Goal: Information Seeking & Learning: Compare options

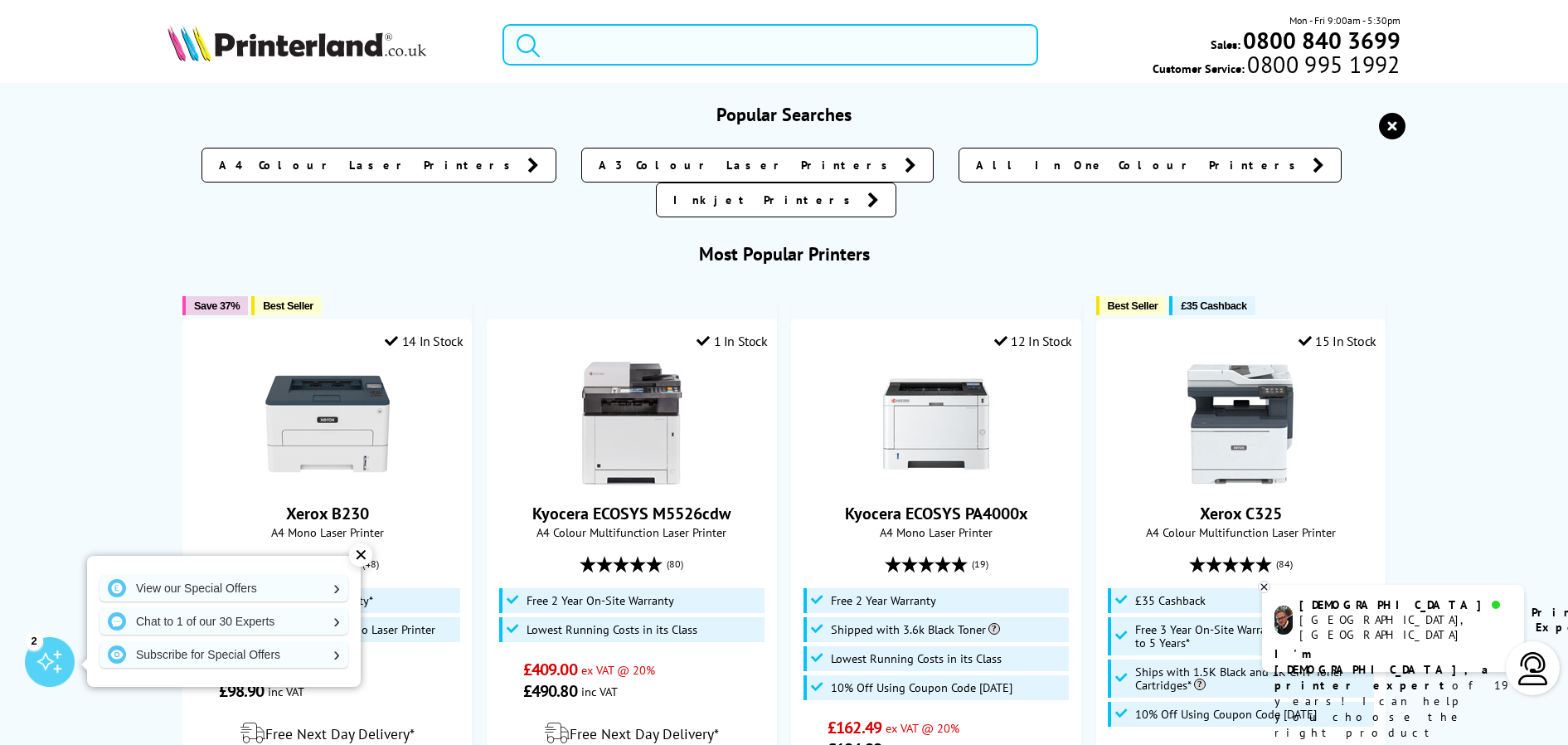
drag, startPoint x: 592, startPoint y: 49, endPoint x: 581, endPoint y: 48, distance: 11.0
paste input "LaserJet Pro 4002"
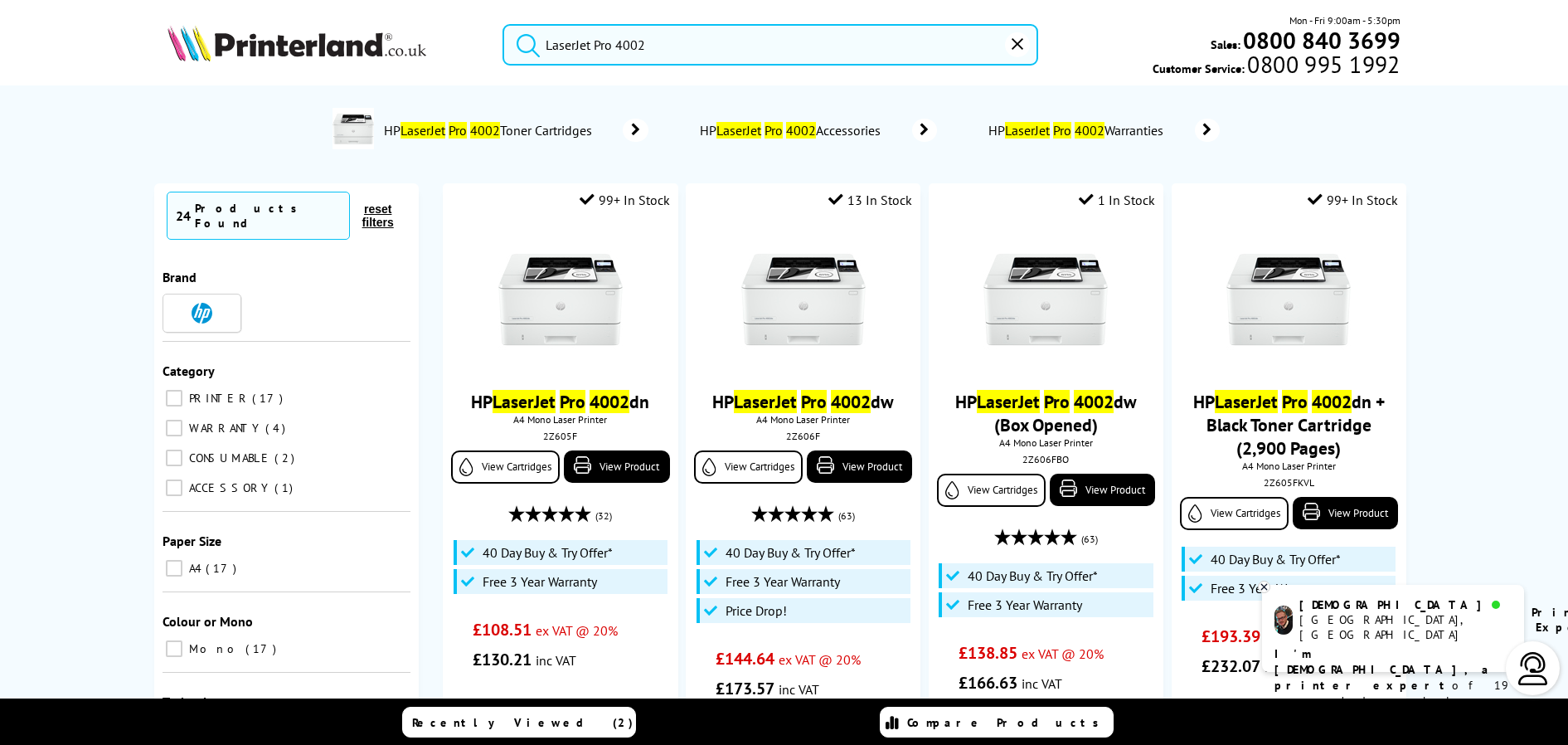
type input "LaserJet Pro 4002"
click at [503, 24] on button "submit" at bounding box center [524, 42] width 41 height 36
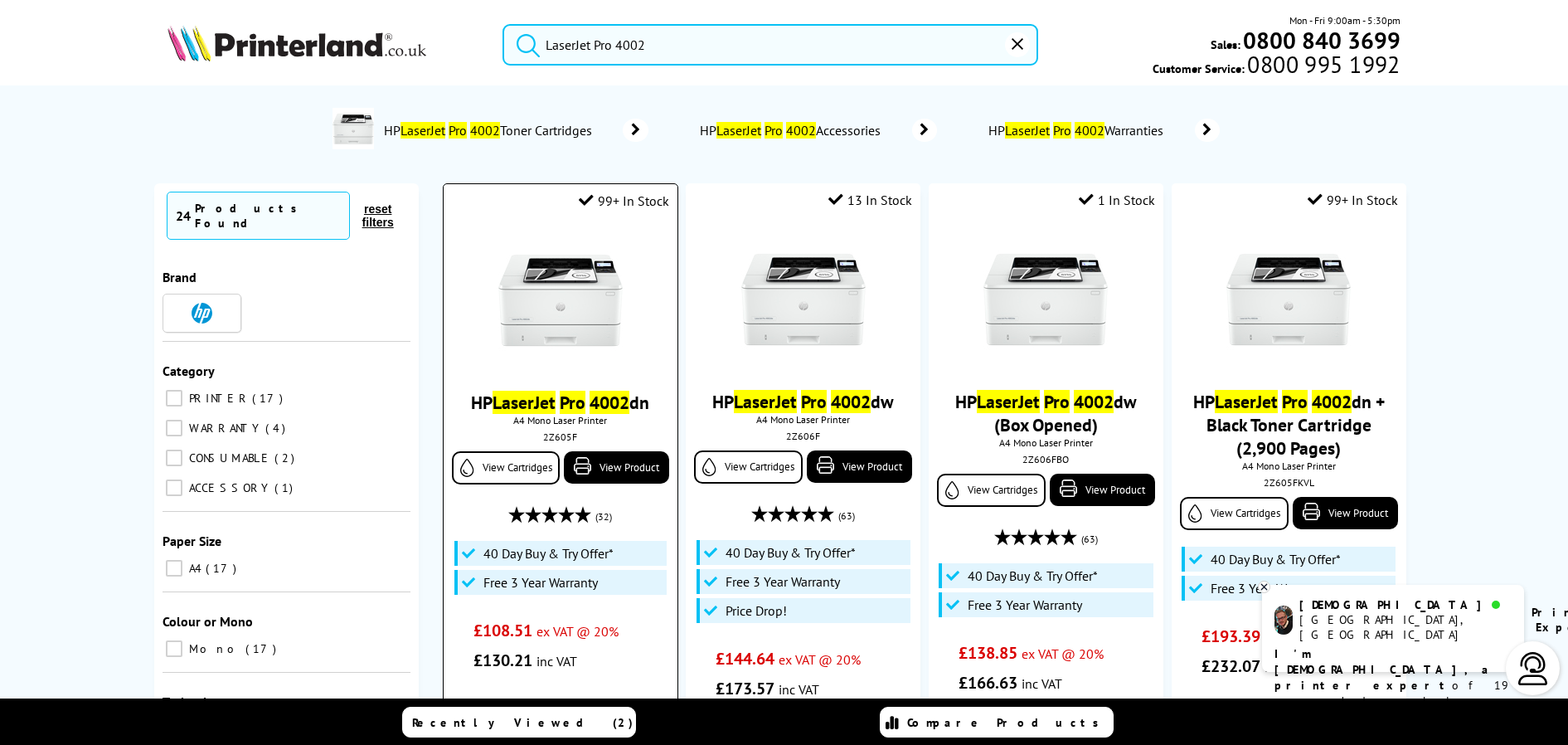
click at [570, 287] on img at bounding box center [560, 300] width 124 height 124
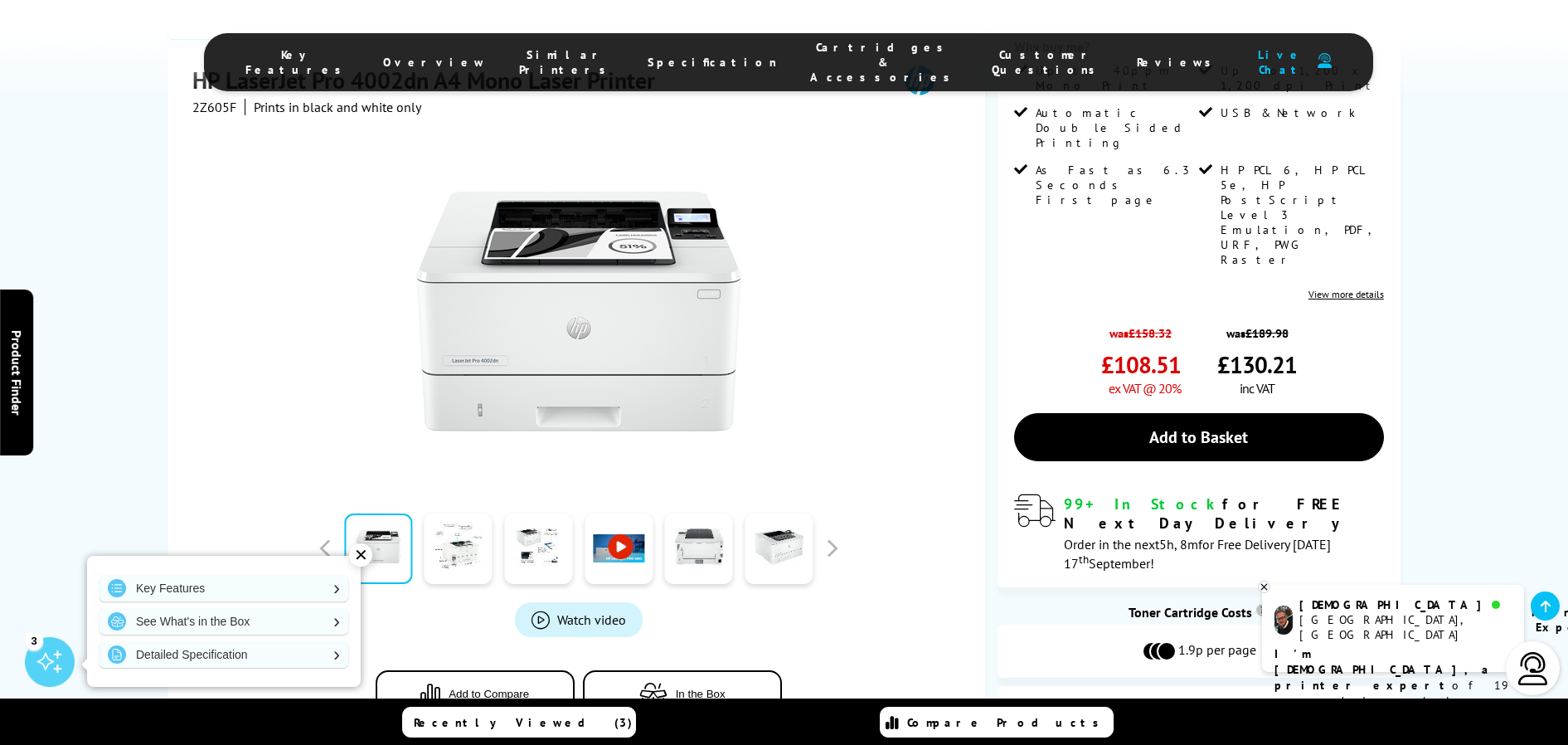
scroll to position [331, 0]
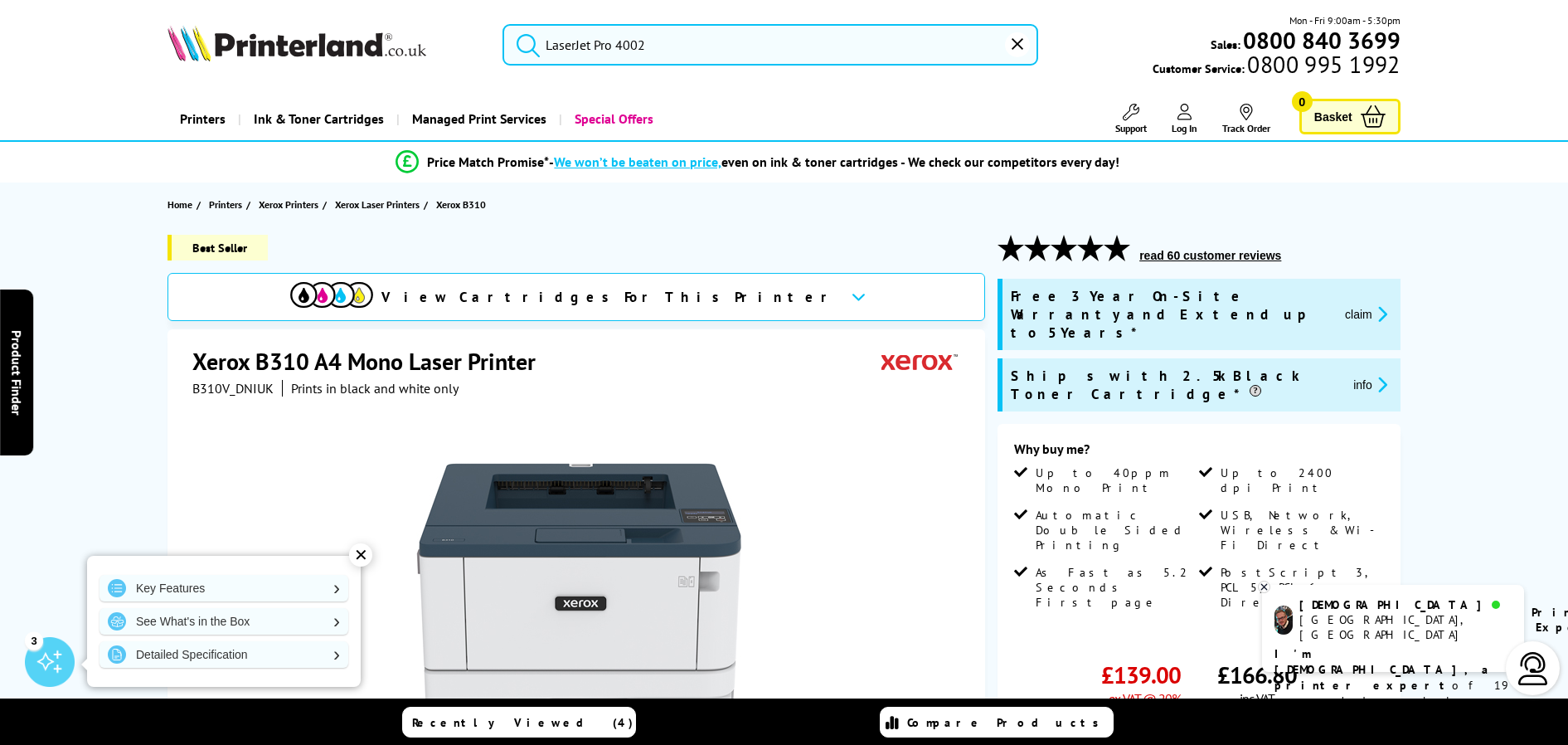
click at [665, 45] on input "LaserJet Pro 4002" at bounding box center [769, 45] width 535 height 41
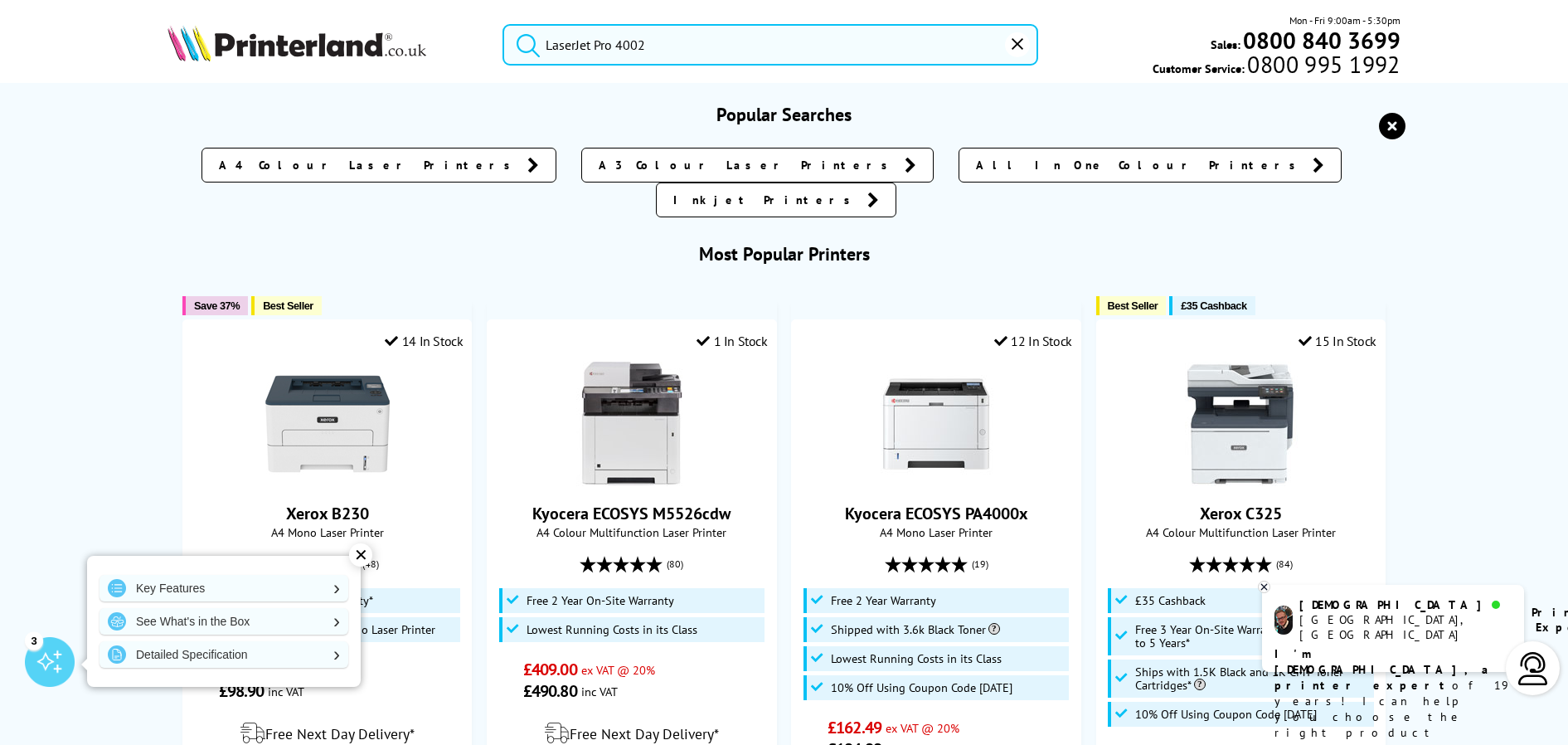
drag, startPoint x: 687, startPoint y: 48, endPoint x: 473, endPoint y: 35, distance: 214.4
click at [465, 37] on div "LaserJet Pro 4002 Mon - Fri 9:00am - 5:30pm Sales: 0800 840 3699 Customer Servi…" at bounding box center [784, 49] width 1326 height 73
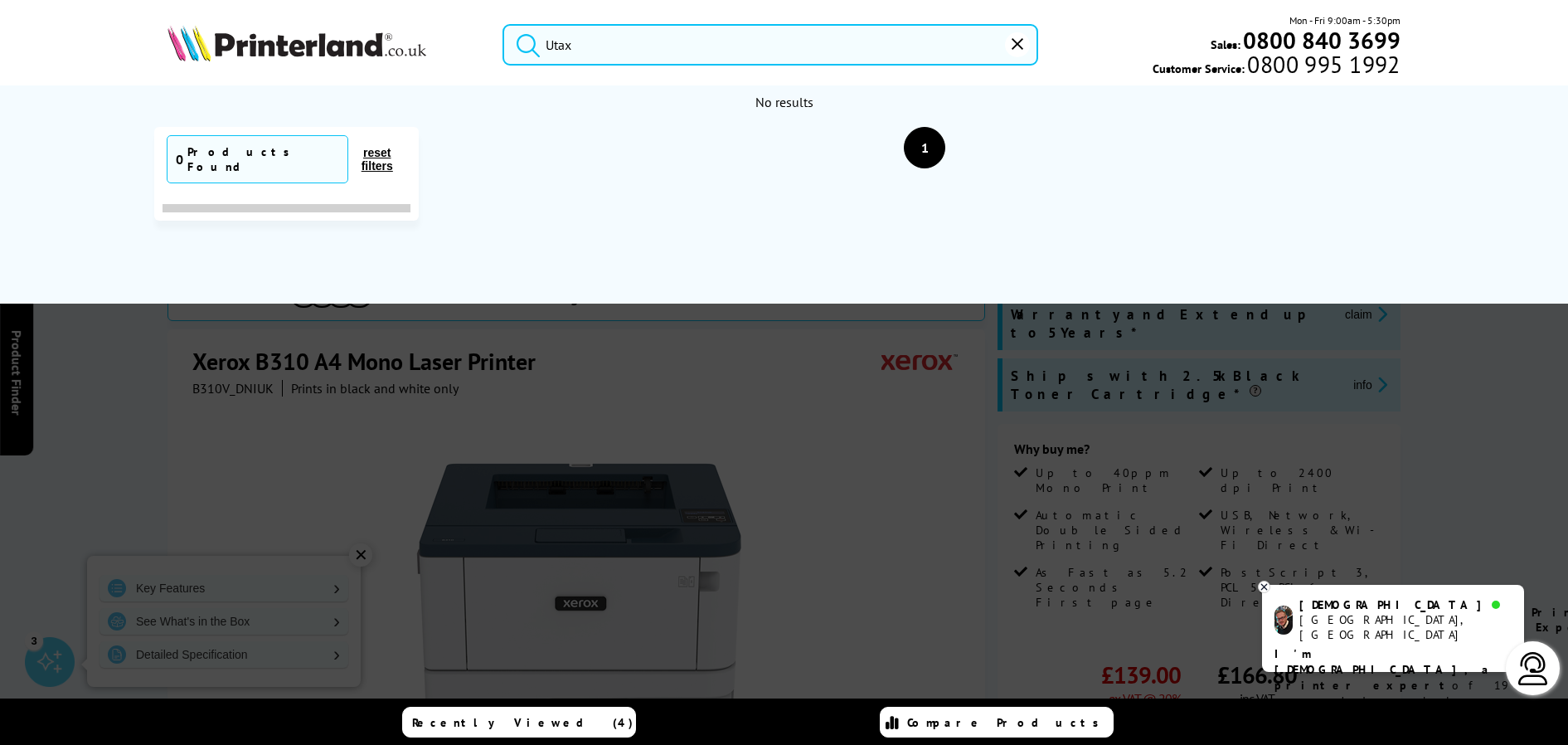
click at [503, 24] on button "submit" at bounding box center [524, 42] width 41 height 36
click at [575, 49] on input "Utax" at bounding box center [769, 45] width 535 height 41
click at [503, 24] on button "submit" at bounding box center [524, 42] width 41 height 36
click at [579, 46] on input "Utax" at bounding box center [769, 45] width 535 height 41
type input "U"
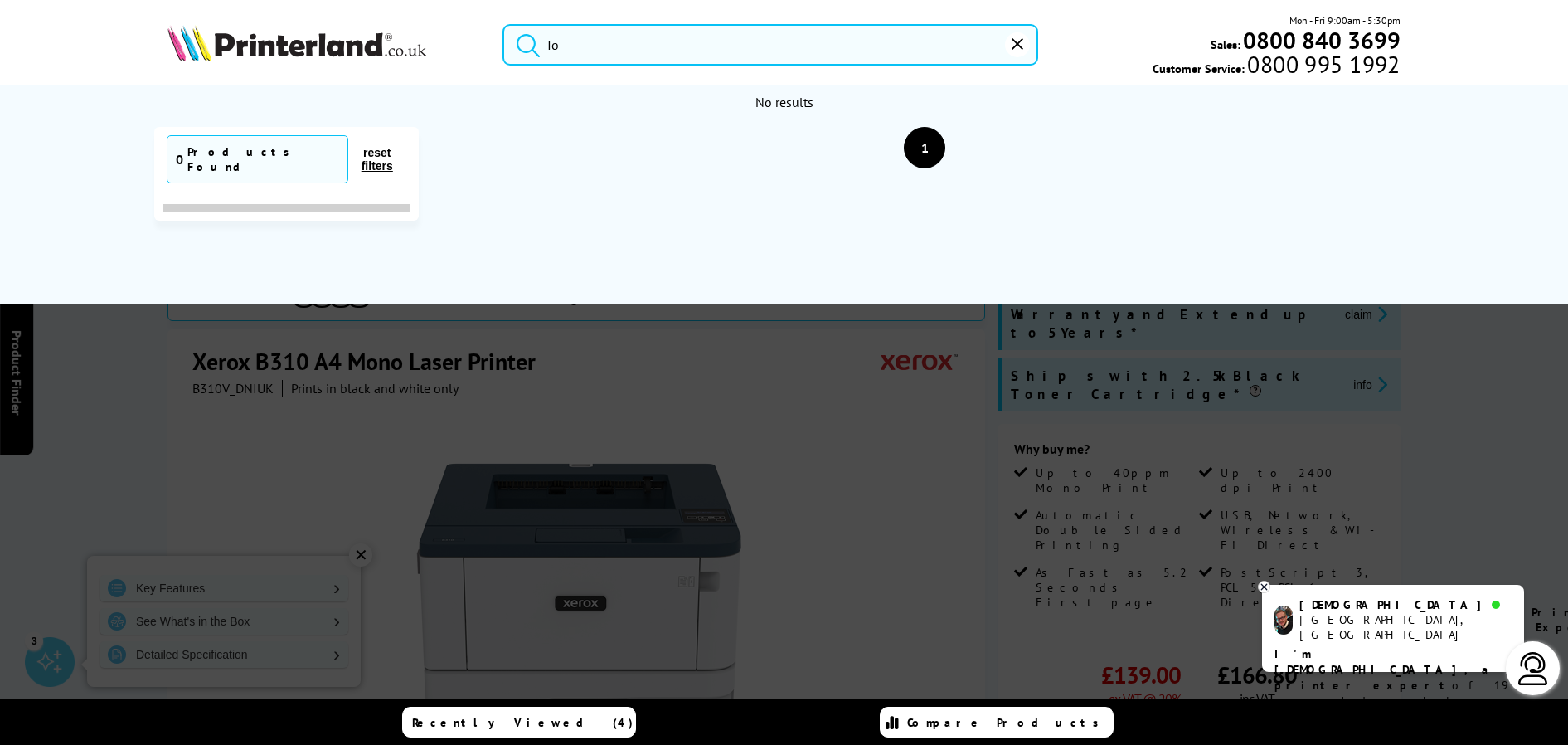
type input "T"
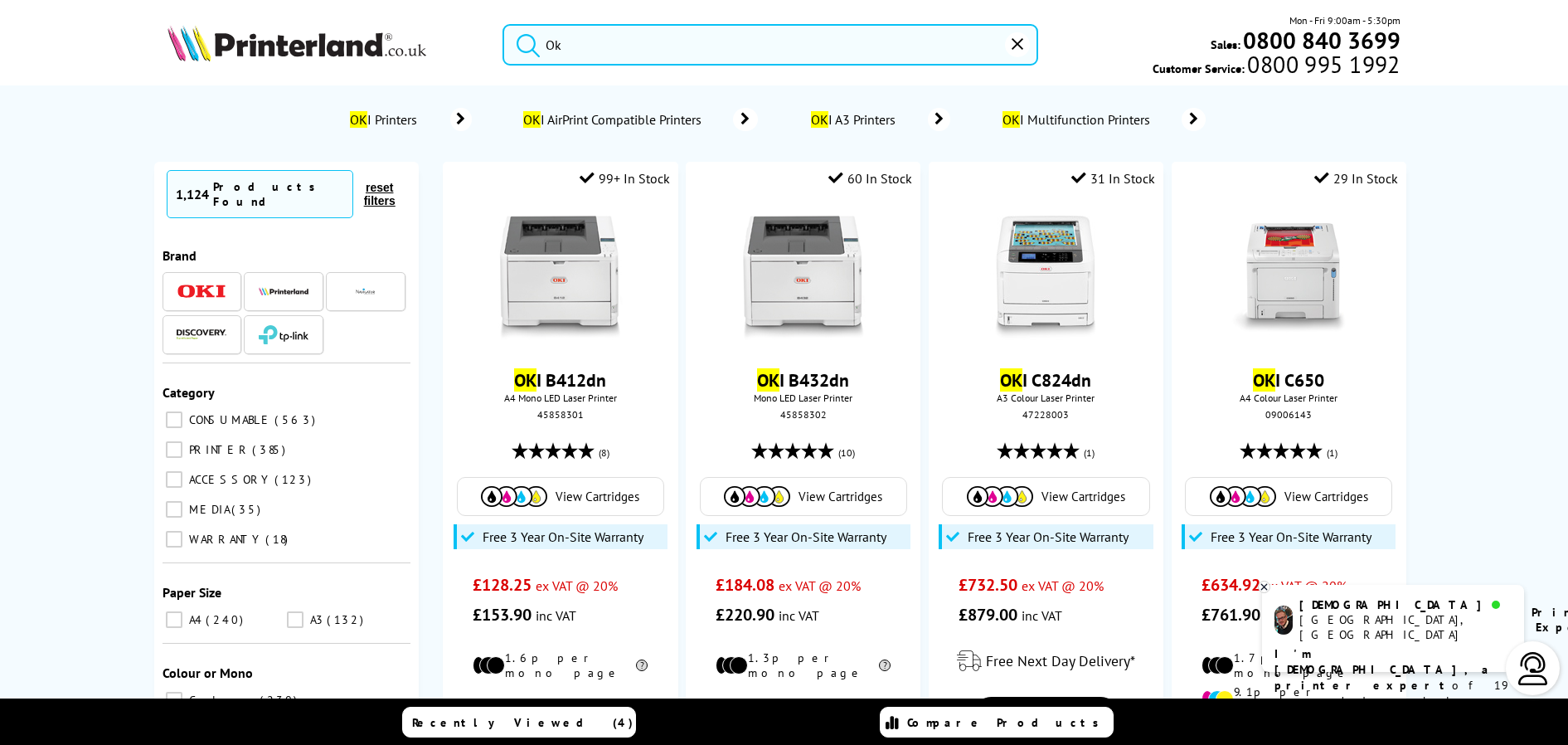
type input "O"
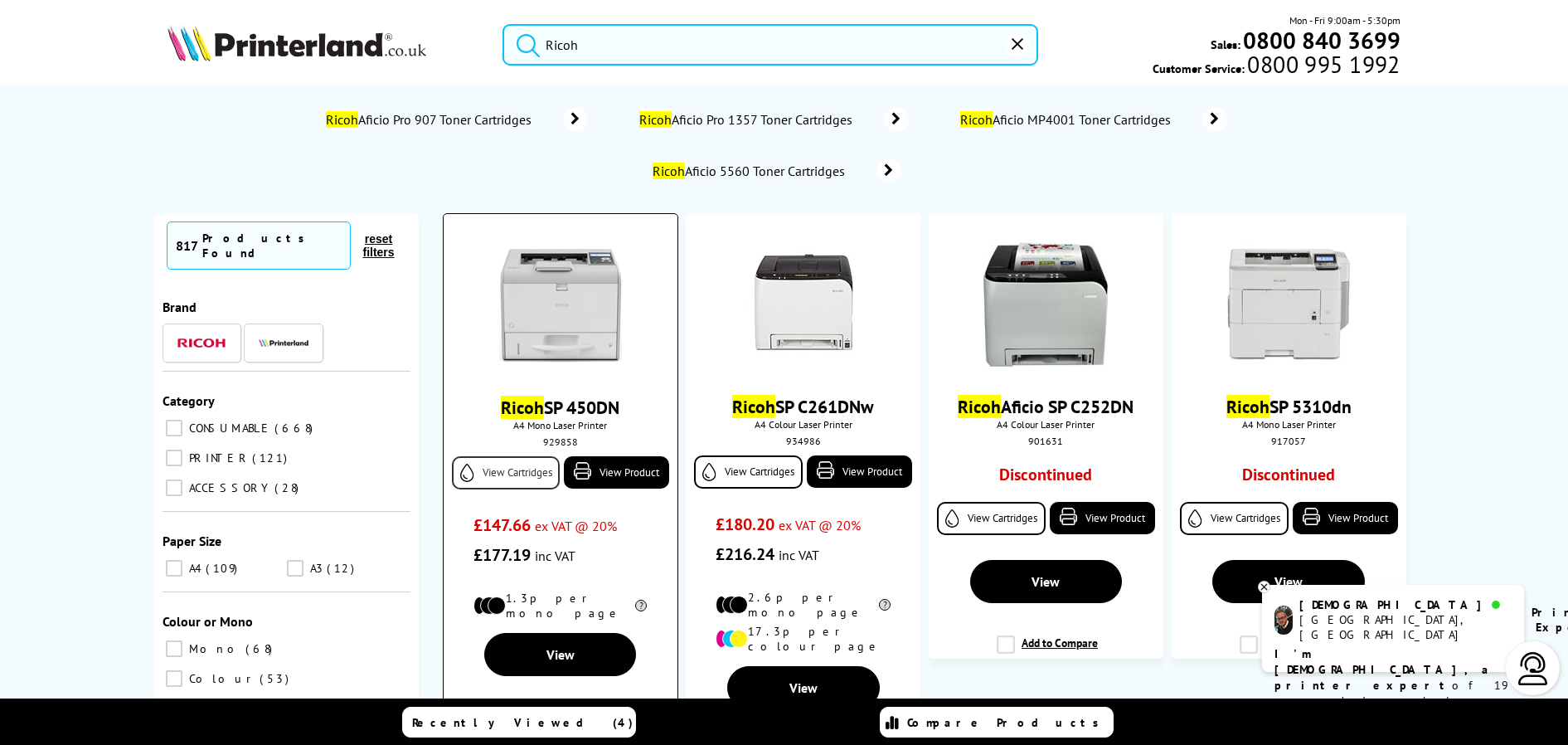
type input "Ricoh"
click at [499, 478] on link "View Cartridges" at bounding box center [505, 473] width 107 height 34
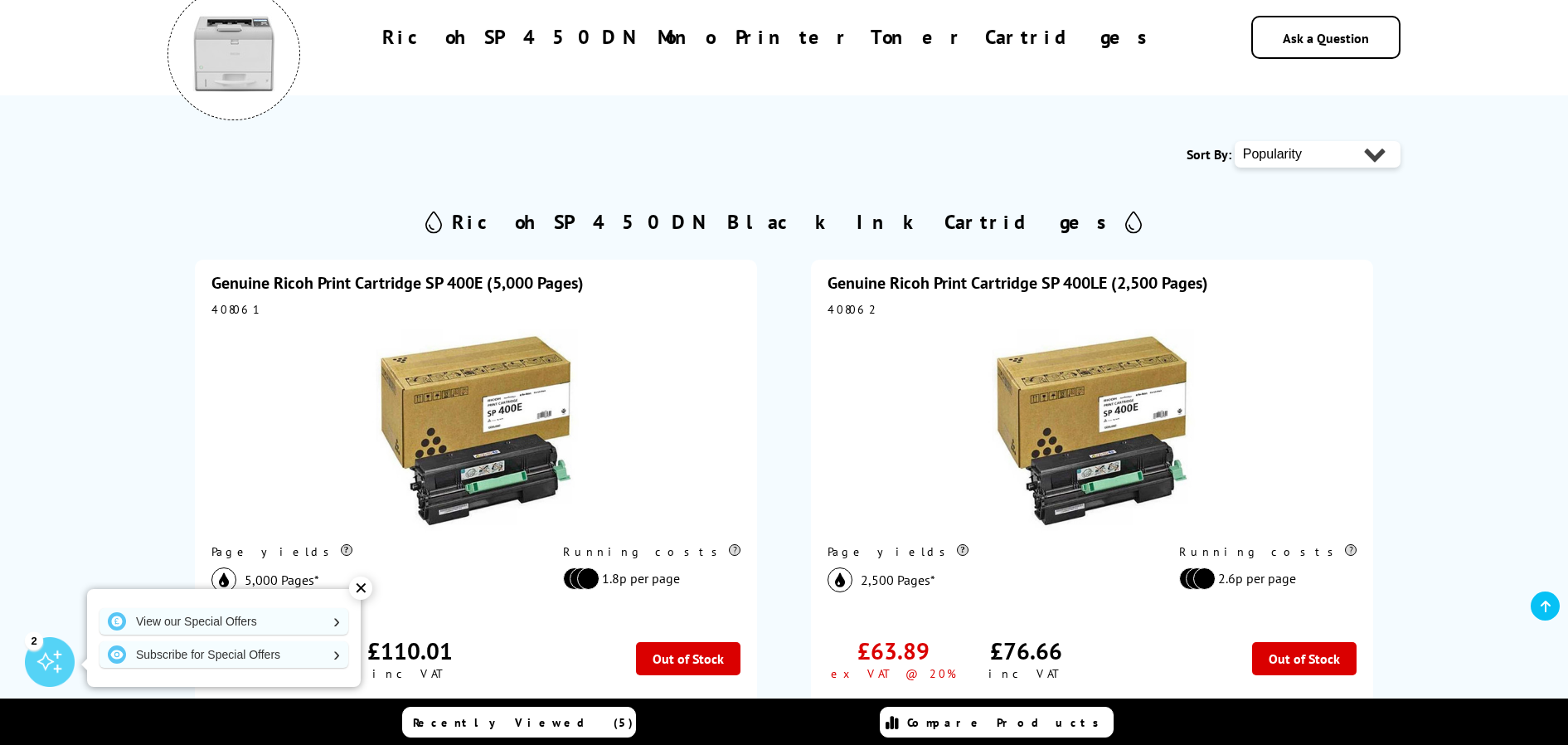
scroll to position [248, 0]
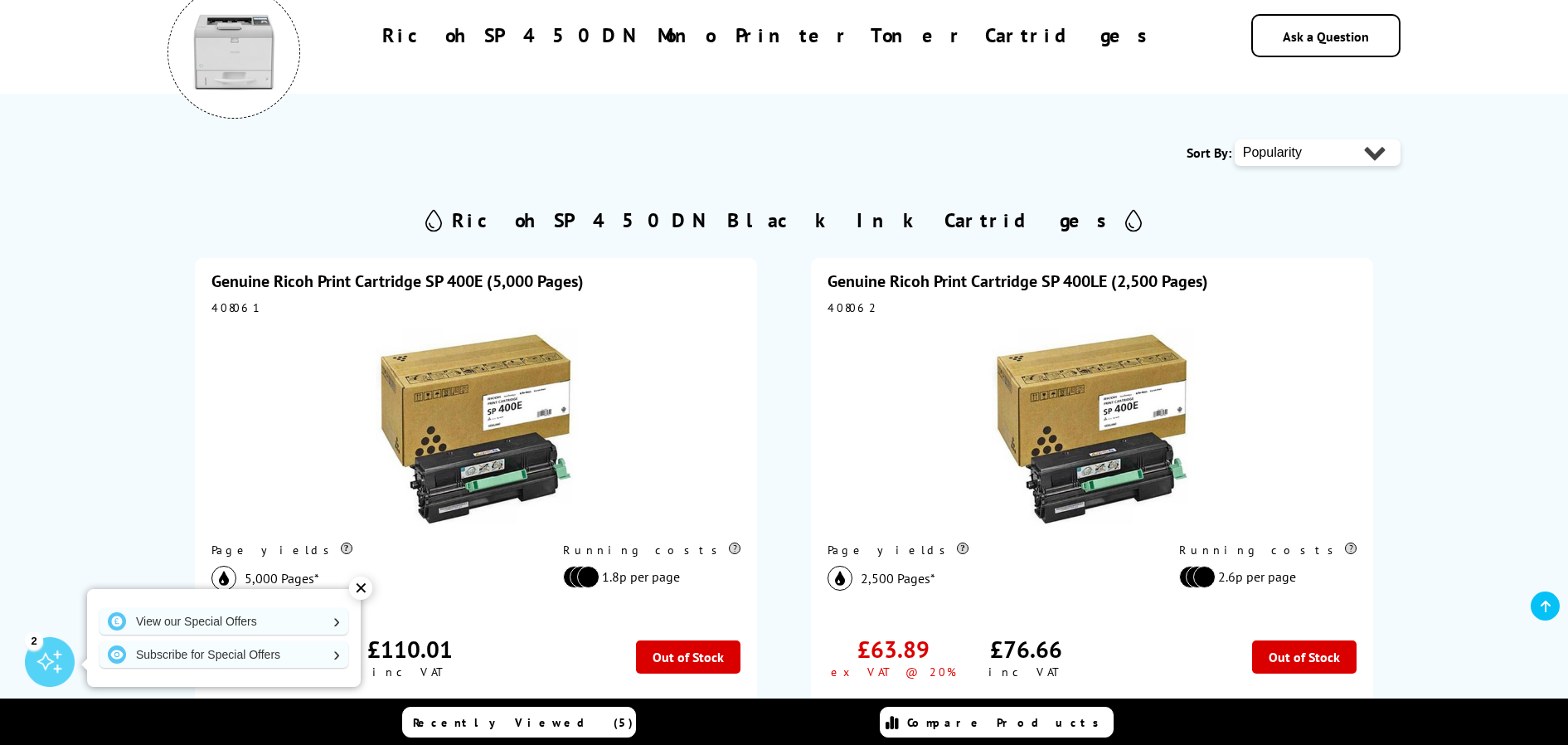
click at [434, 279] on link "Genuine Ricoh Print Cartridge SP 400E (5,000 Pages)" at bounding box center [398, 281] width 372 height 21
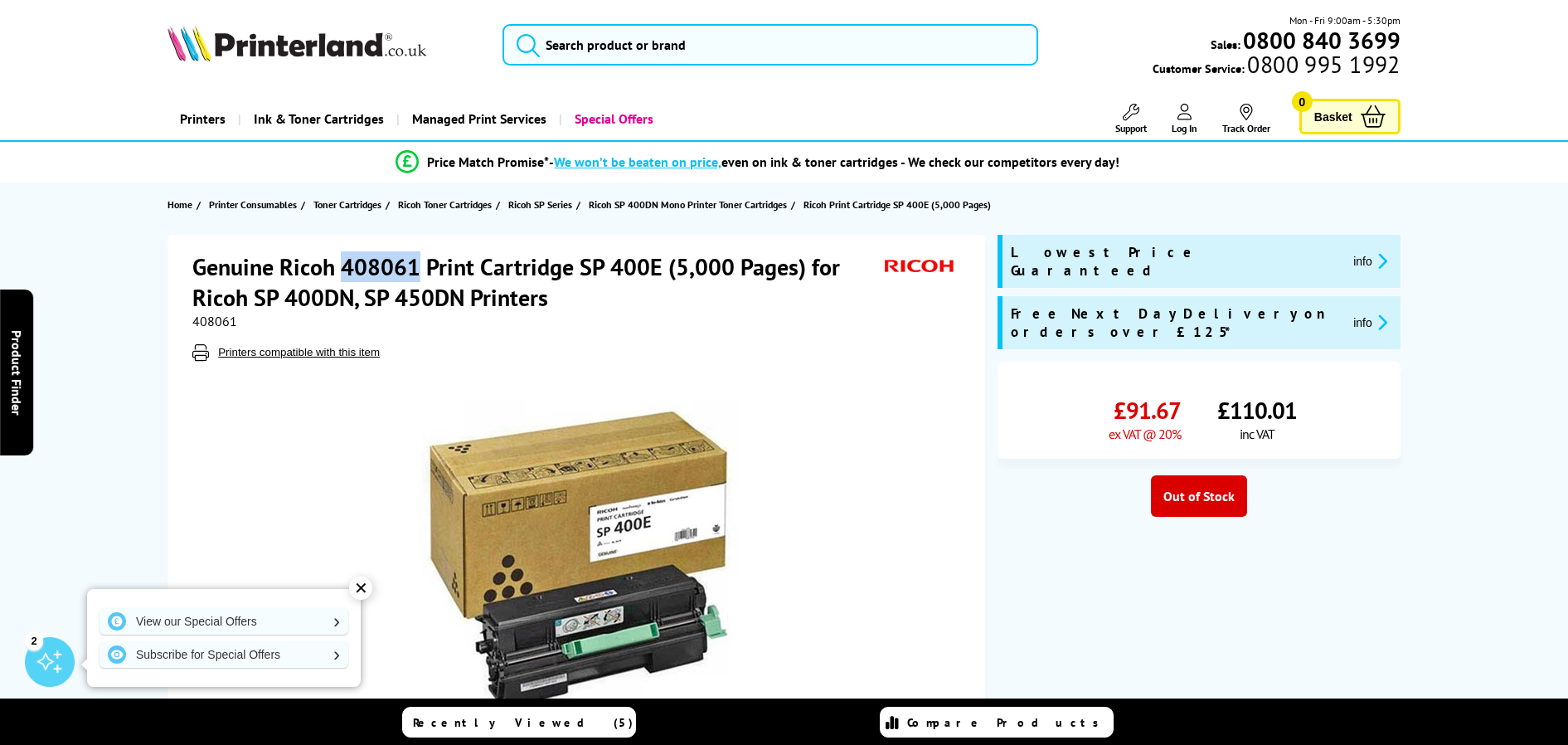
drag, startPoint x: 343, startPoint y: 269, endPoint x: 421, endPoint y: 267, distance: 78.0
click at [421, 267] on h1 "Genuine Ricoh 408061 Print Cartridge SP 400E (5,000 Pages) for Ricoh SP 400DN, …" at bounding box center [537, 282] width 689 height 62
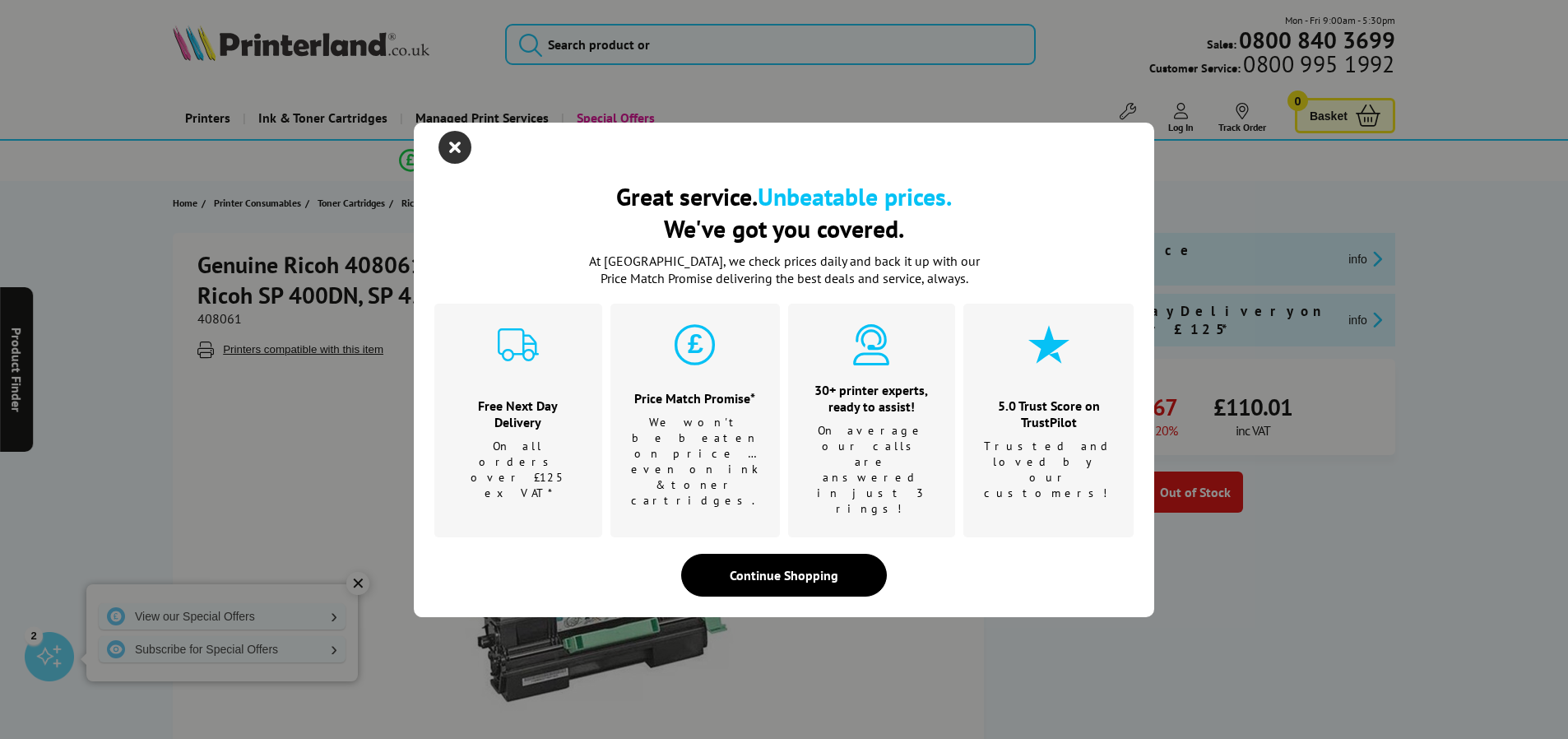
drag, startPoint x: 396, startPoint y: 265, endPoint x: 449, endPoint y: 177, distance: 102.7
click at [449, 164] on icon "close modal" at bounding box center [455, 147] width 33 height 33
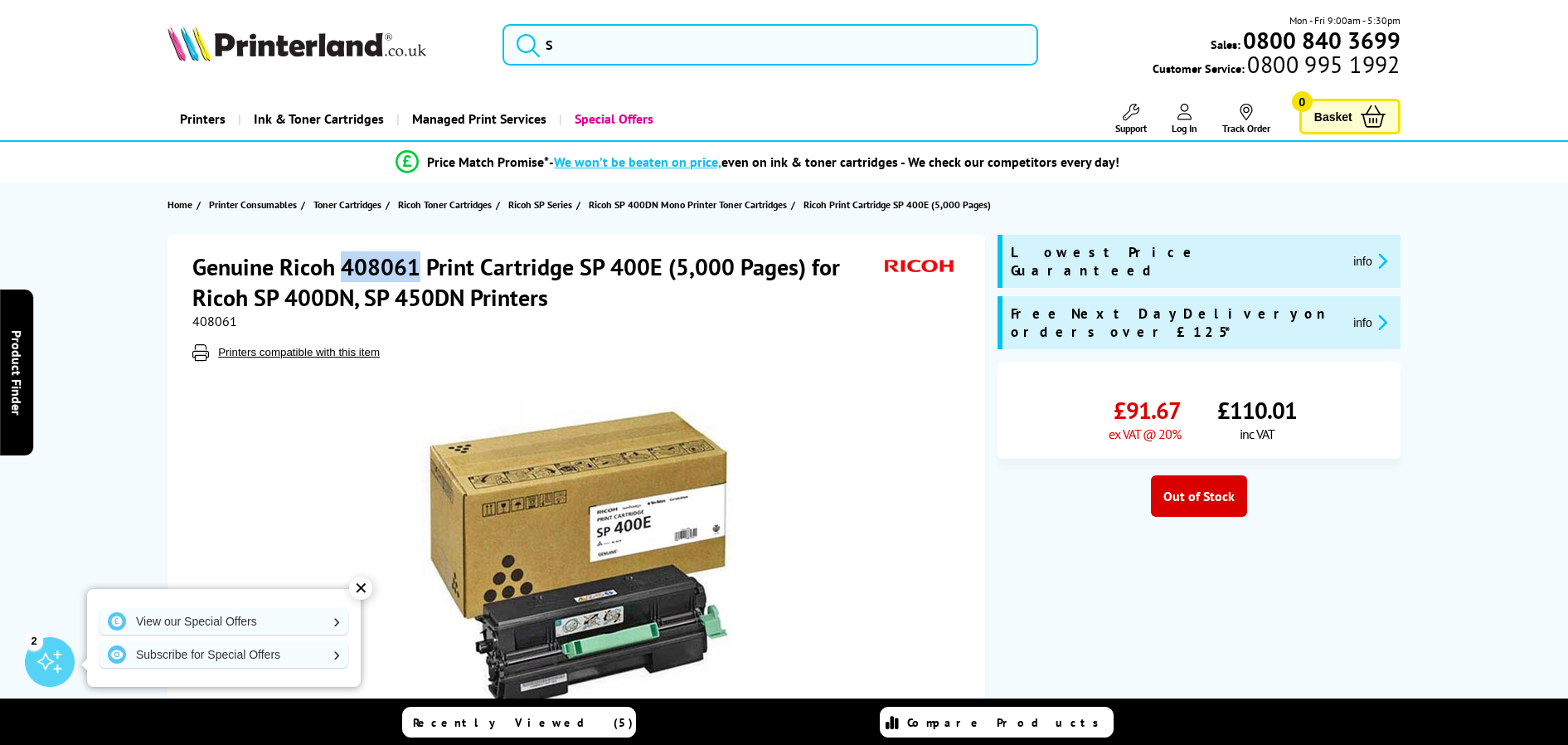
drag, startPoint x: 347, startPoint y: 271, endPoint x: 420, endPoint y: 271, distance: 73.0
click at [420, 271] on h1 "Genuine Ricoh 408061 Print Cartridge SP 400E (5,000 Pages) for Ricoh SP 400DN, …" at bounding box center [537, 282] width 689 height 62
copy h1 "408061"
drag, startPoint x: 578, startPoint y: 264, endPoint x: 649, endPoint y: 269, distance: 71.2
click at [666, 268] on h1 "Genuine Ricoh 408061 Print Cartridge SP 400E (5,000 Pages) for Ricoh SP 400DN, …" at bounding box center [537, 282] width 689 height 62
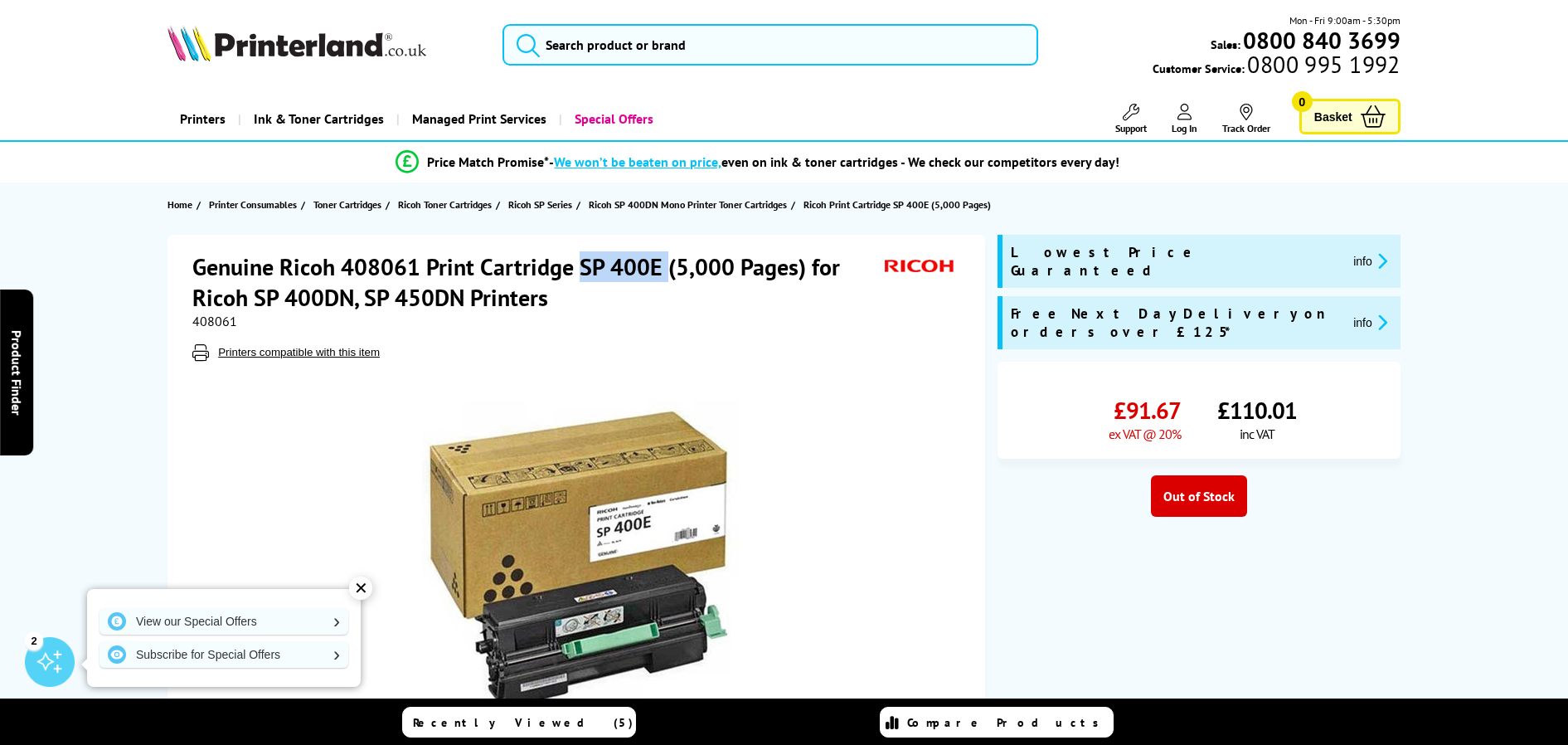
copy h1 "SP 400E"
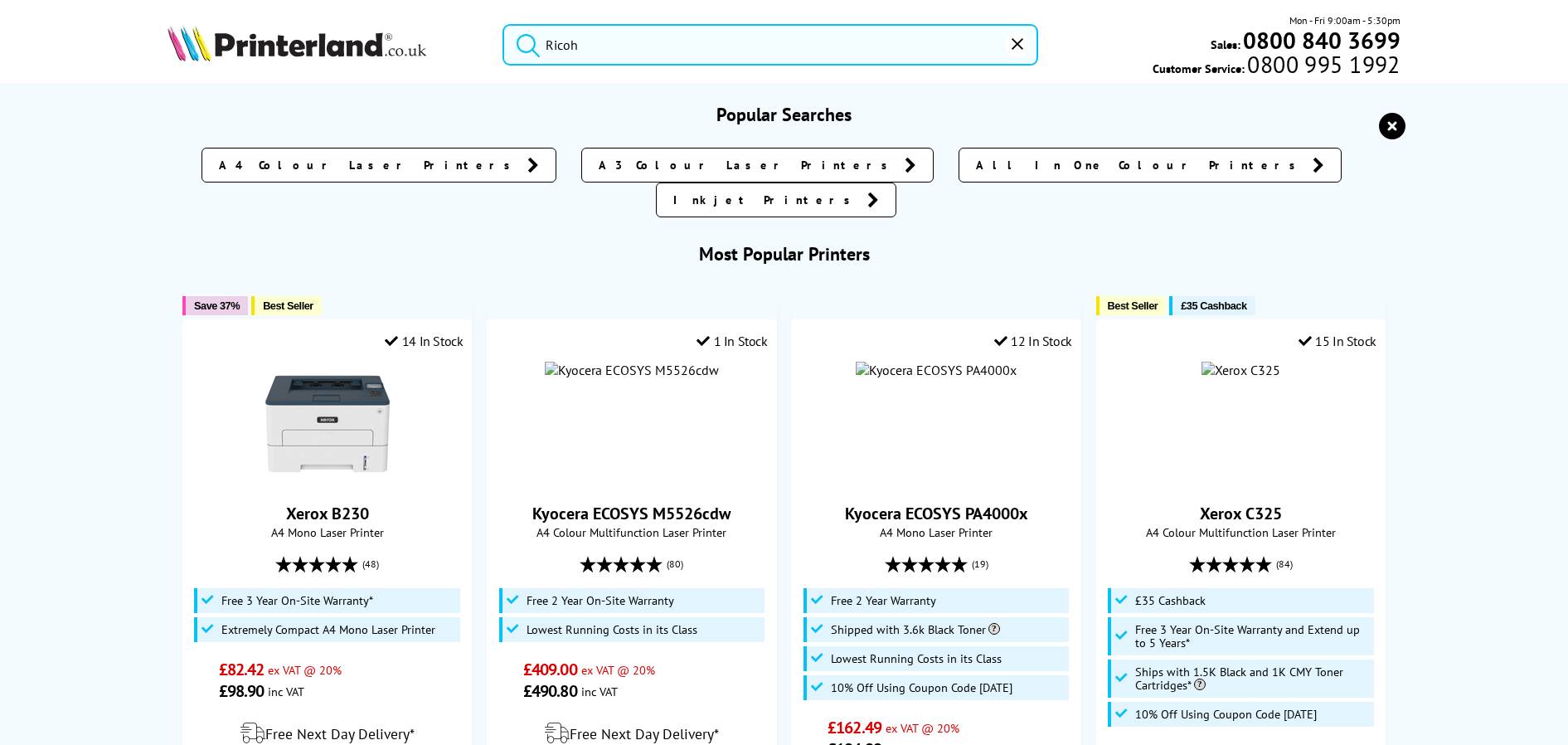
click at [647, 49] on input "Ricoh" at bounding box center [769, 45] width 535 height 41
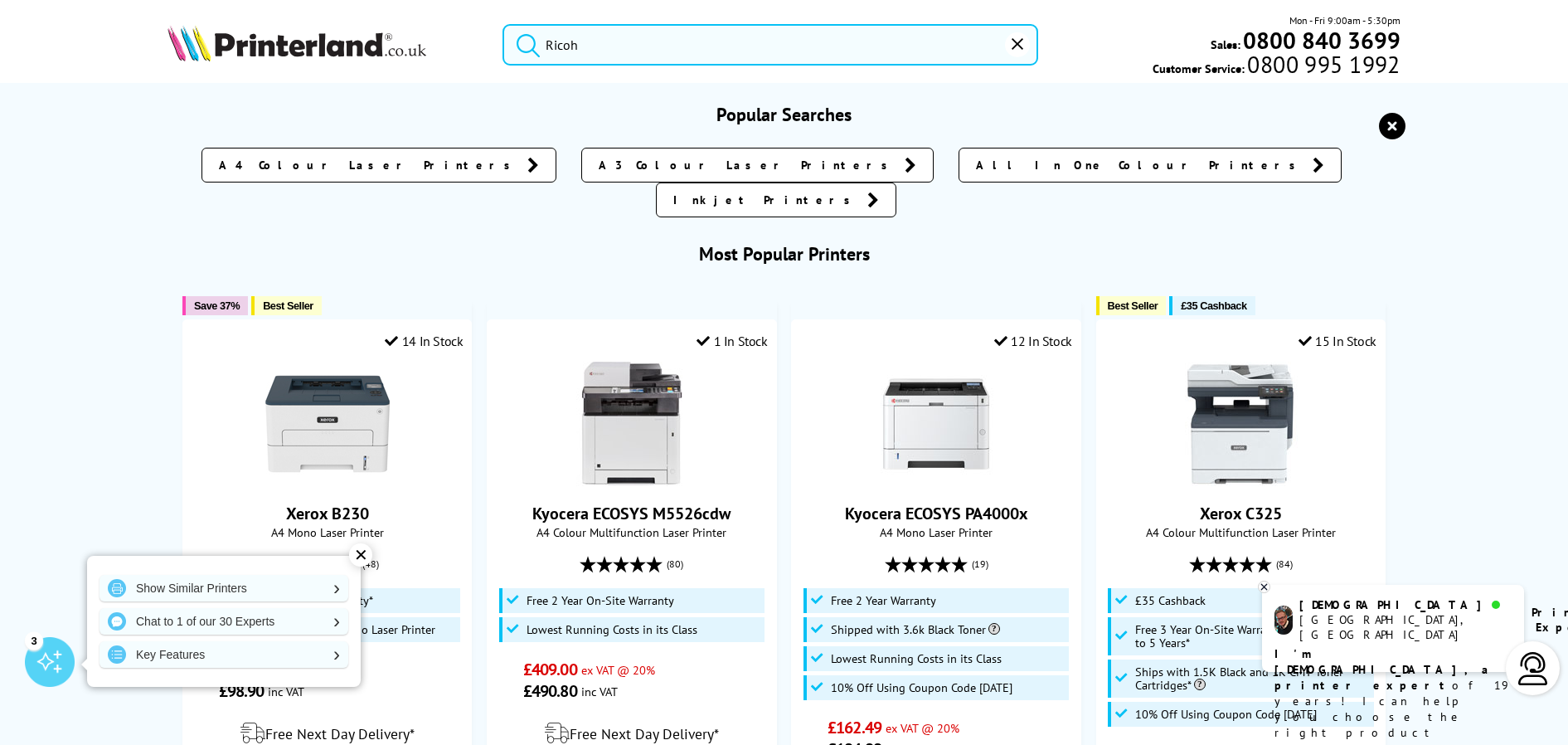
click at [503, 24] on button "submit" at bounding box center [524, 42] width 41 height 36
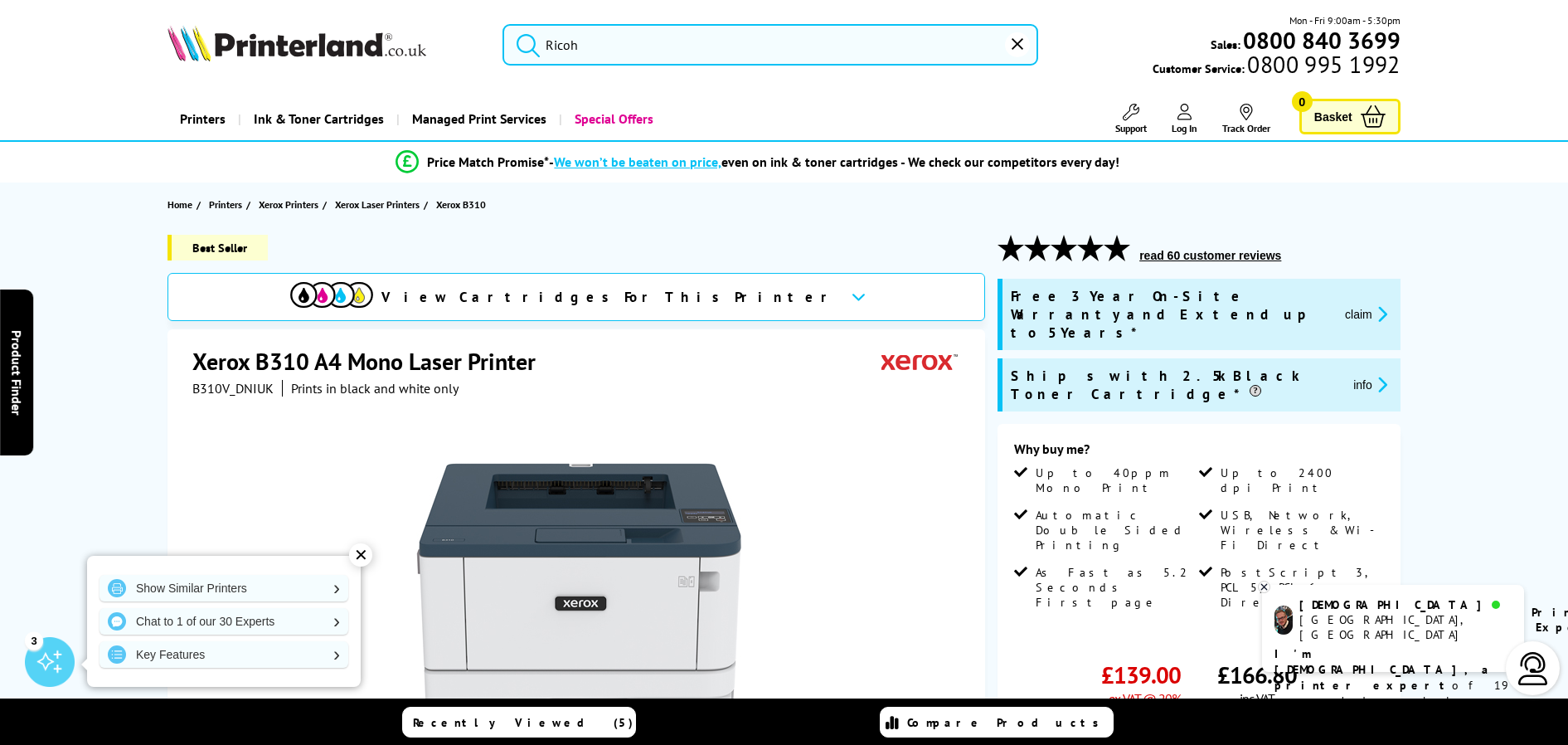
click at [527, 45] on icon "submit" at bounding box center [528, 45] width 25 height 25
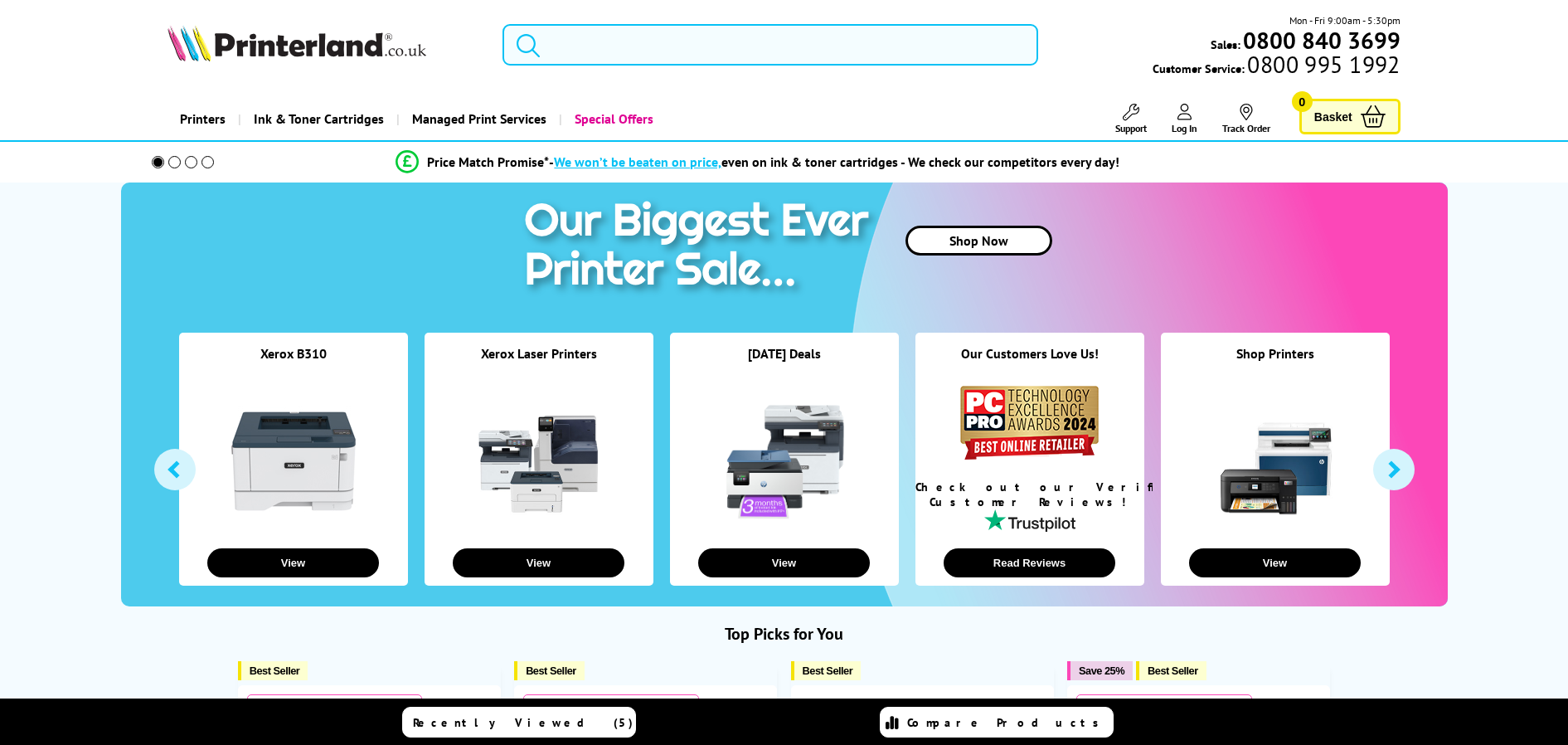
click at [612, 47] on input "search" at bounding box center [769, 45] width 535 height 41
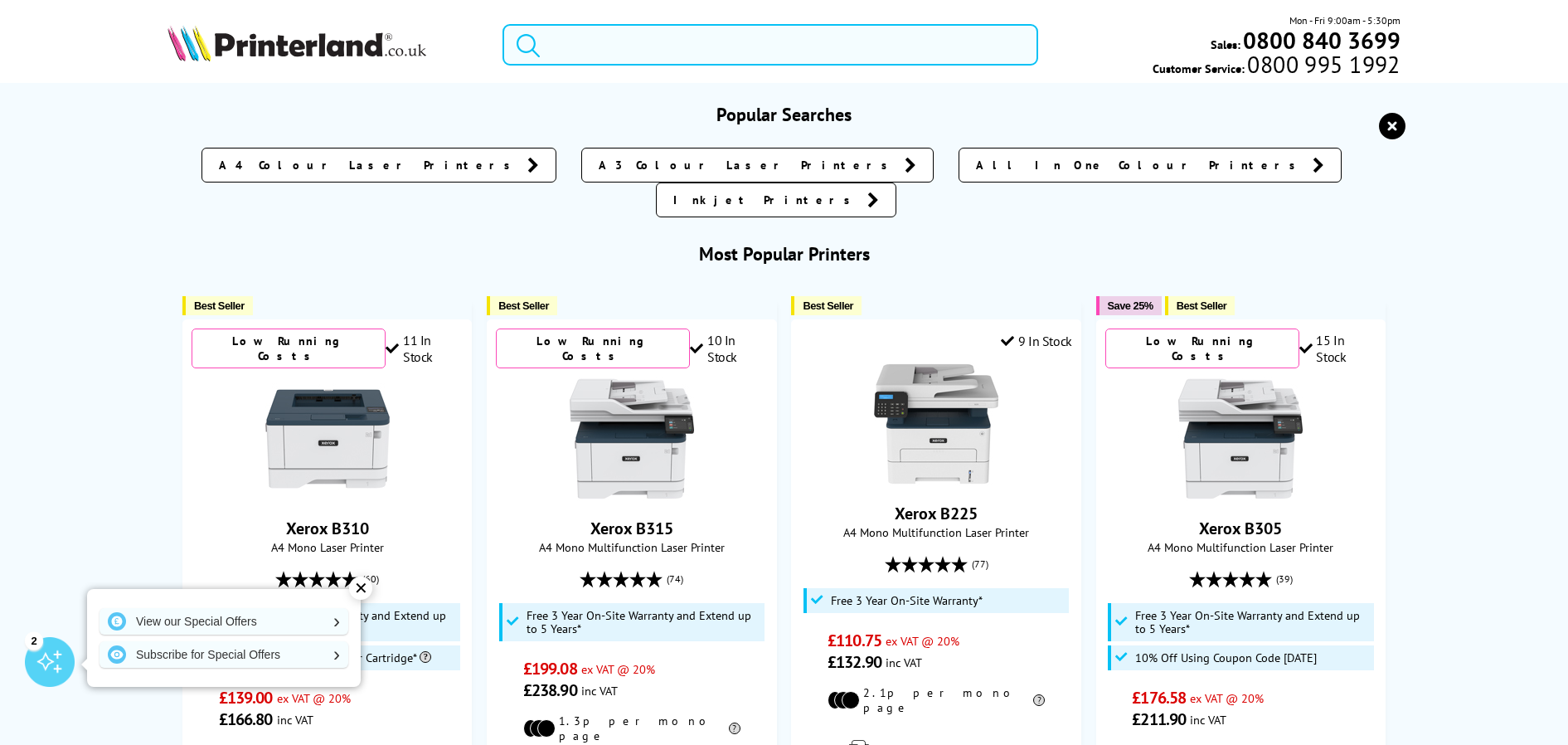
paste input "SP 400E"
type input "SP 400E"
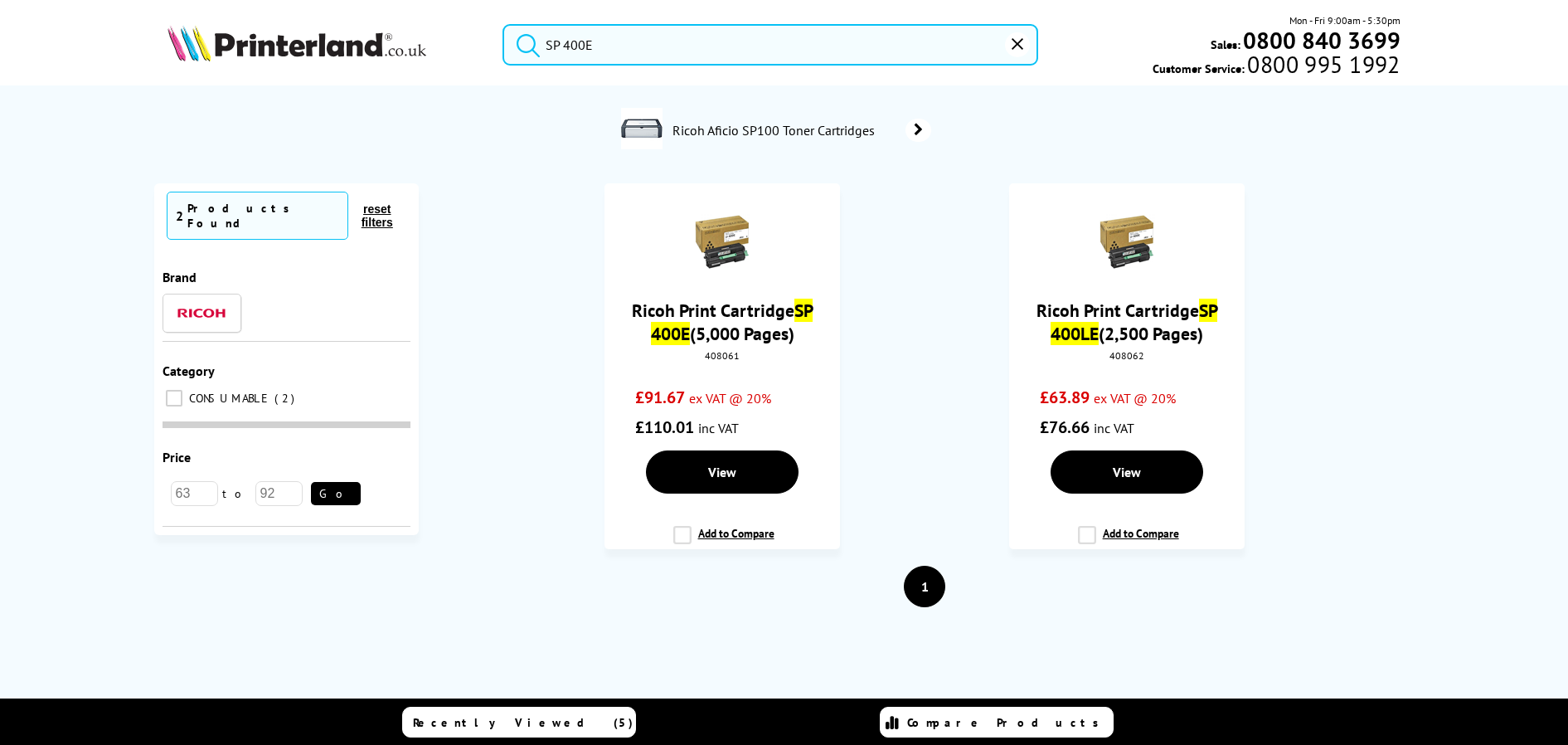
drag, startPoint x: 559, startPoint y: 45, endPoint x: 506, endPoint y: 43, distance: 53.0
click at [502, 43] on input "SP 400E" at bounding box center [769, 45] width 535 height 41
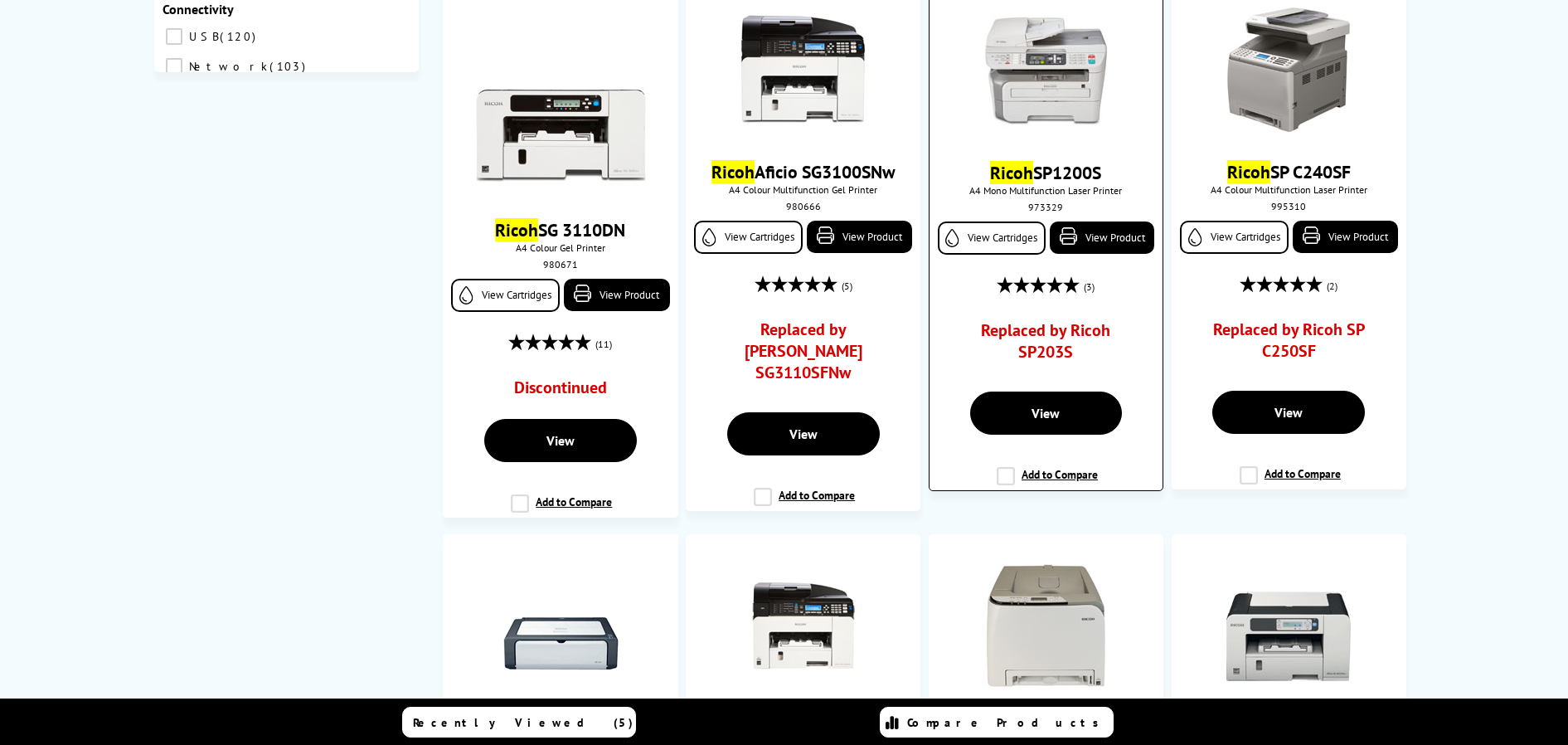
scroll to position [1078, 0]
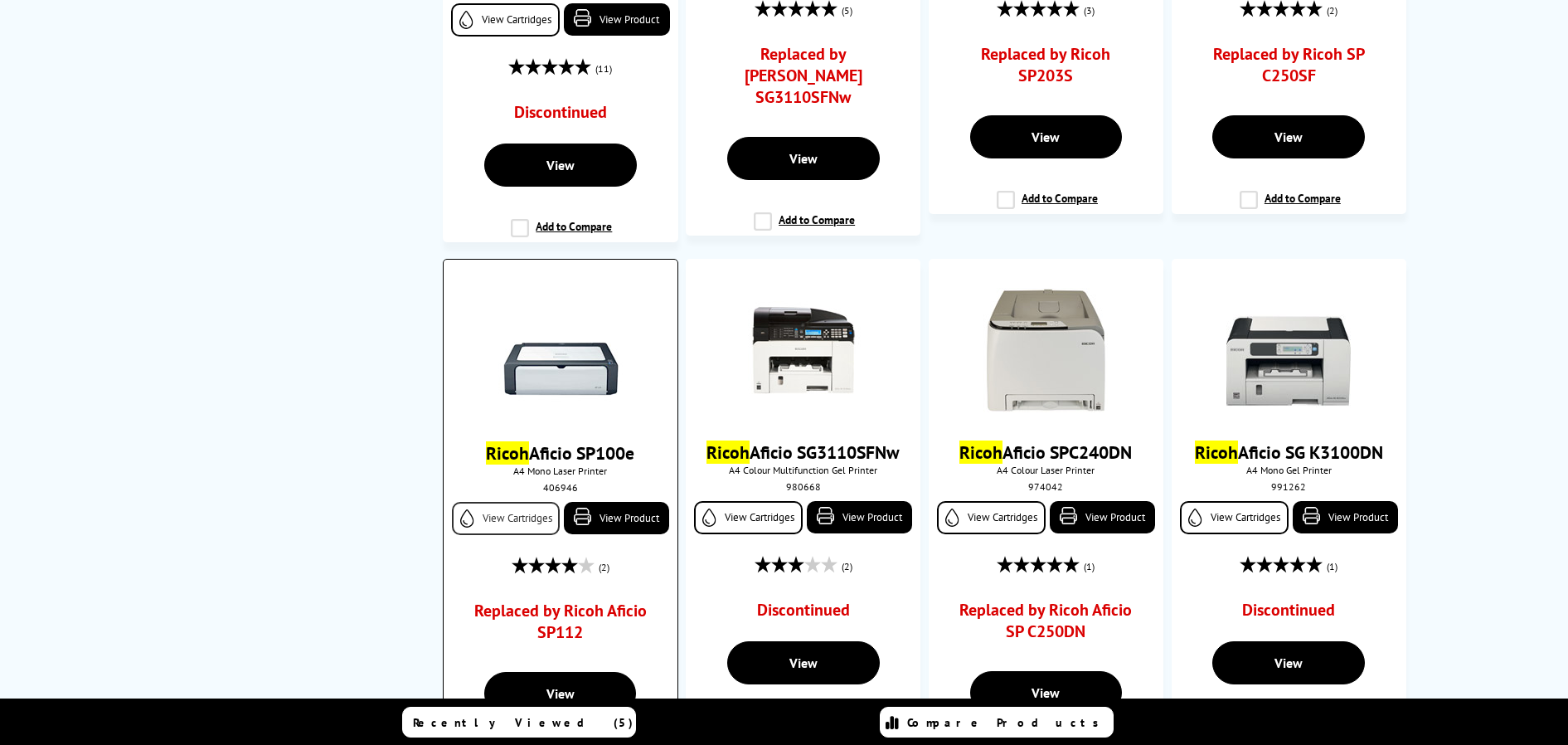
type input "Ricoh"
click at [518, 501] on link "View Cartridges" at bounding box center [505, 518] width 107 height 34
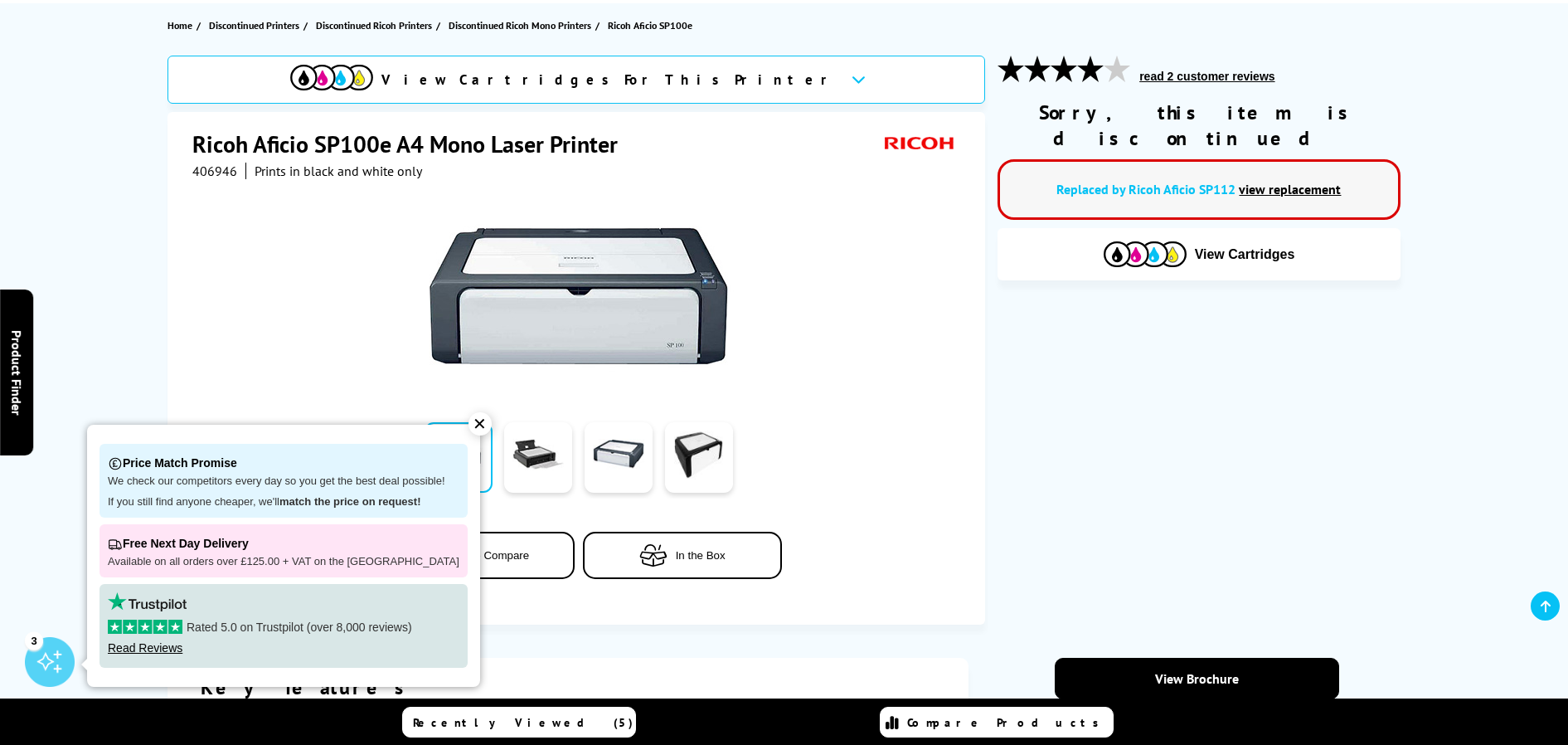
scroll to position [276, 0]
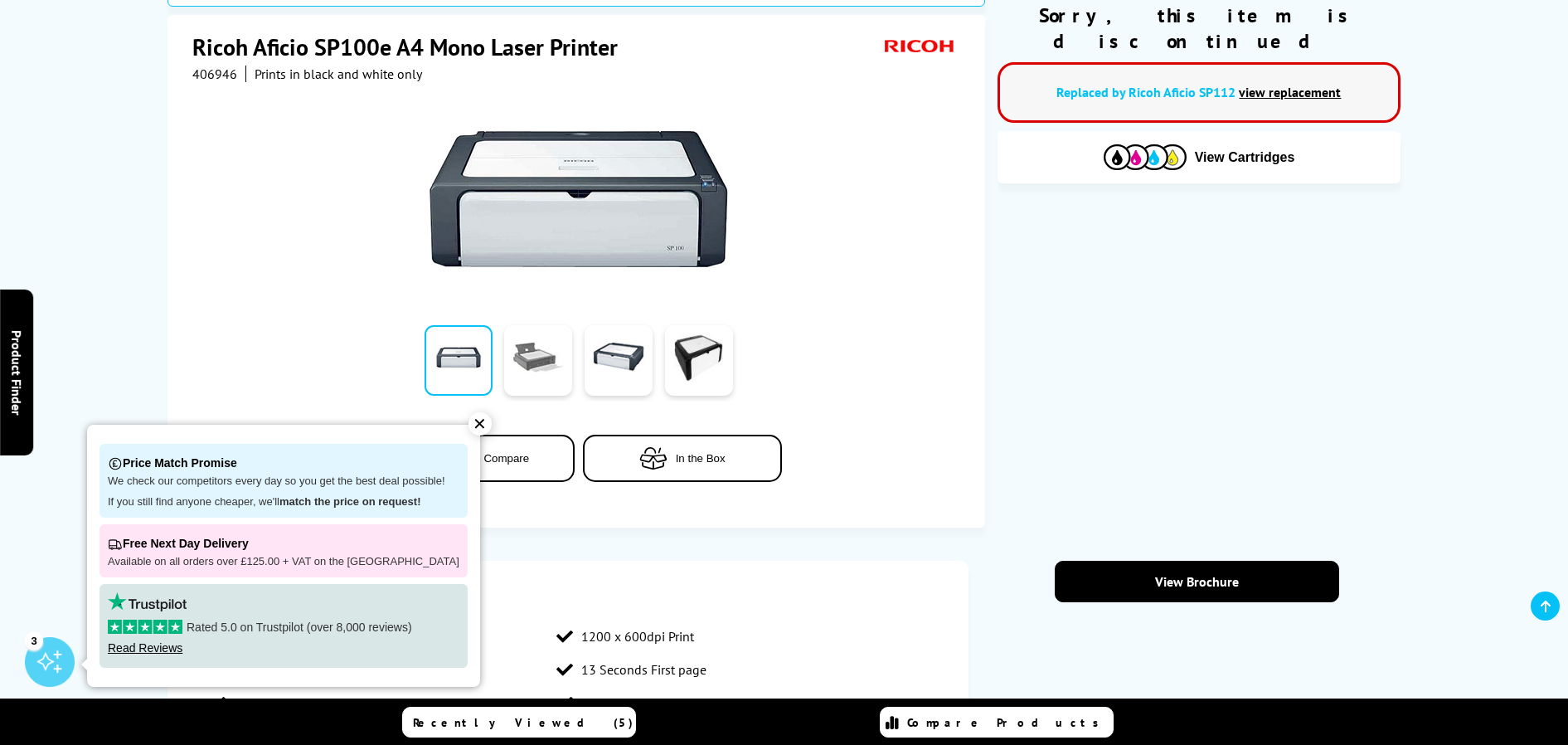
click at [537, 360] on link at bounding box center [538, 360] width 68 height 71
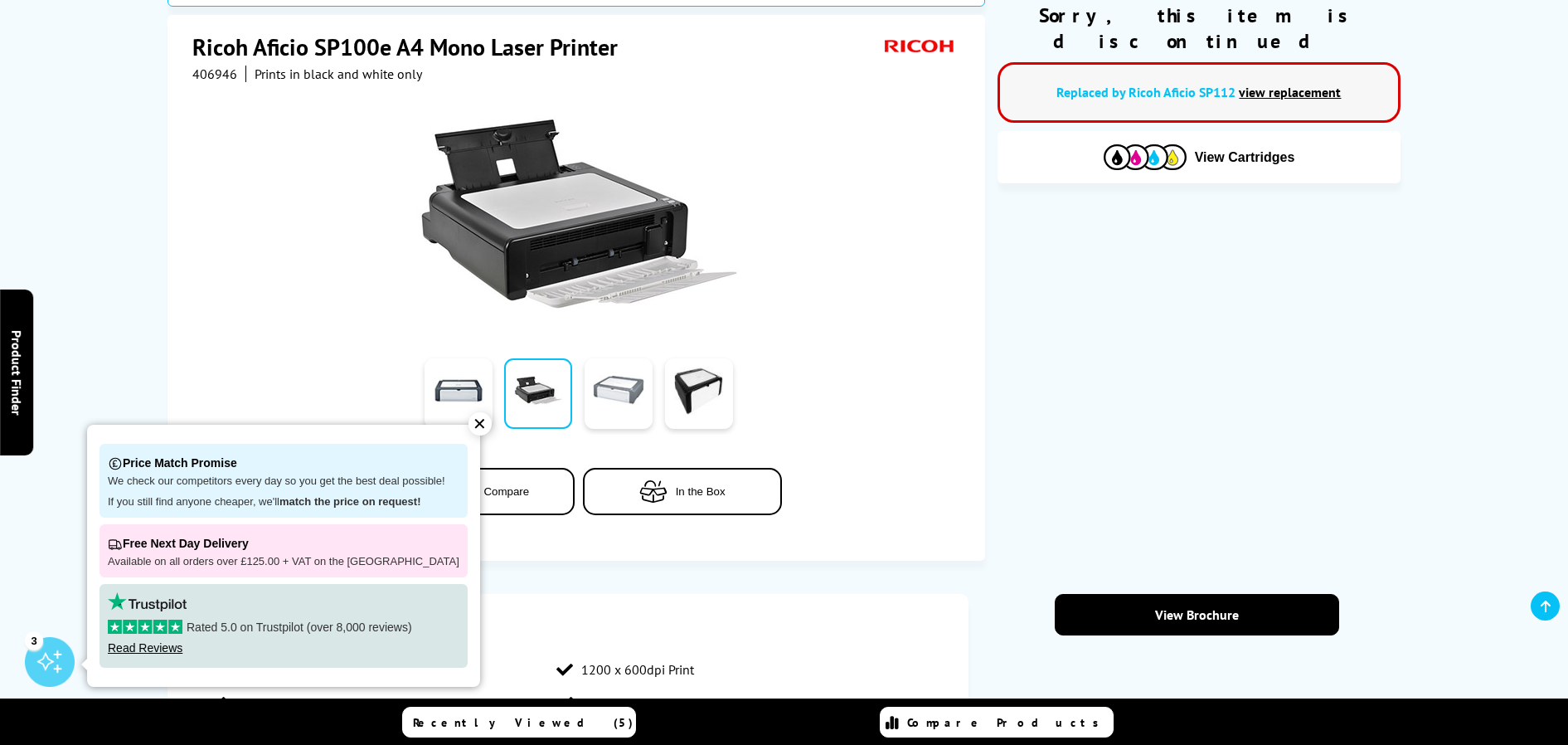
click at [600, 360] on link at bounding box center [618, 394] width 68 height 71
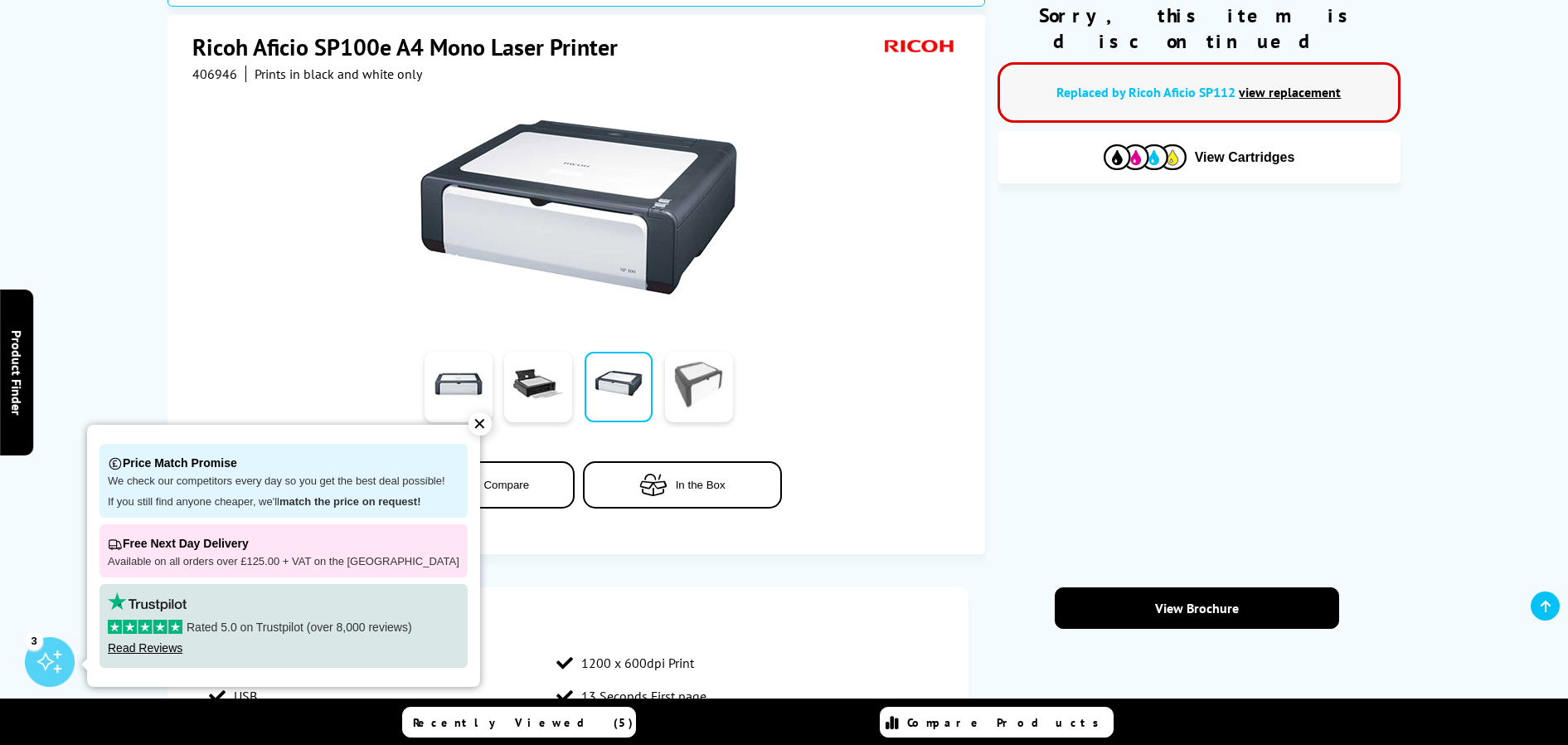
click at [693, 368] on link at bounding box center [698, 387] width 68 height 71
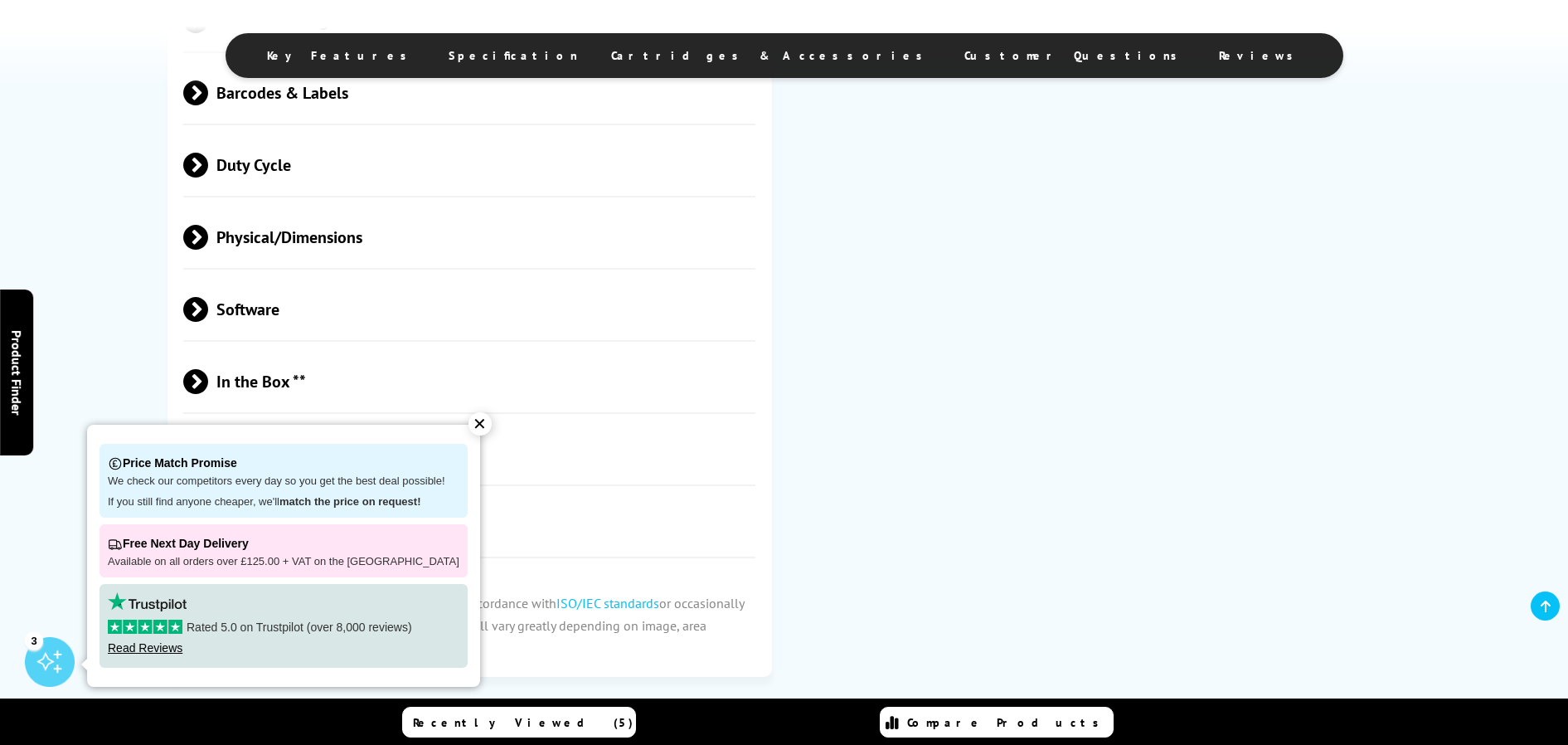
scroll to position [1603, 0]
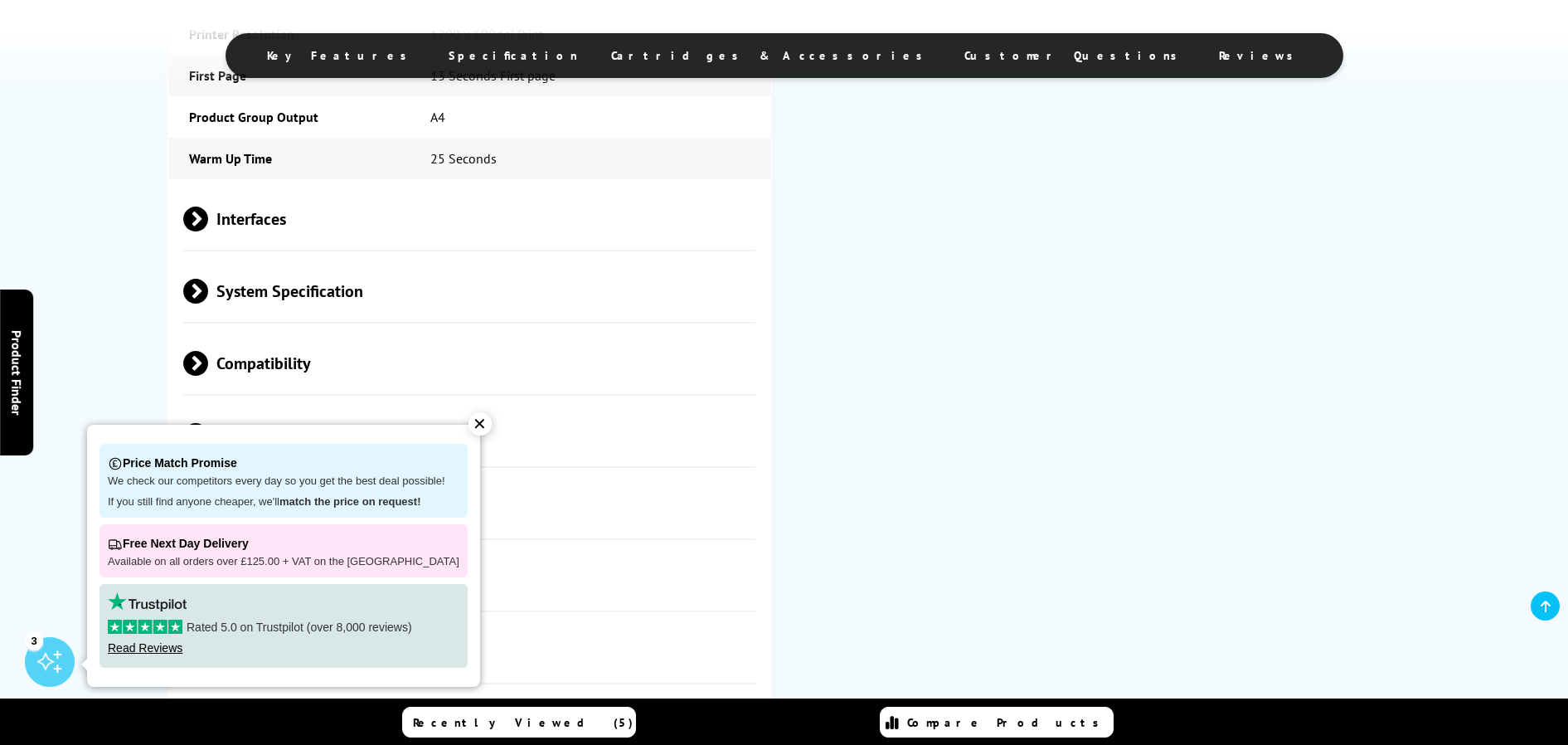
click at [469, 427] on div "✕" at bounding box center [480, 423] width 23 height 23
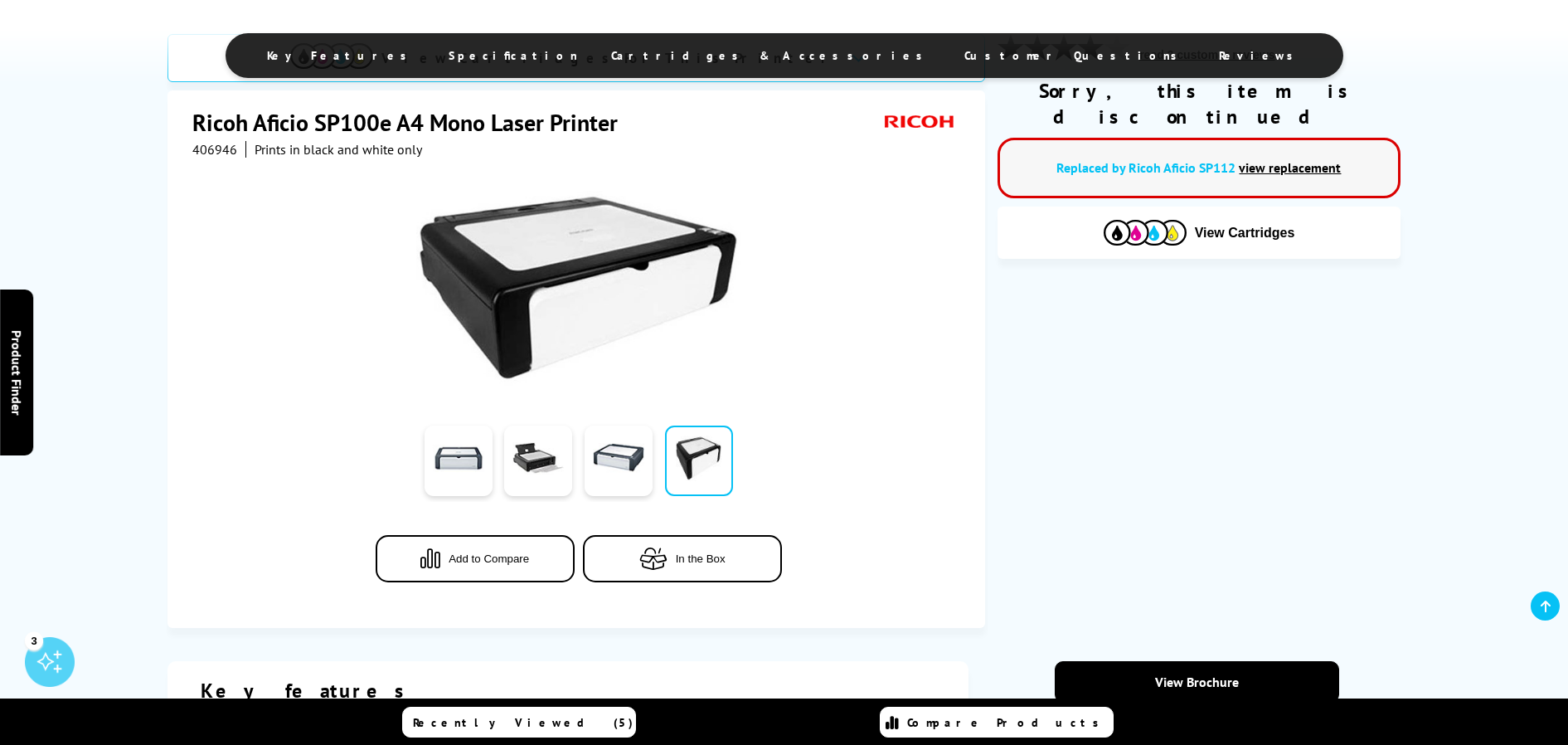
scroll to position [0, 0]
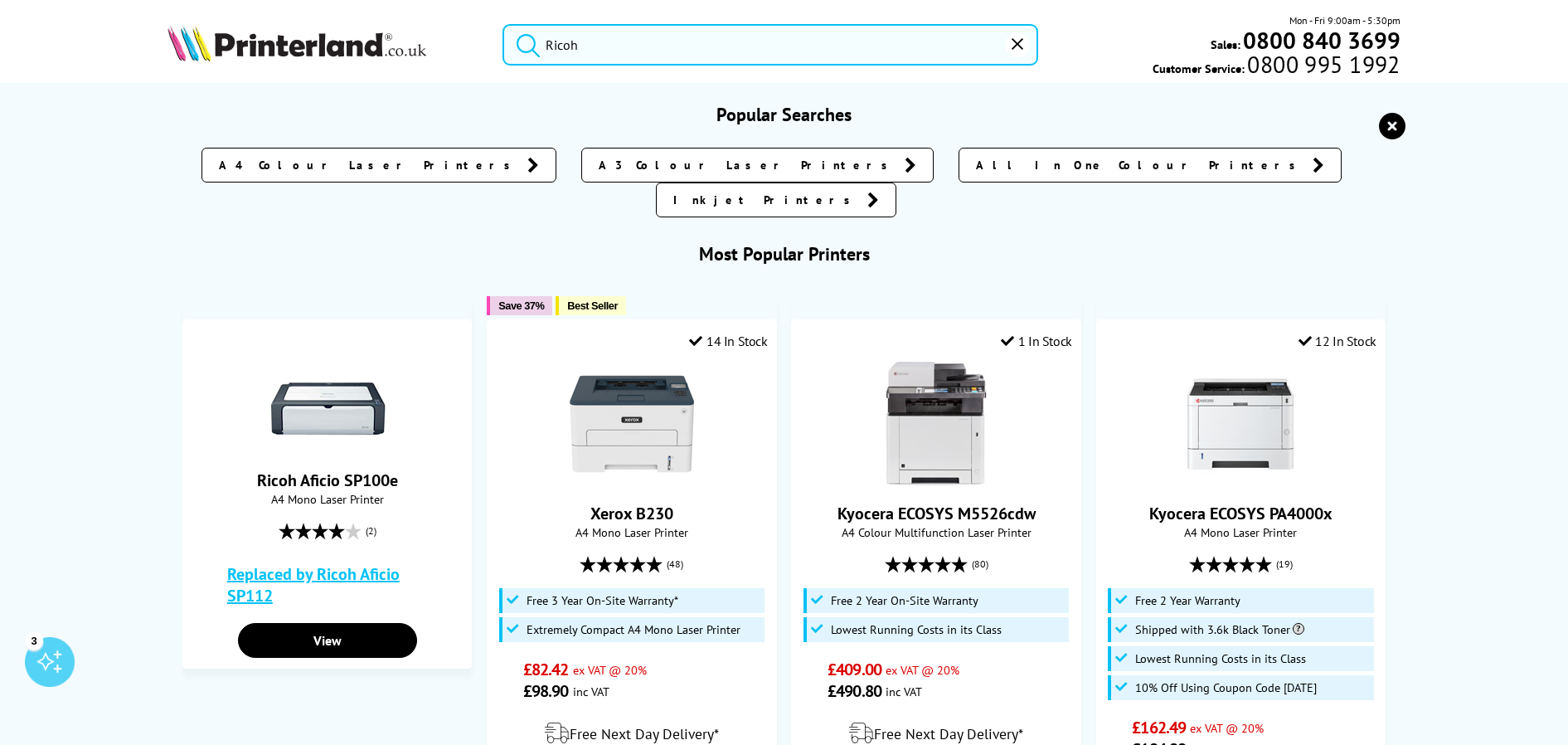
click at [617, 48] on input "Ricoh" at bounding box center [769, 45] width 535 height 41
click at [503, 24] on button "submit" at bounding box center [524, 42] width 41 height 36
click at [624, 41] on input "Ricoh" at bounding box center [769, 45] width 535 height 41
click at [503, 24] on button "submit" at bounding box center [524, 42] width 41 height 36
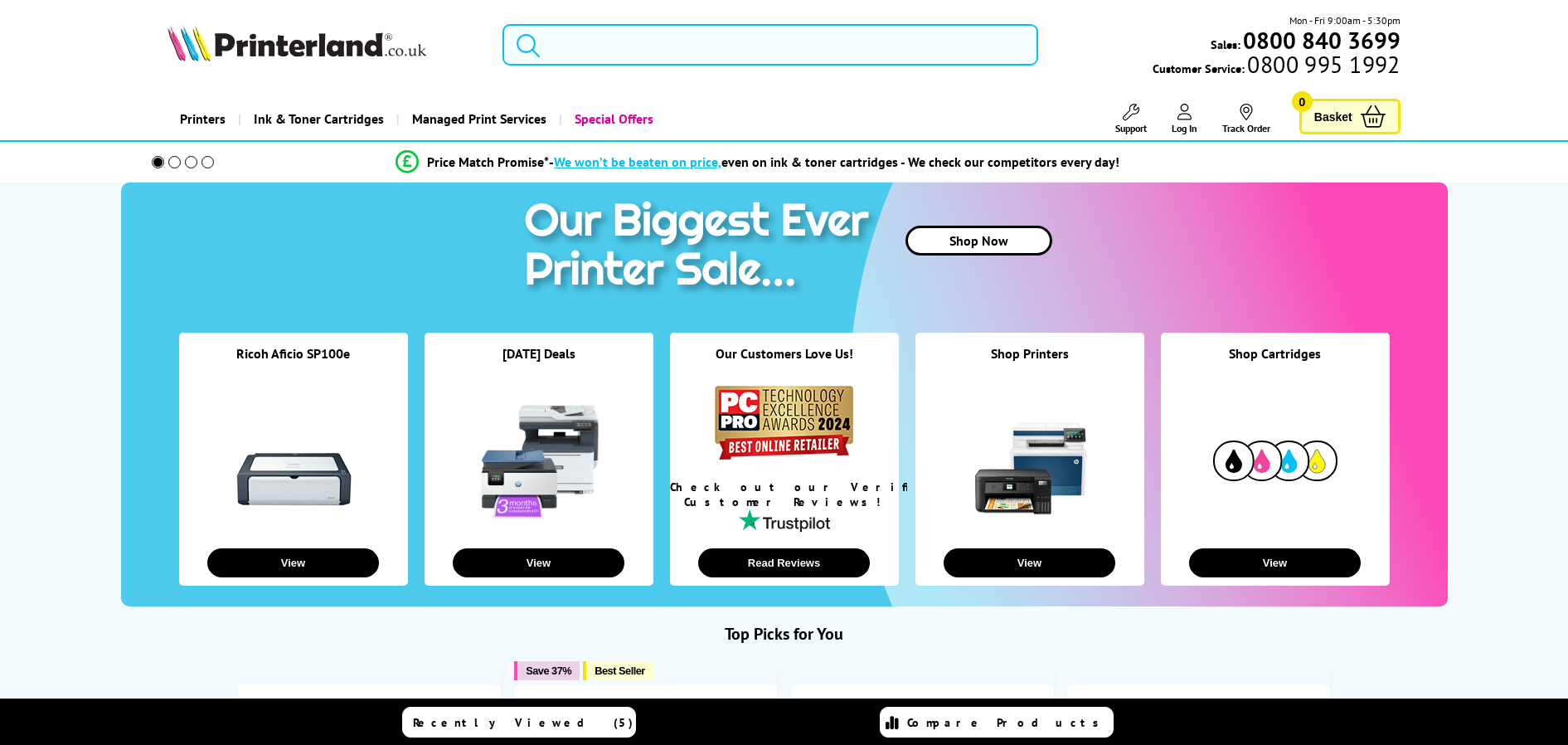
click at [616, 45] on input "search" at bounding box center [769, 45] width 535 height 41
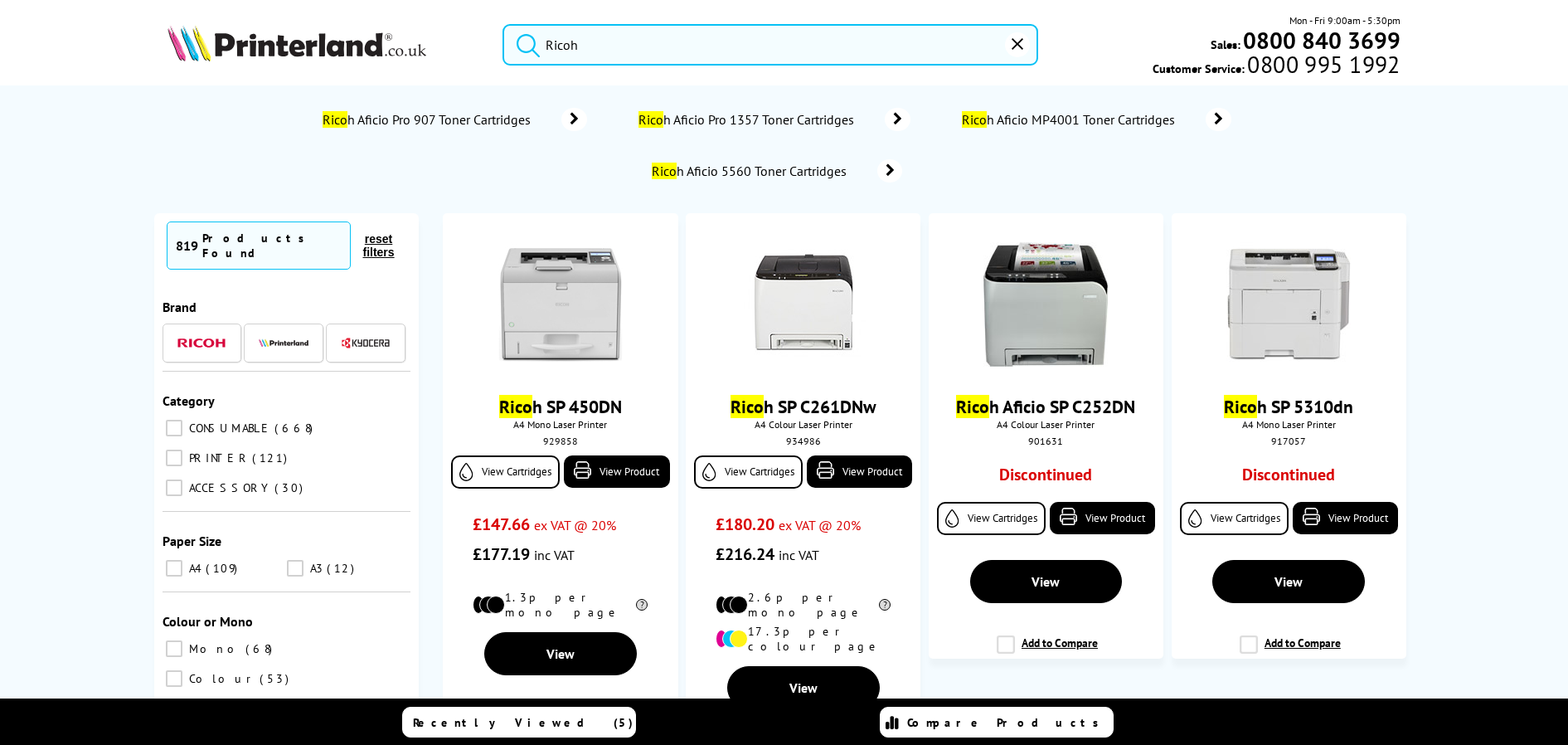
type input "Ricoh"
click at [503, 24] on button "submit" at bounding box center [524, 42] width 41 height 36
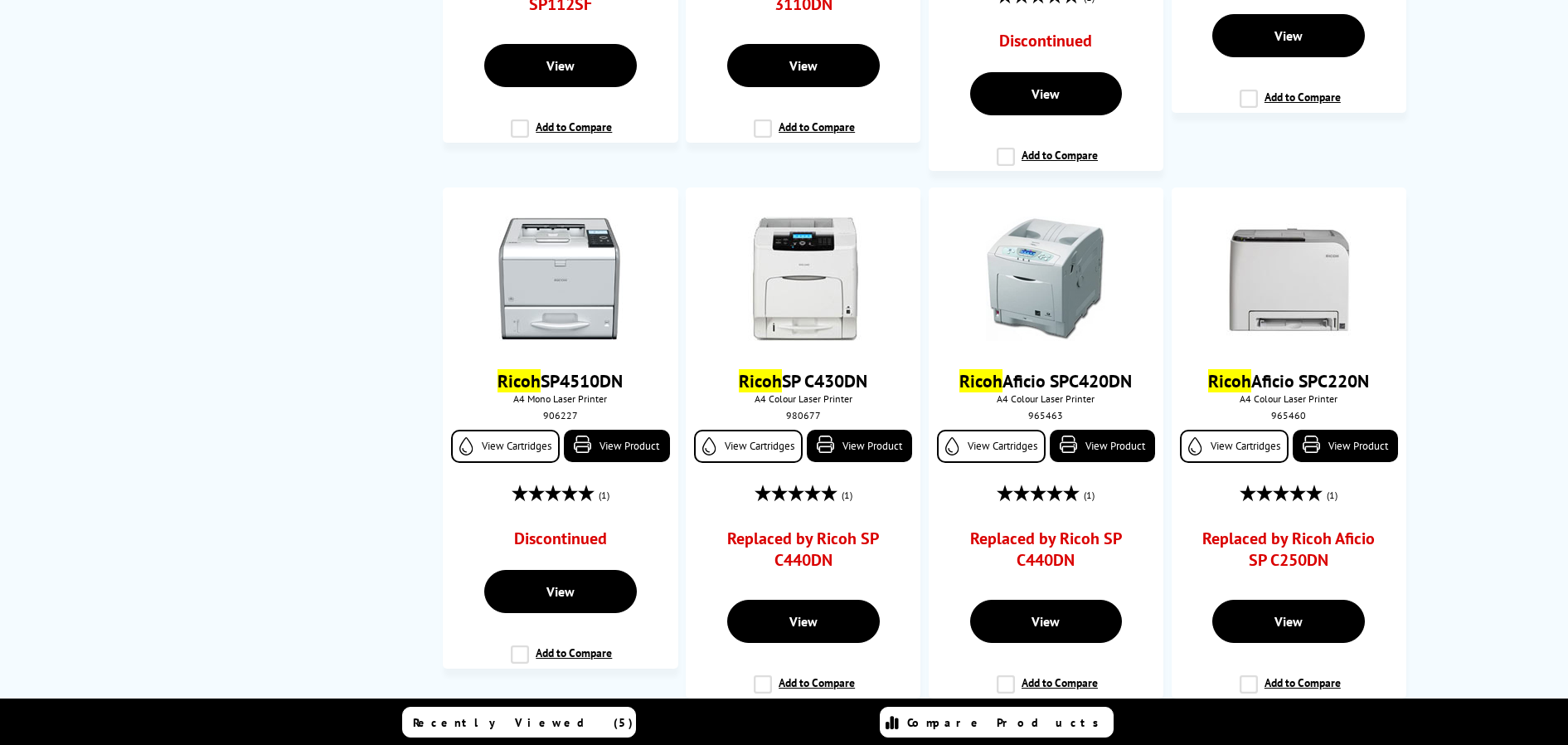
scroll to position [2488, 0]
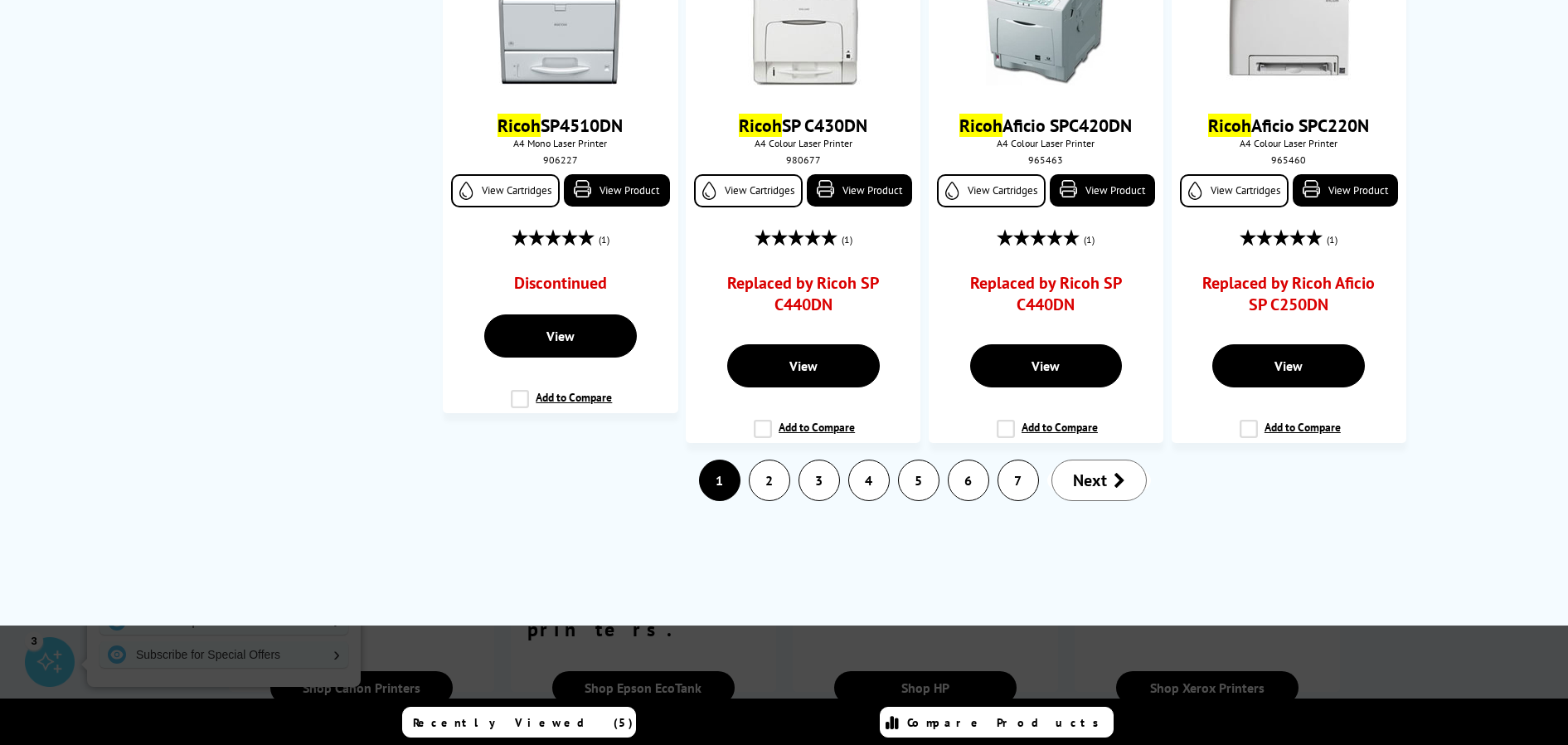
click at [774, 463] on link "2" at bounding box center [769, 480] width 40 height 40
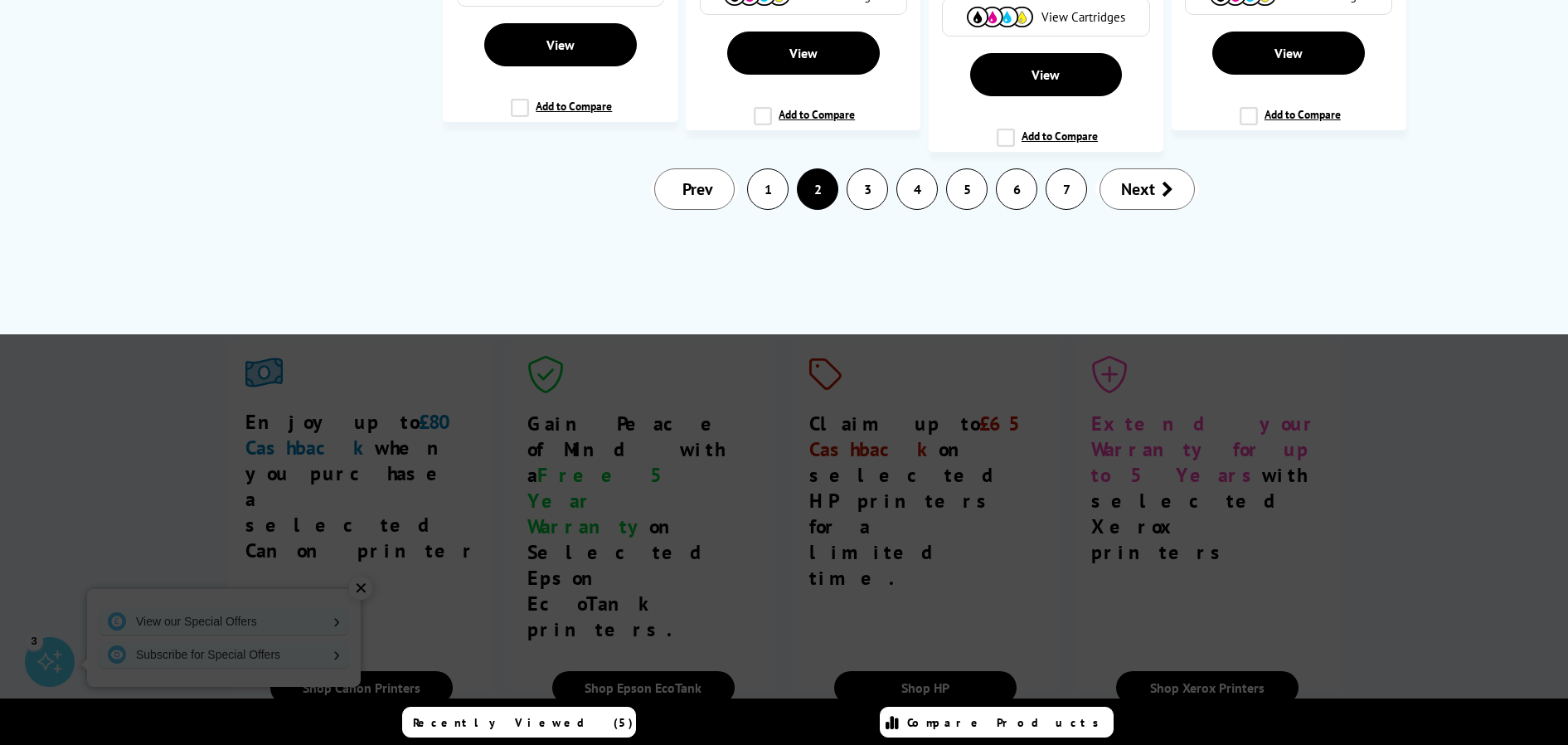
scroll to position [0, 0]
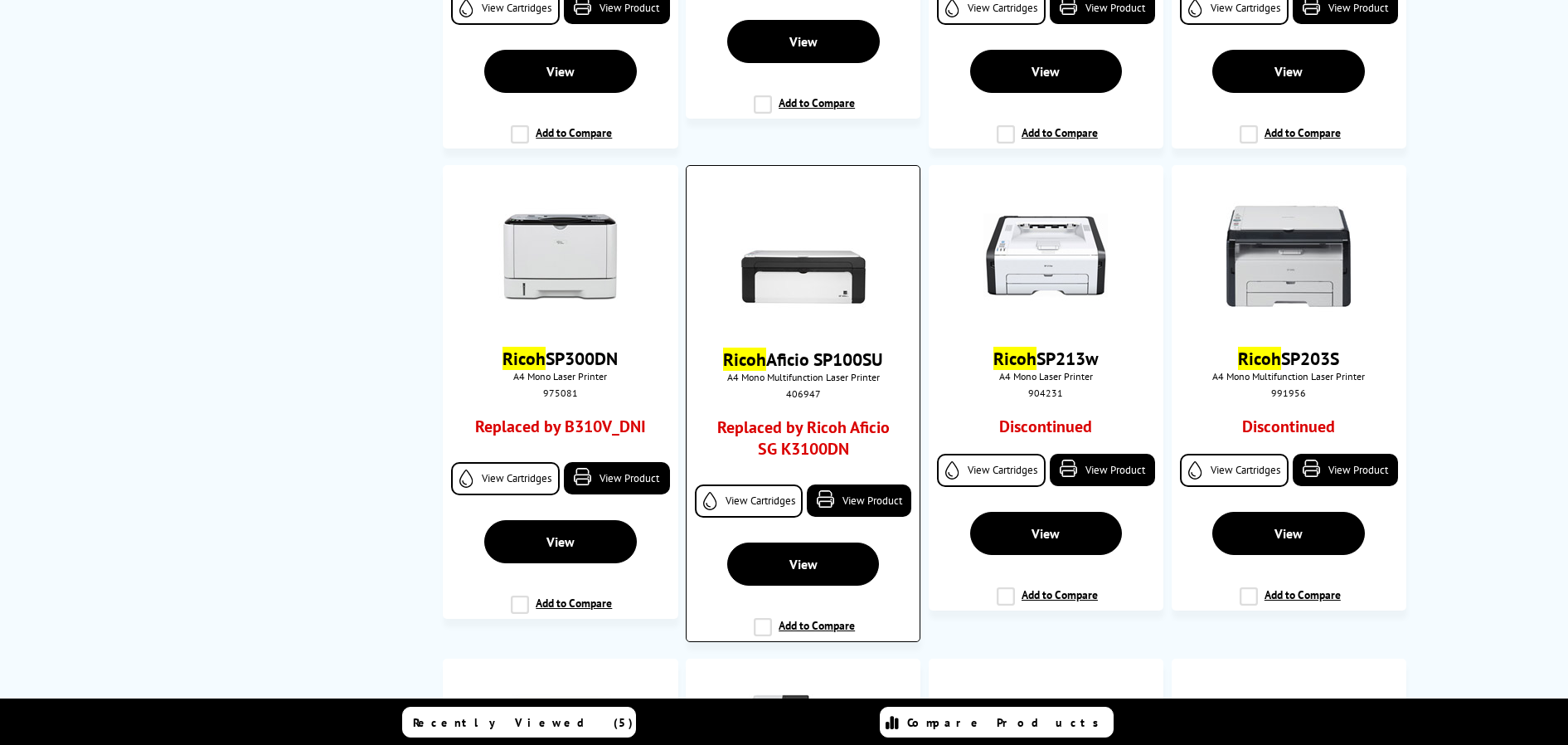
scroll to position [1078, 0]
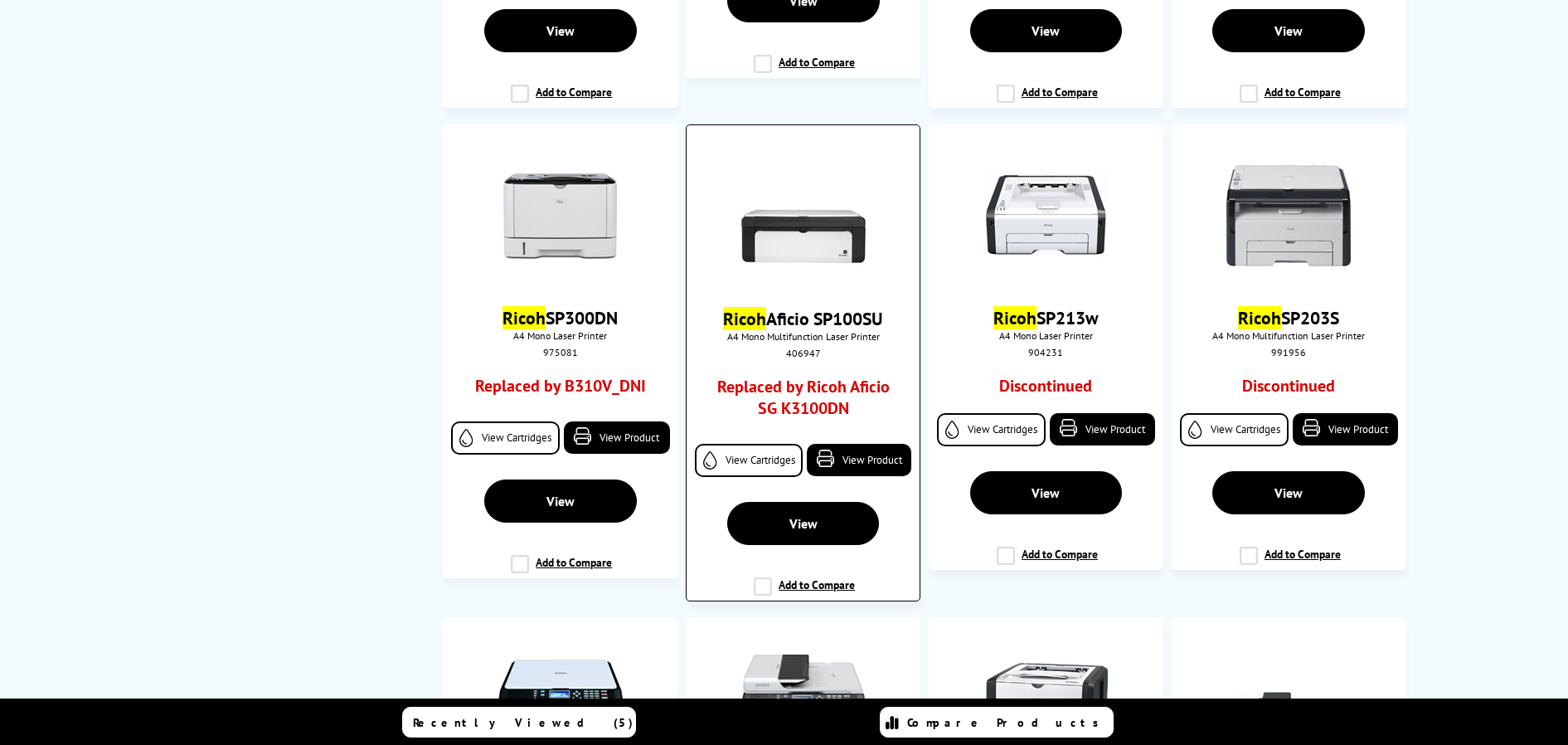
click at [801, 402] on link "Replaced by Ricoh Aficio SG K3100DN" at bounding box center [803, 401] width 174 height 51
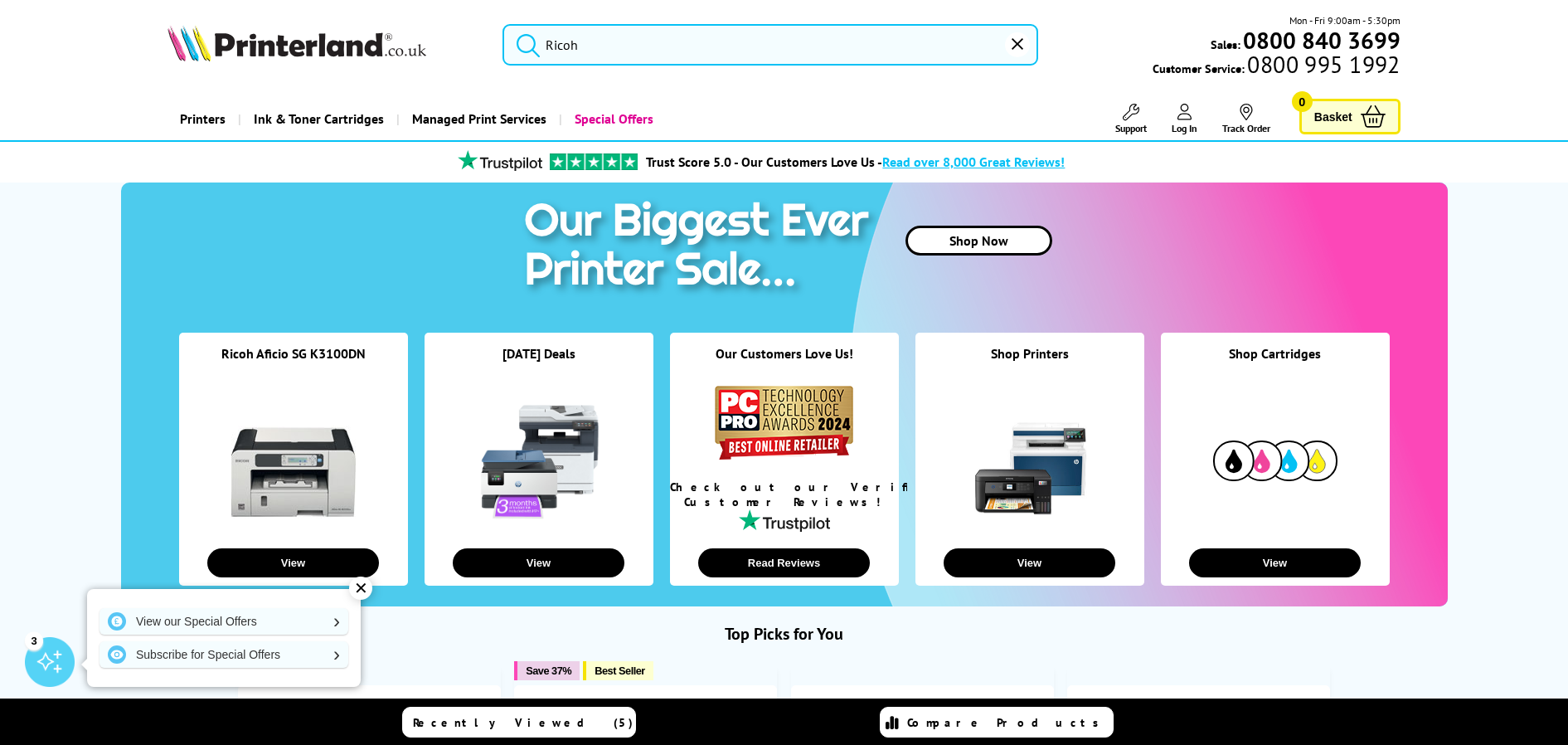
click at [357, 590] on div "✕" at bounding box center [360, 587] width 23 height 23
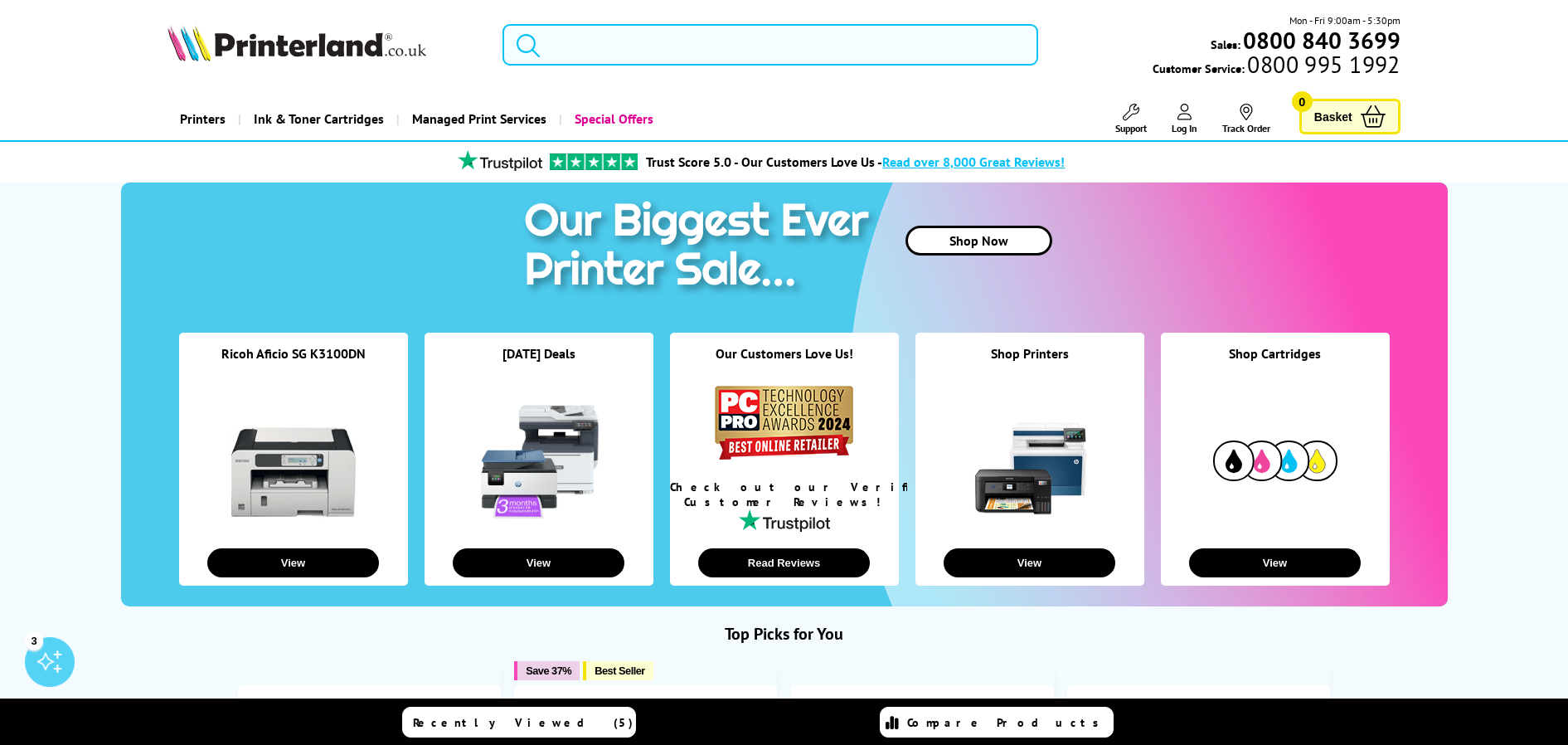
click at [591, 42] on input "search" at bounding box center [769, 45] width 535 height 41
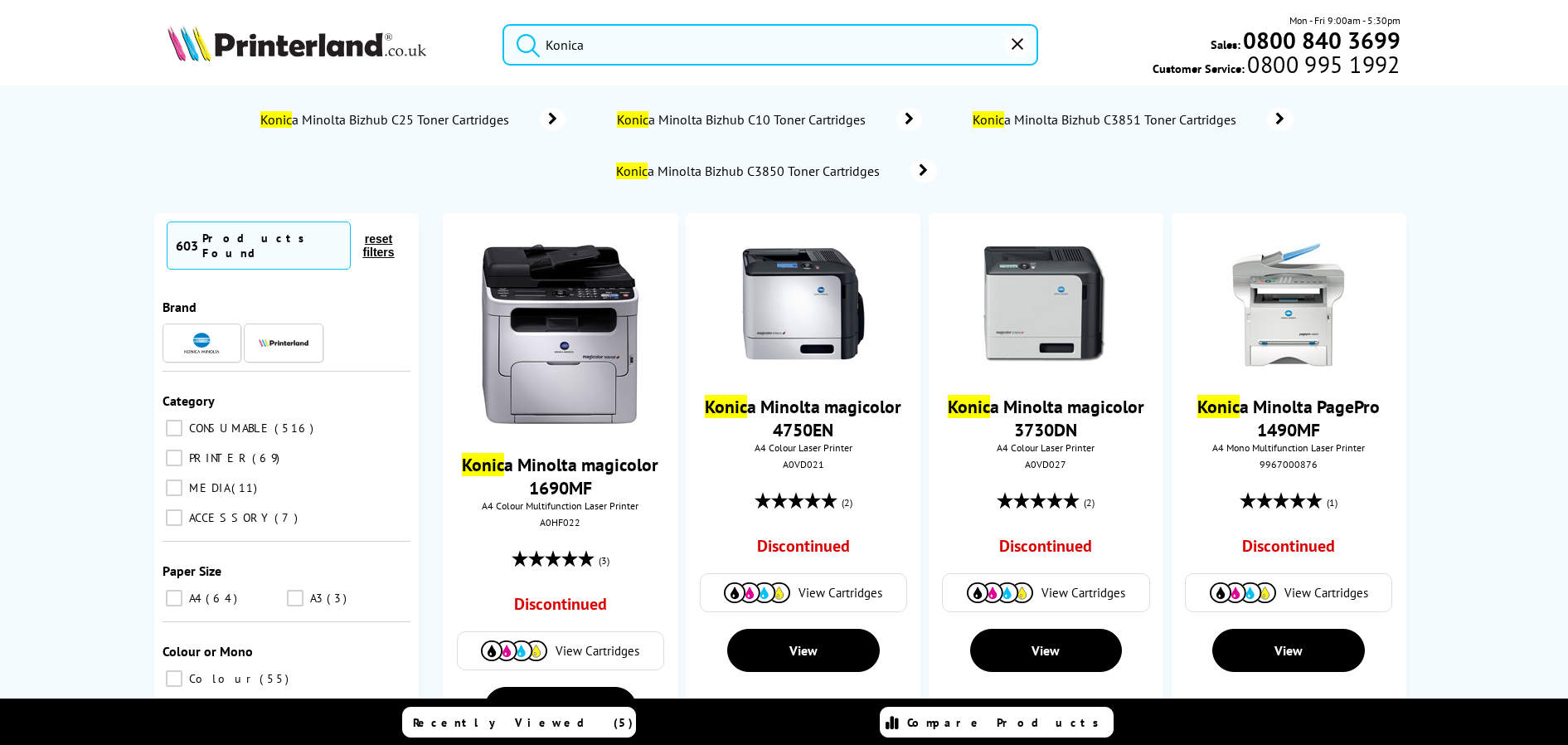
type input "Konica"
click at [503, 24] on button "submit" at bounding box center [524, 42] width 41 height 36
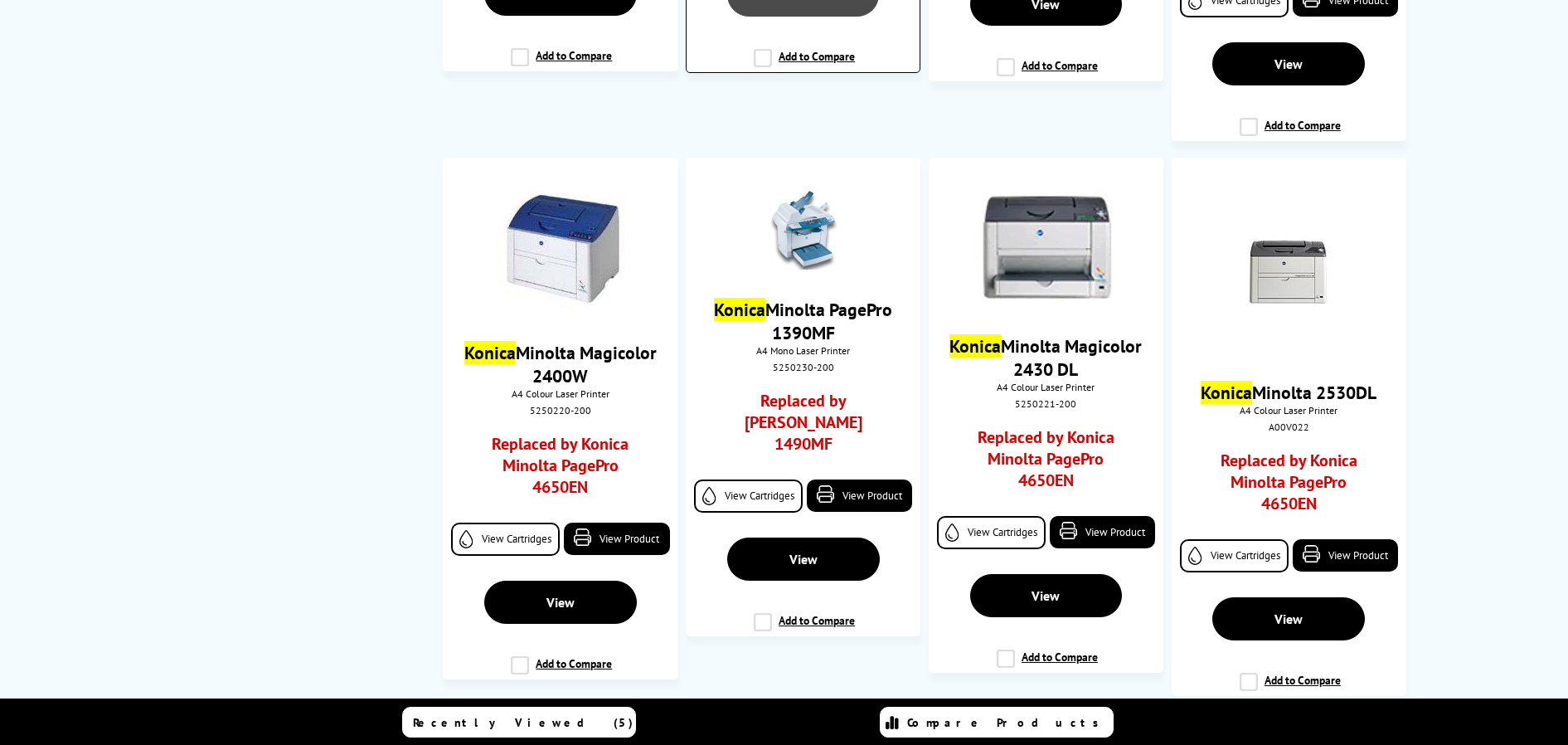
scroll to position [2405, 0]
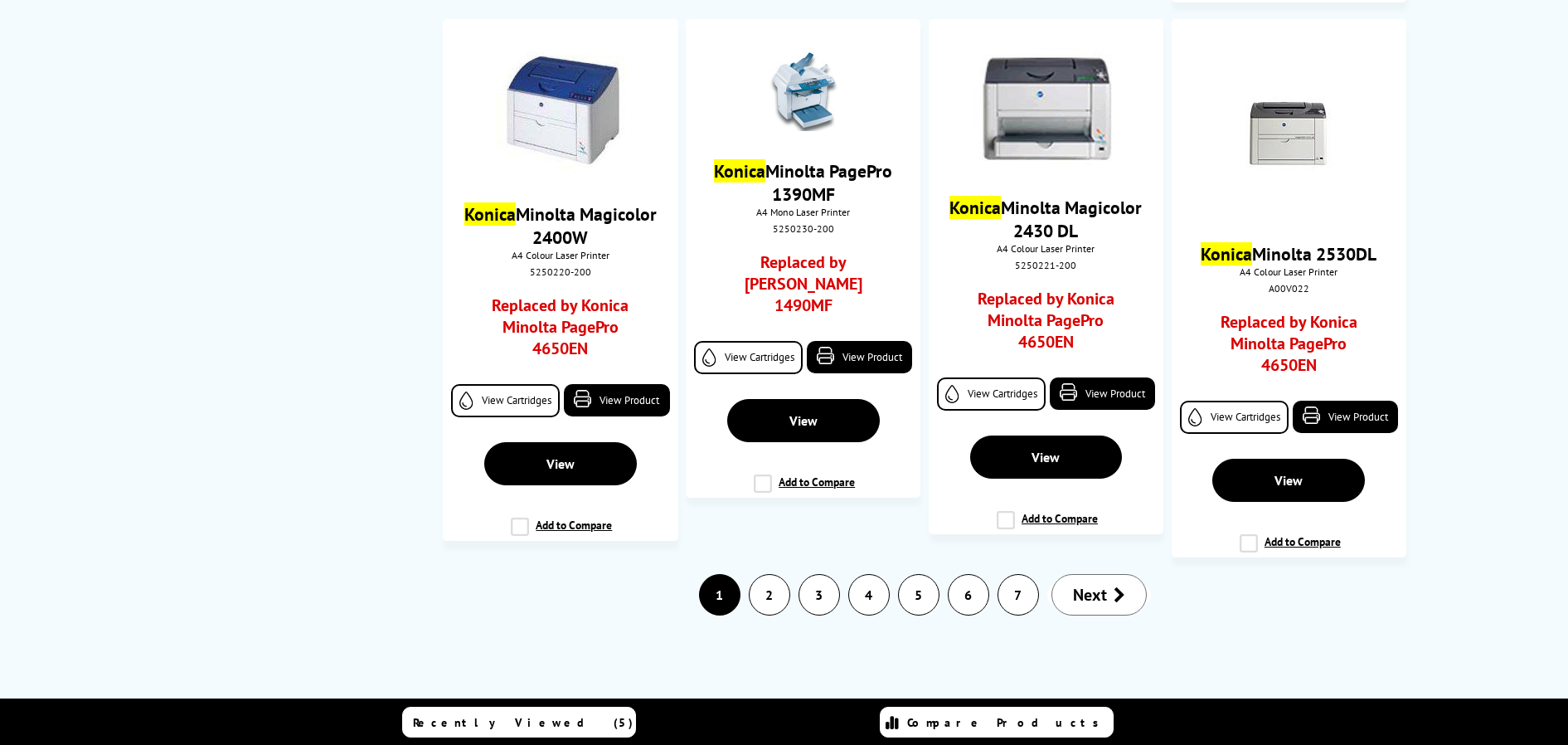
click at [819, 595] on link "3" at bounding box center [819, 595] width 40 height 40
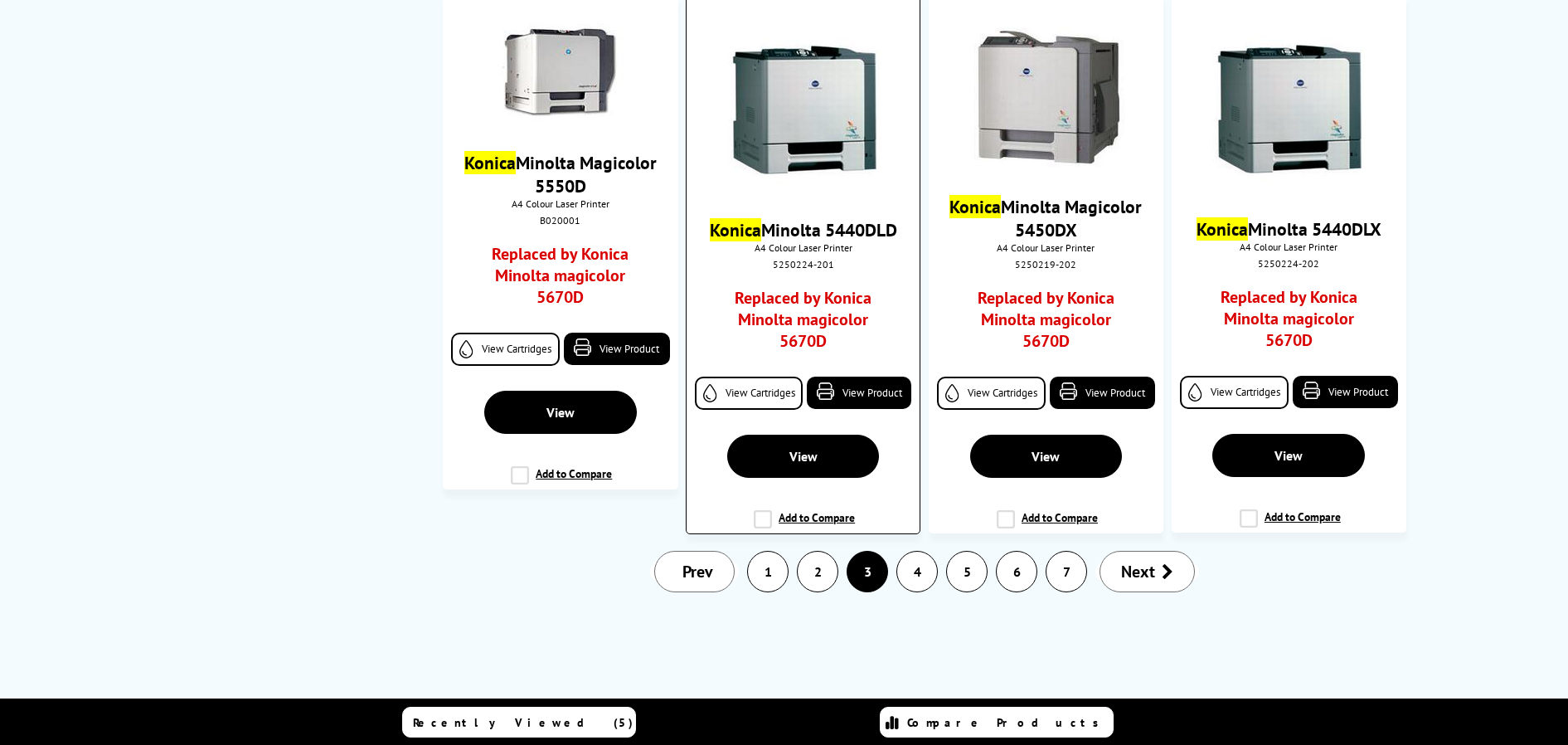
scroll to position [2736, 0]
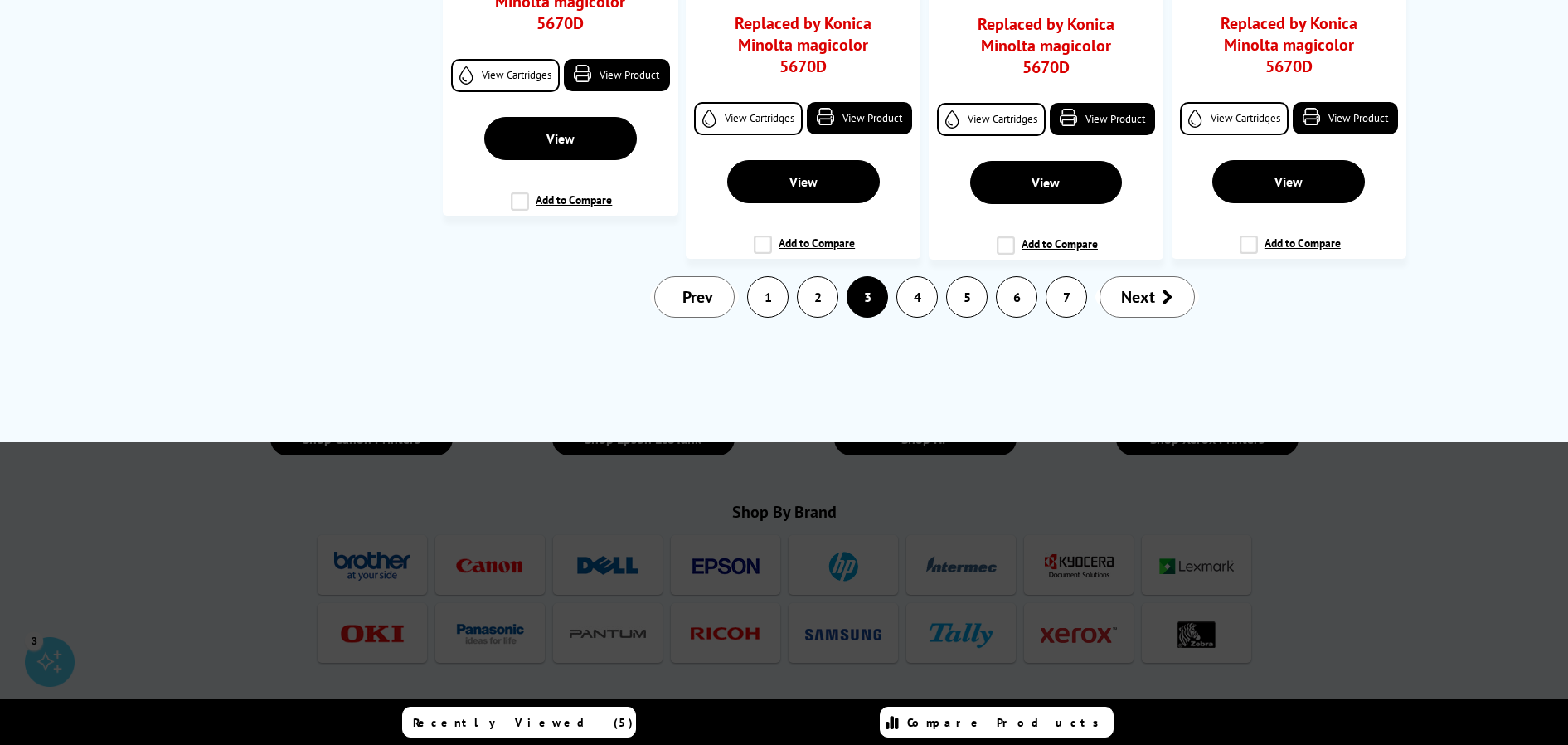
click at [921, 295] on link "4" at bounding box center [917, 297] width 40 height 40
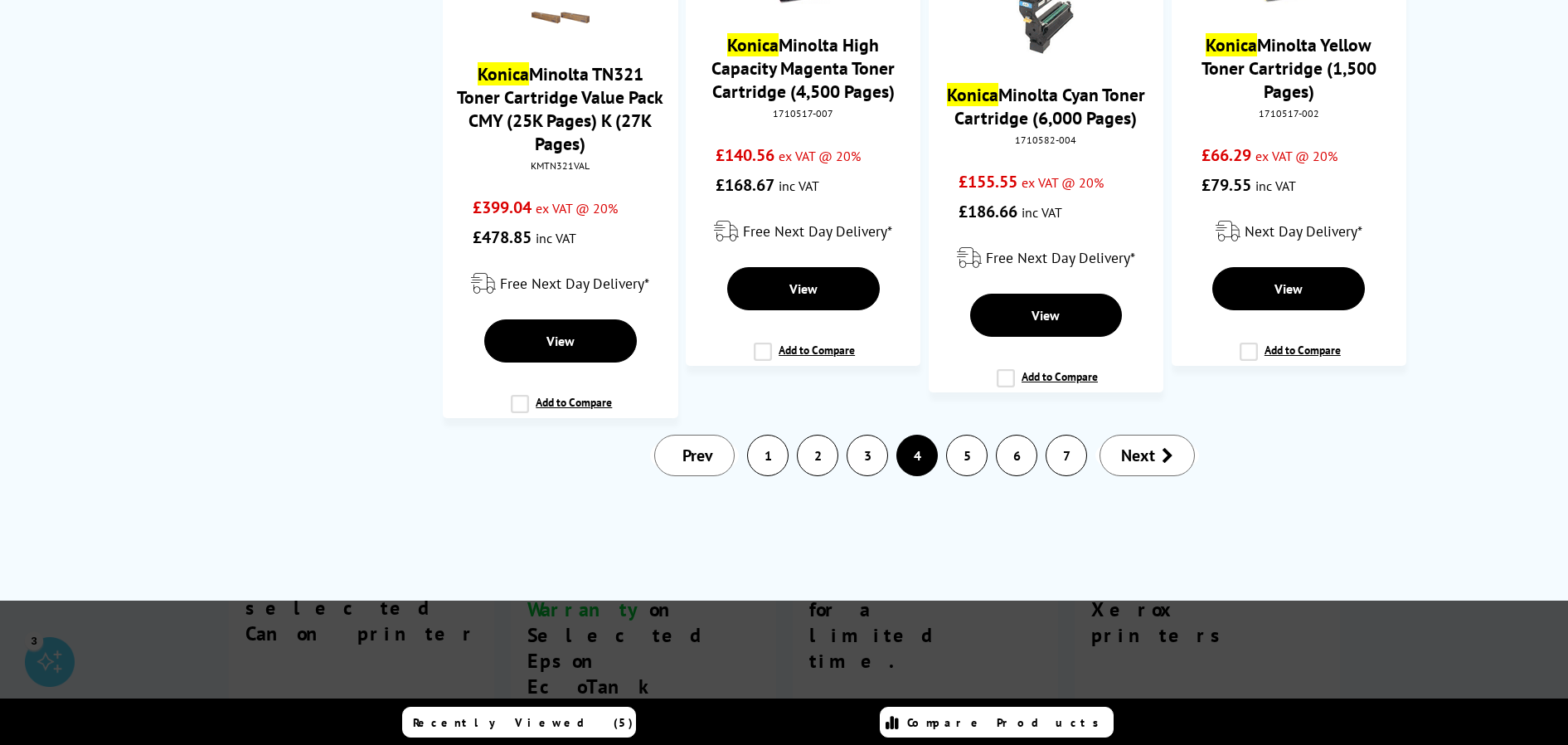
scroll to position [2654, 0]
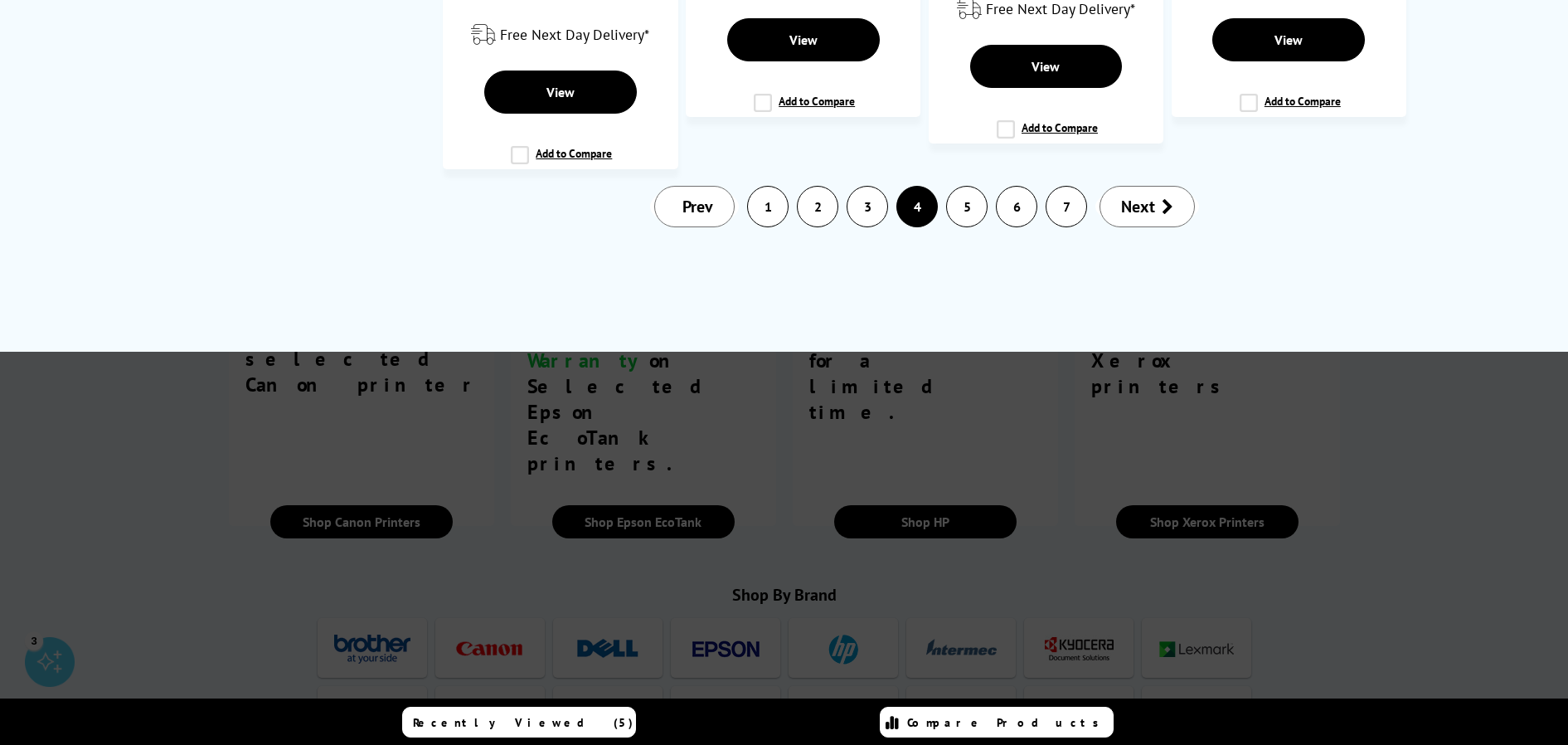
click at [776, 211] on link "1" at bounding box center [767, 206] width 40 height 40
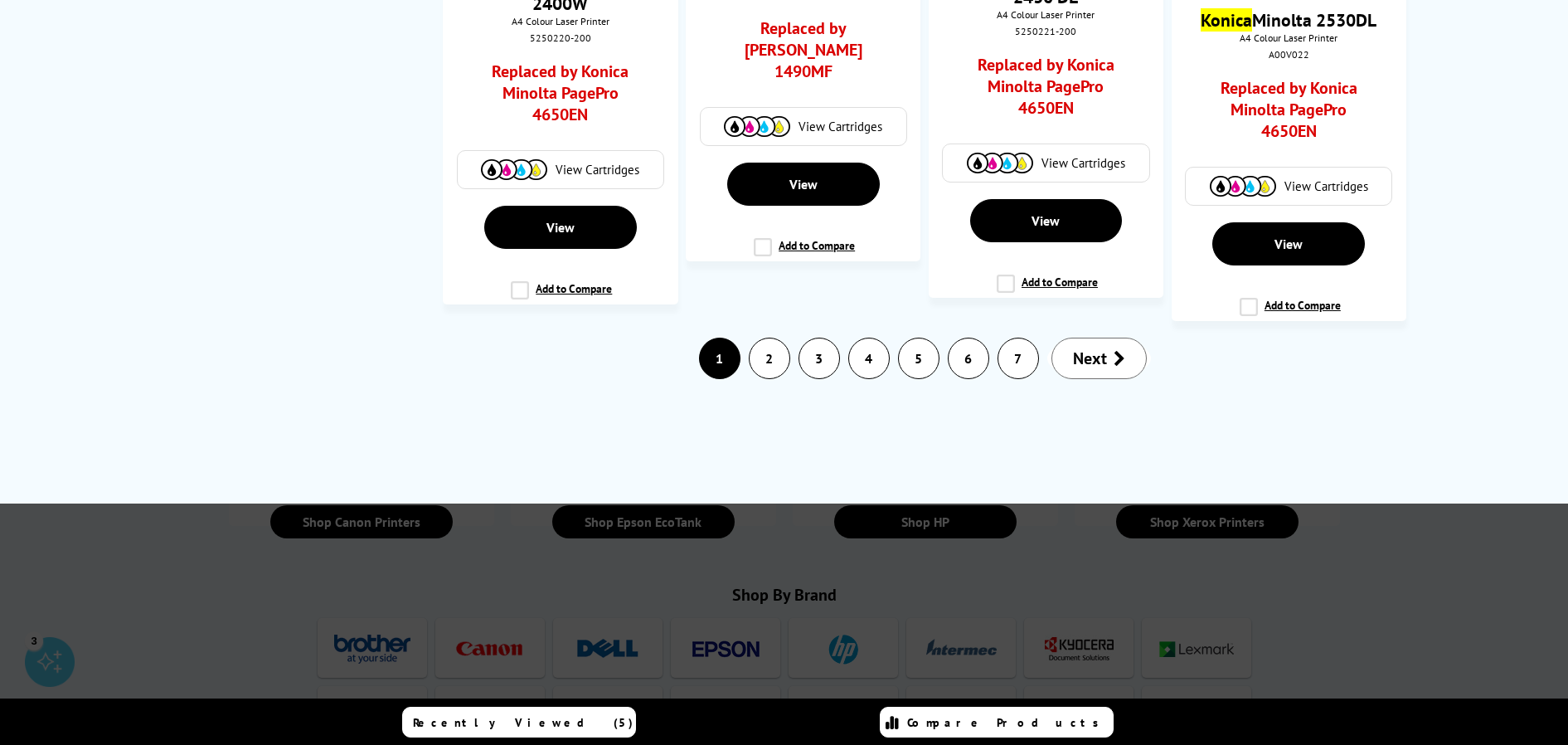
scroll to position [0, 0]
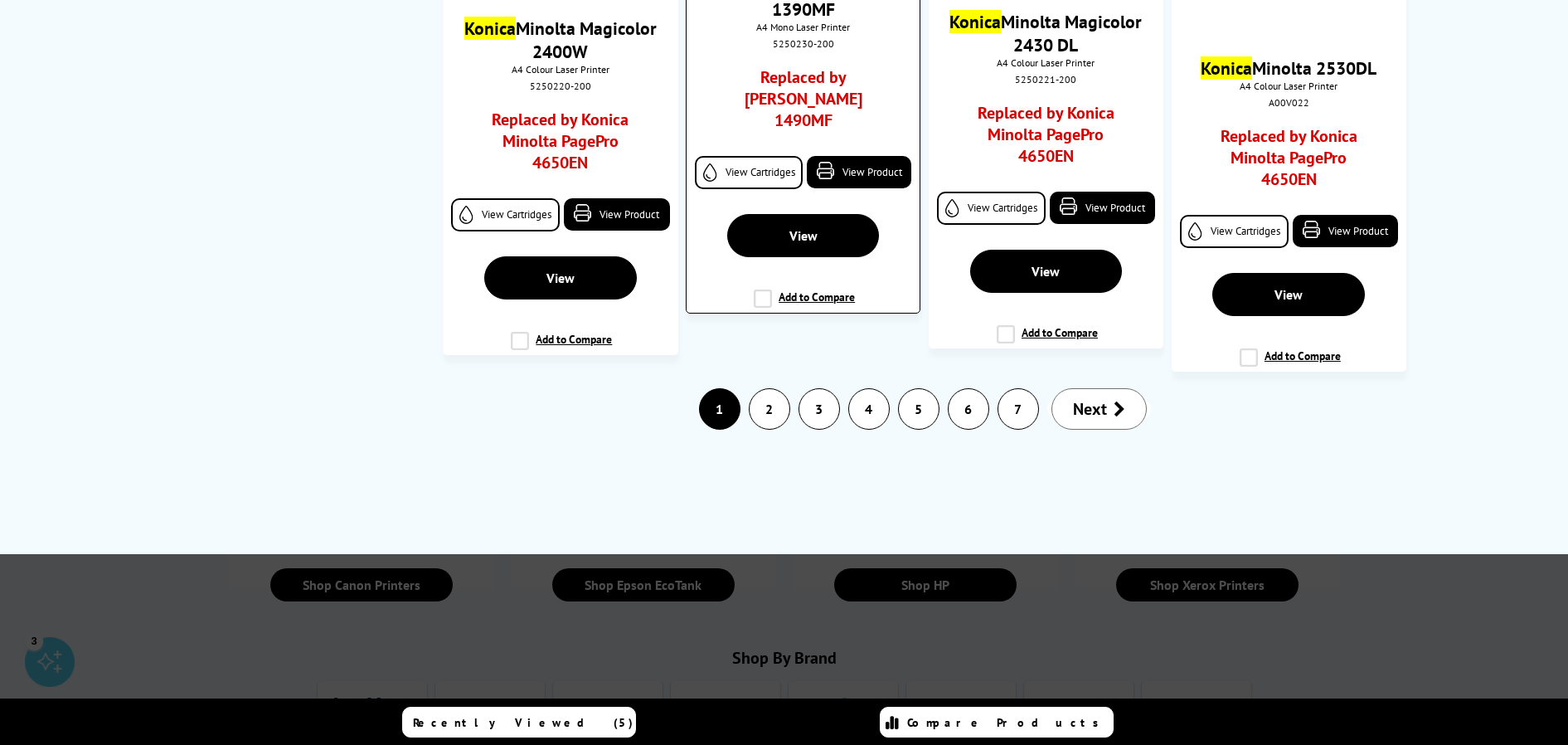
scroll to position [2571, 0]
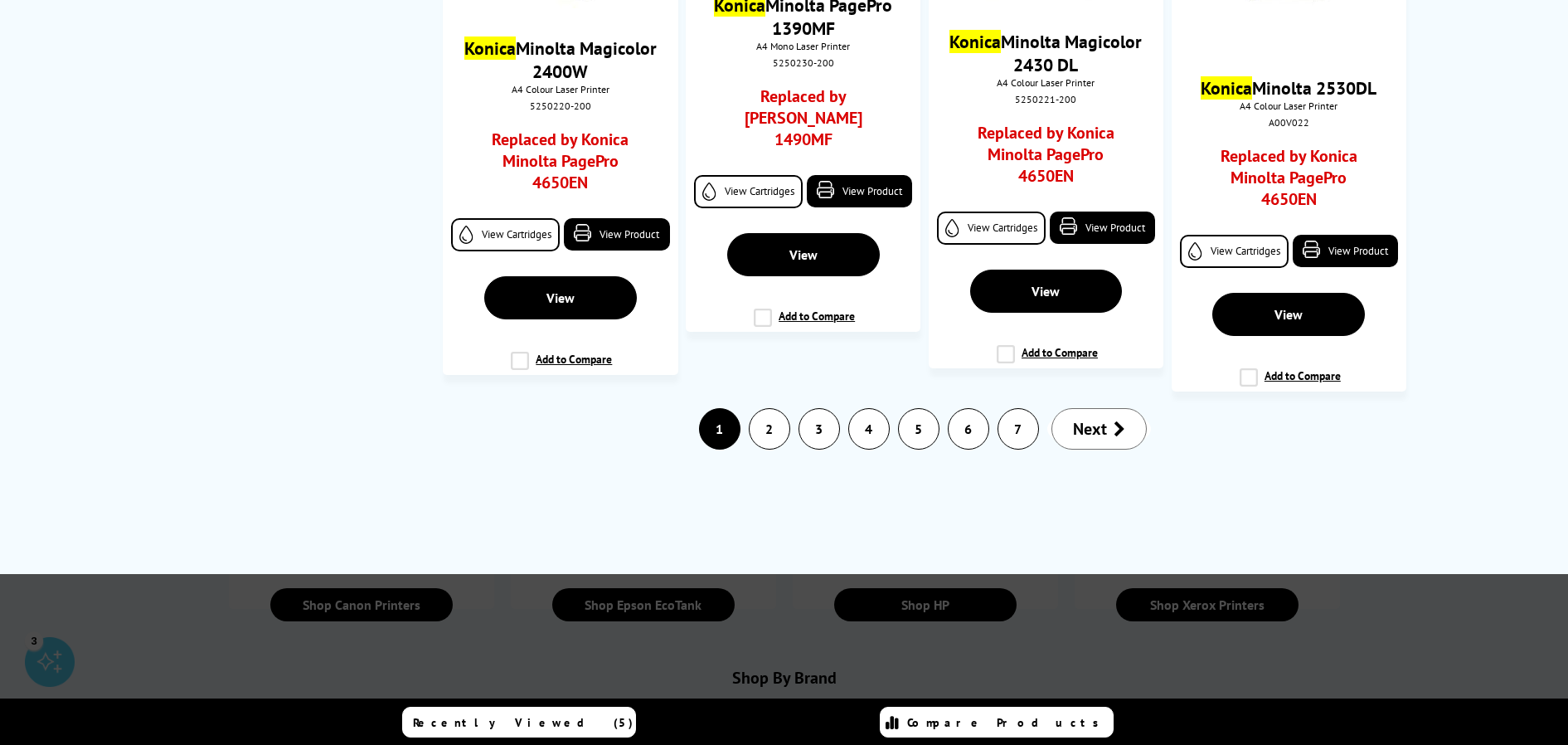
click at [1016, 427] on link "7" at bounding box center [1017, 429] width 40 height 40
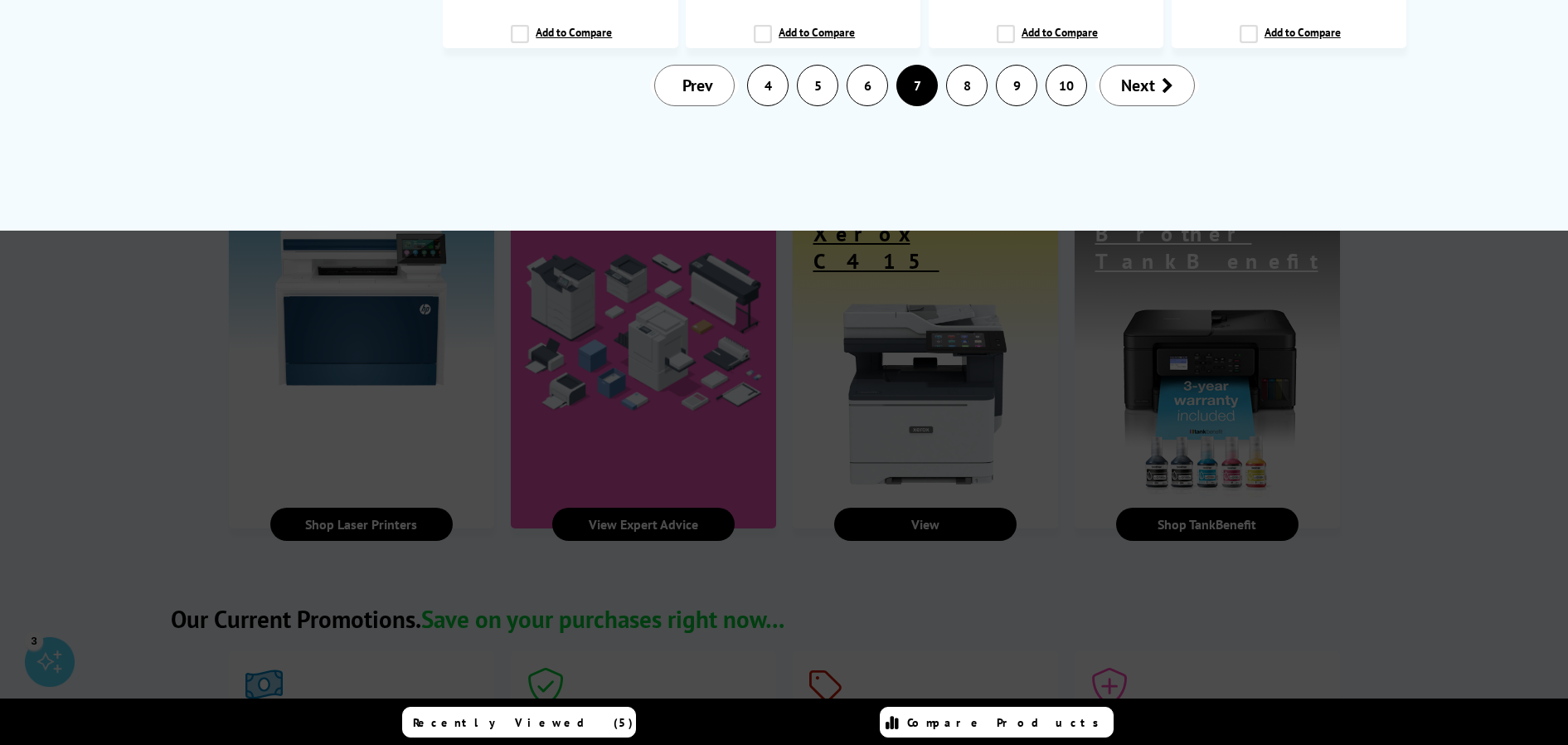
scroll to position [1990, 0]
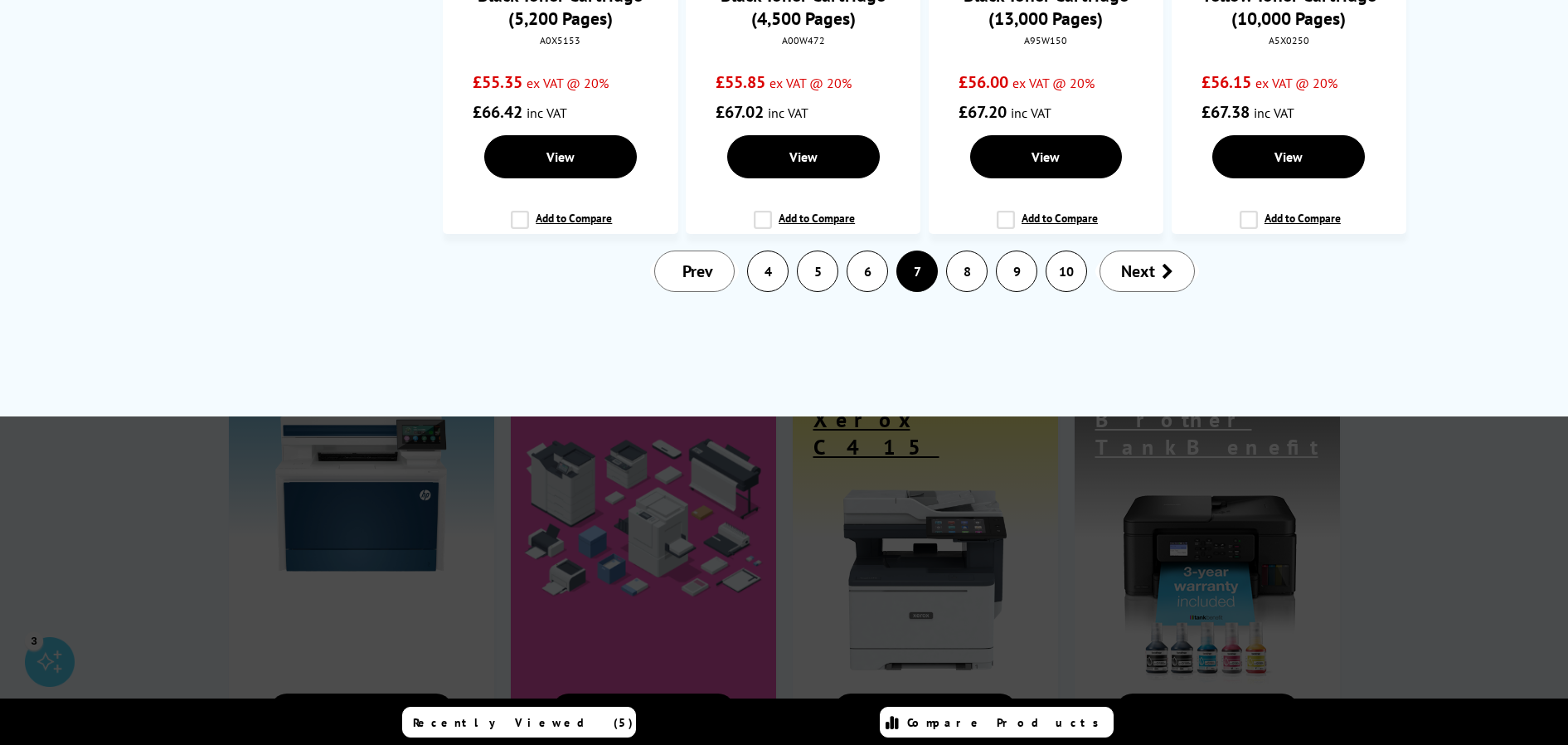
click at [770, 273] on link "4" at bounding box center [767, 271] width 40 height 40
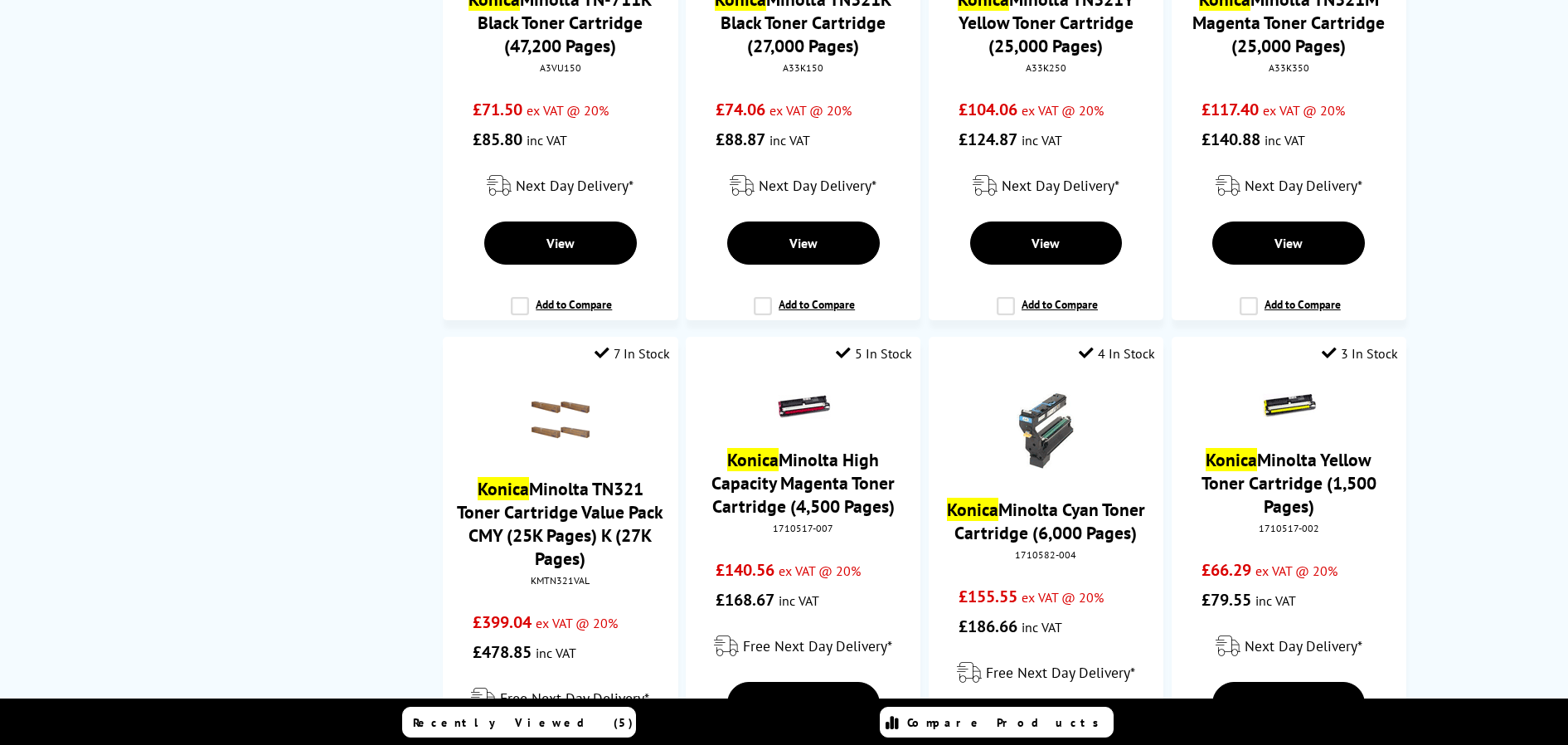
scroll to position [0, 0]
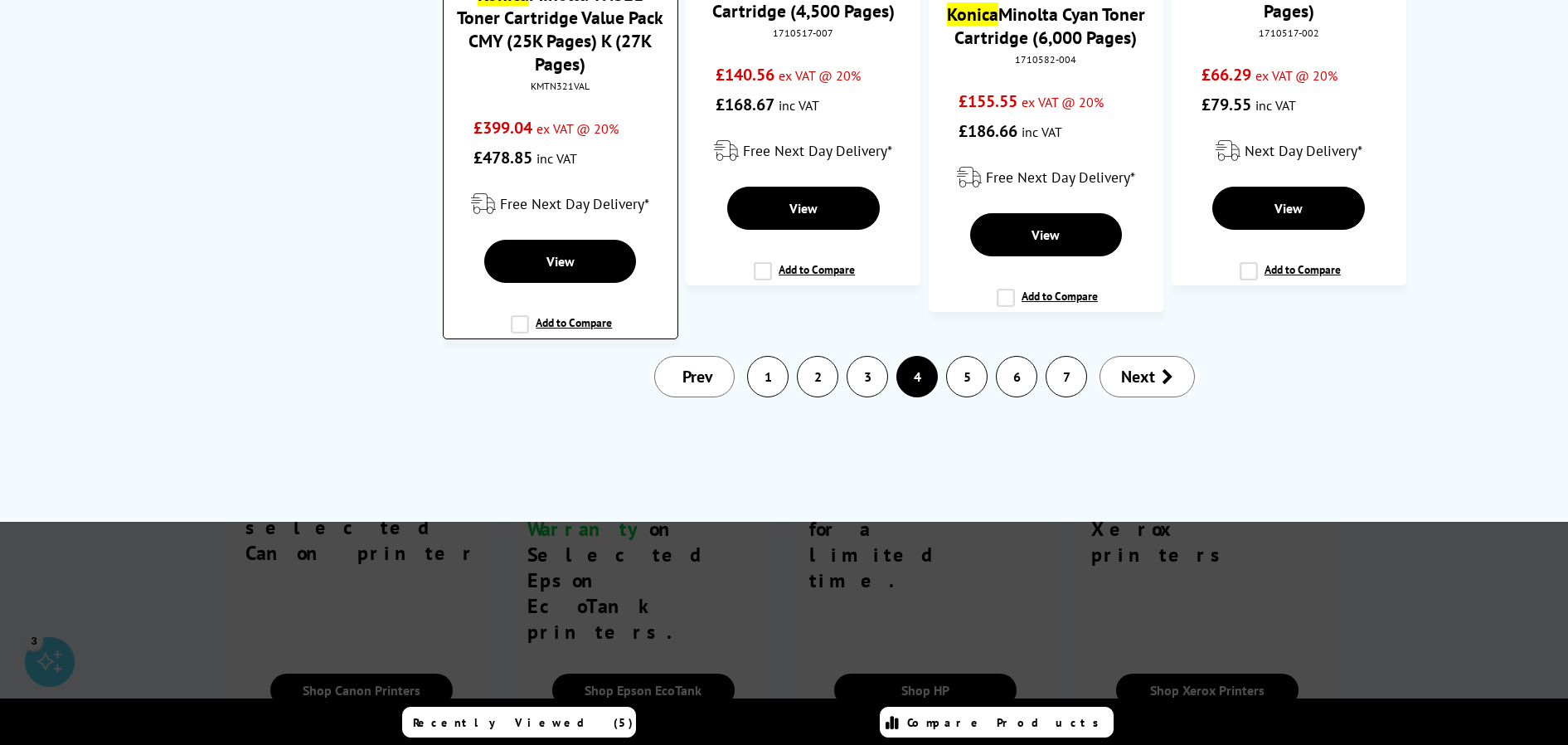
scroll to position [2571, 0]
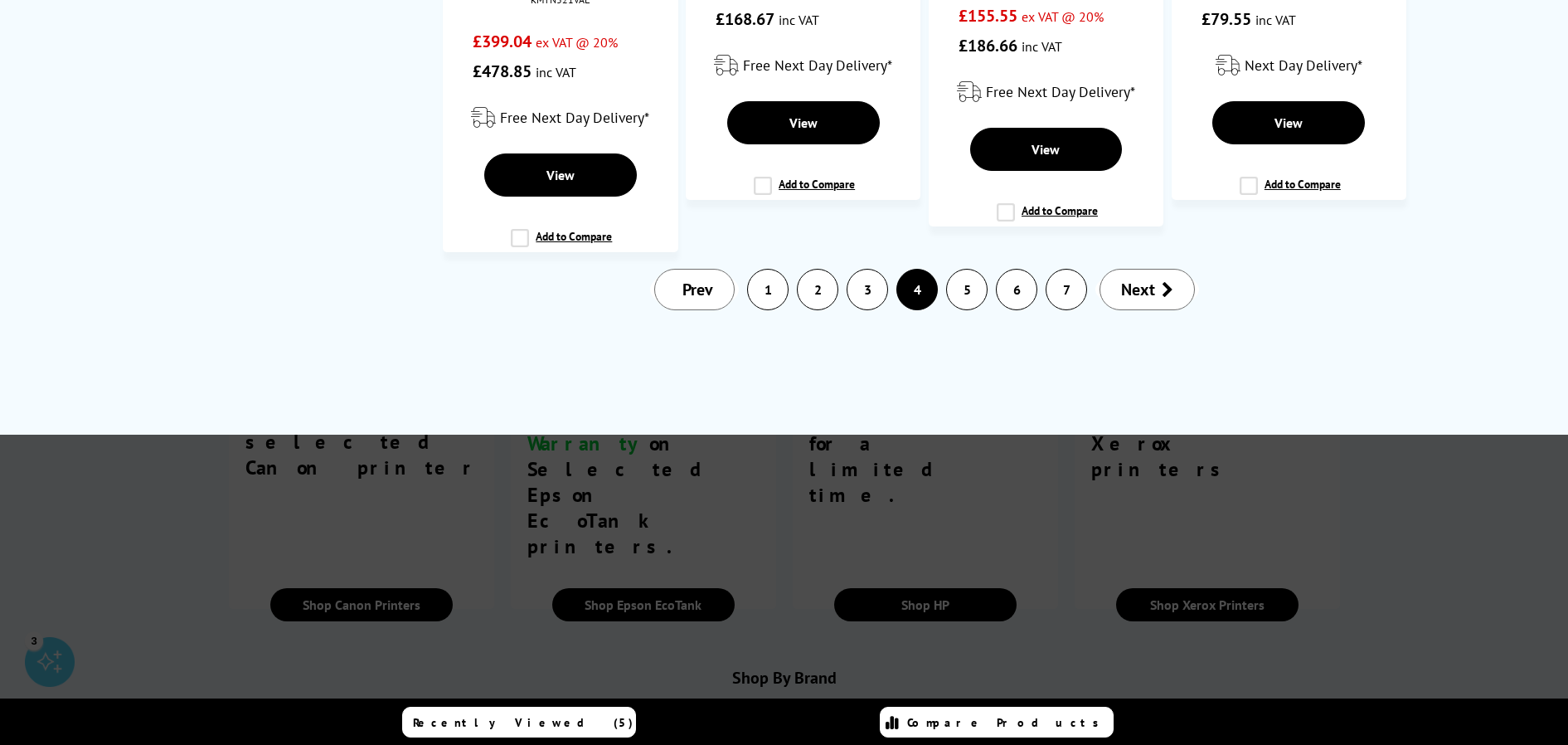
click at [753, 288] on link "1" at bounding box center [767, 289] width 40 height 40
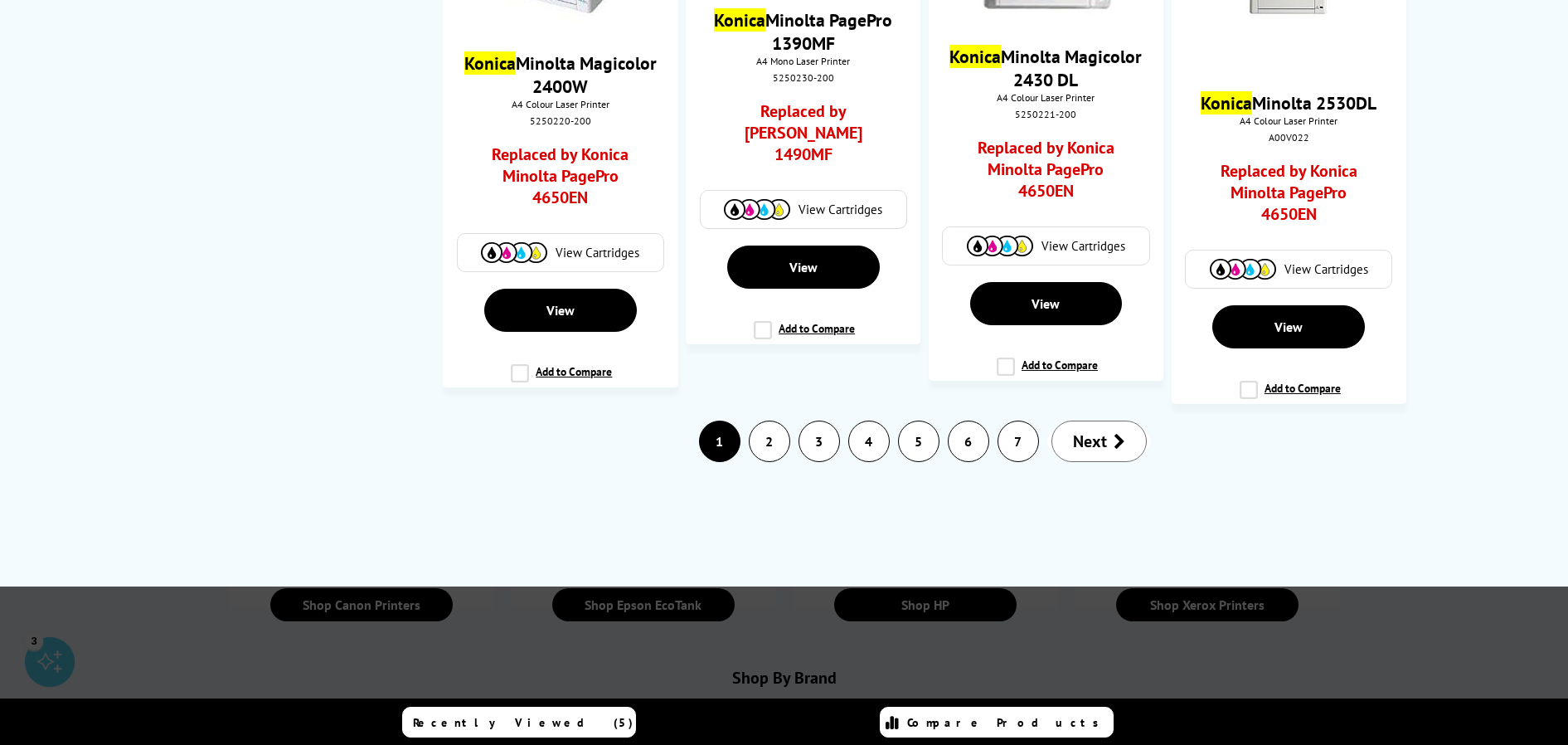
scroll to position [0, 0]
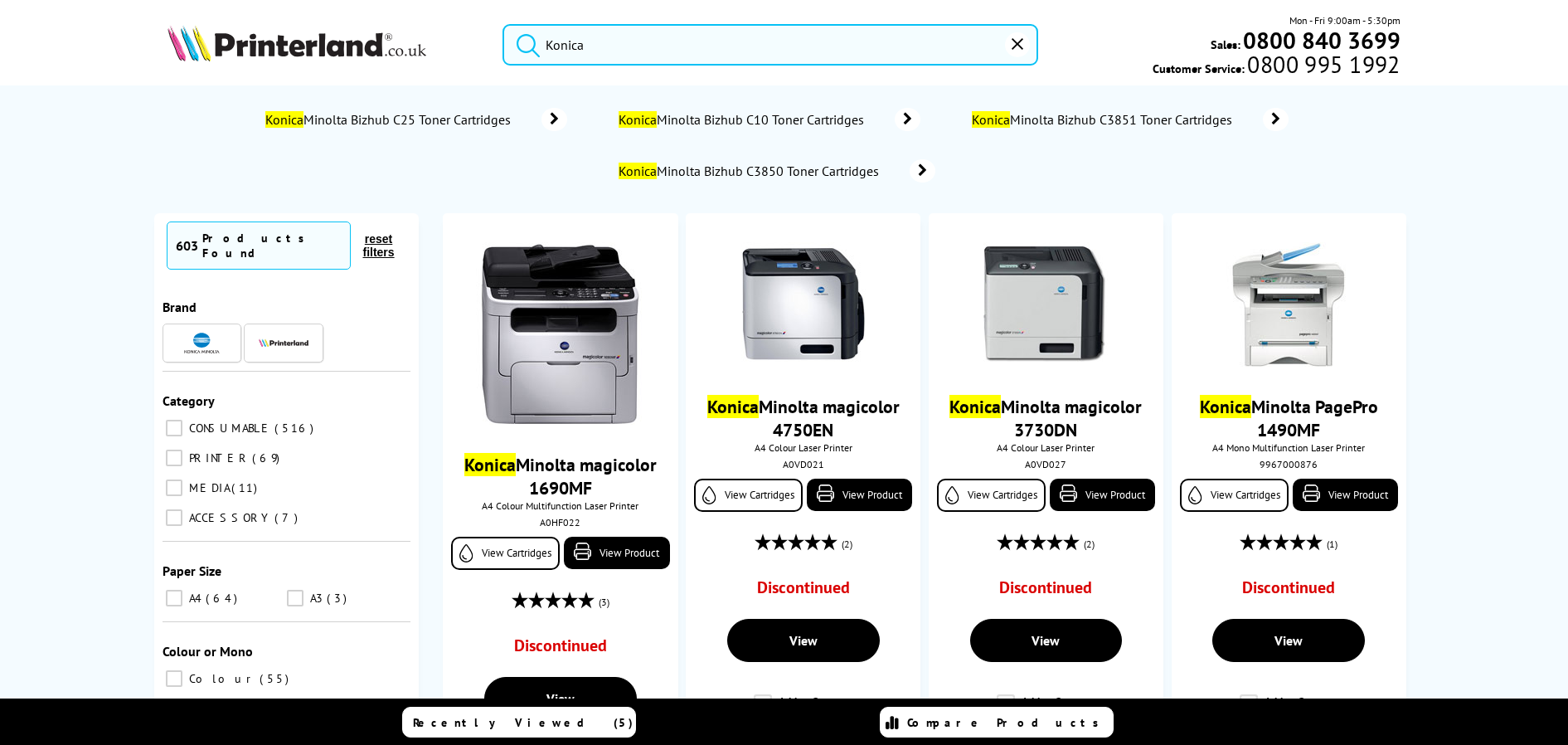
drag, startPoint x: 620, startPoint y: 50, endPoint x: 532, endPoint y: 49, distance: 88.0
click at [532, 49] on form "Konica" at bounding box center [769, 45] width 535 height 41
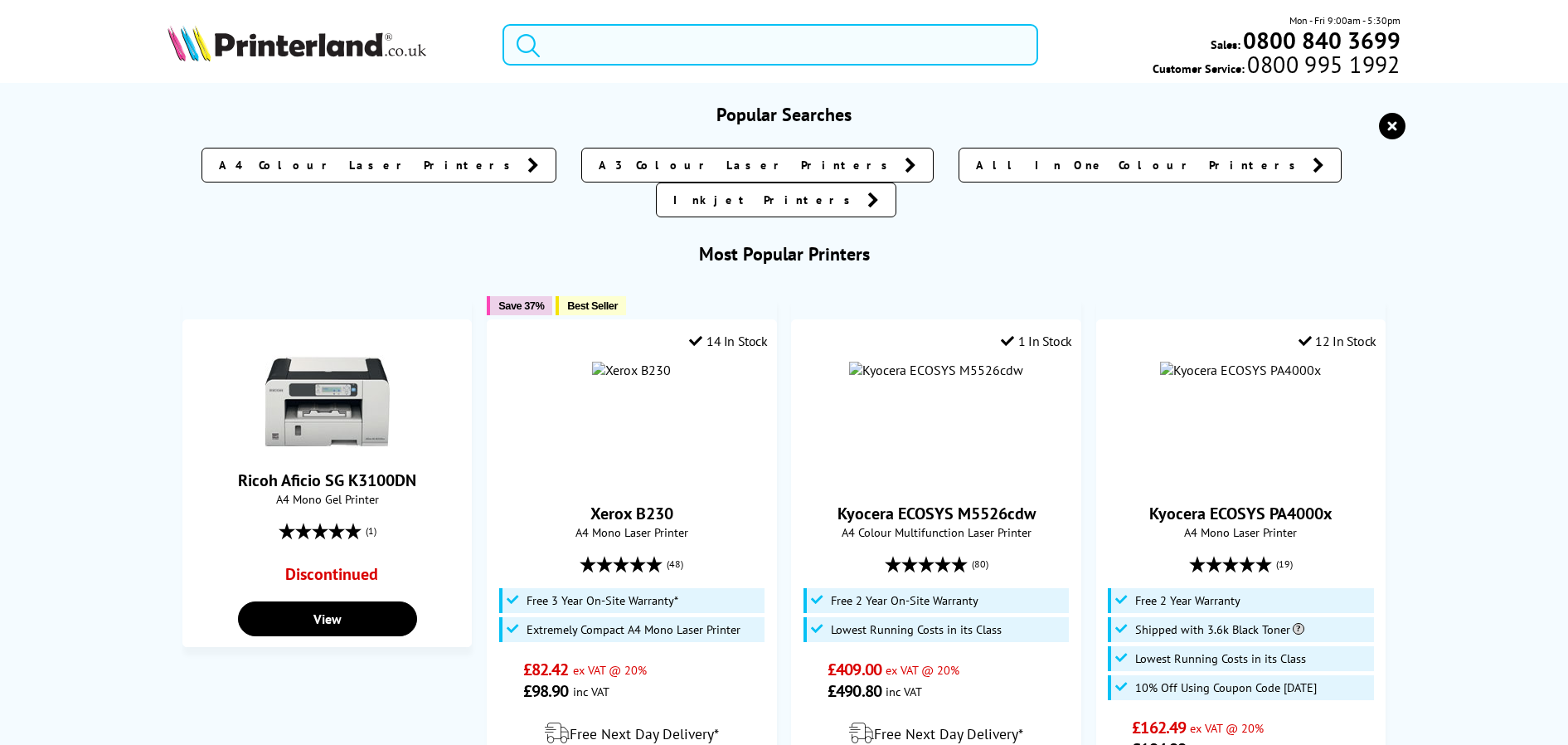
click at [597, 47] on input "search" at bounding box center [769, 45] width 535 height 41
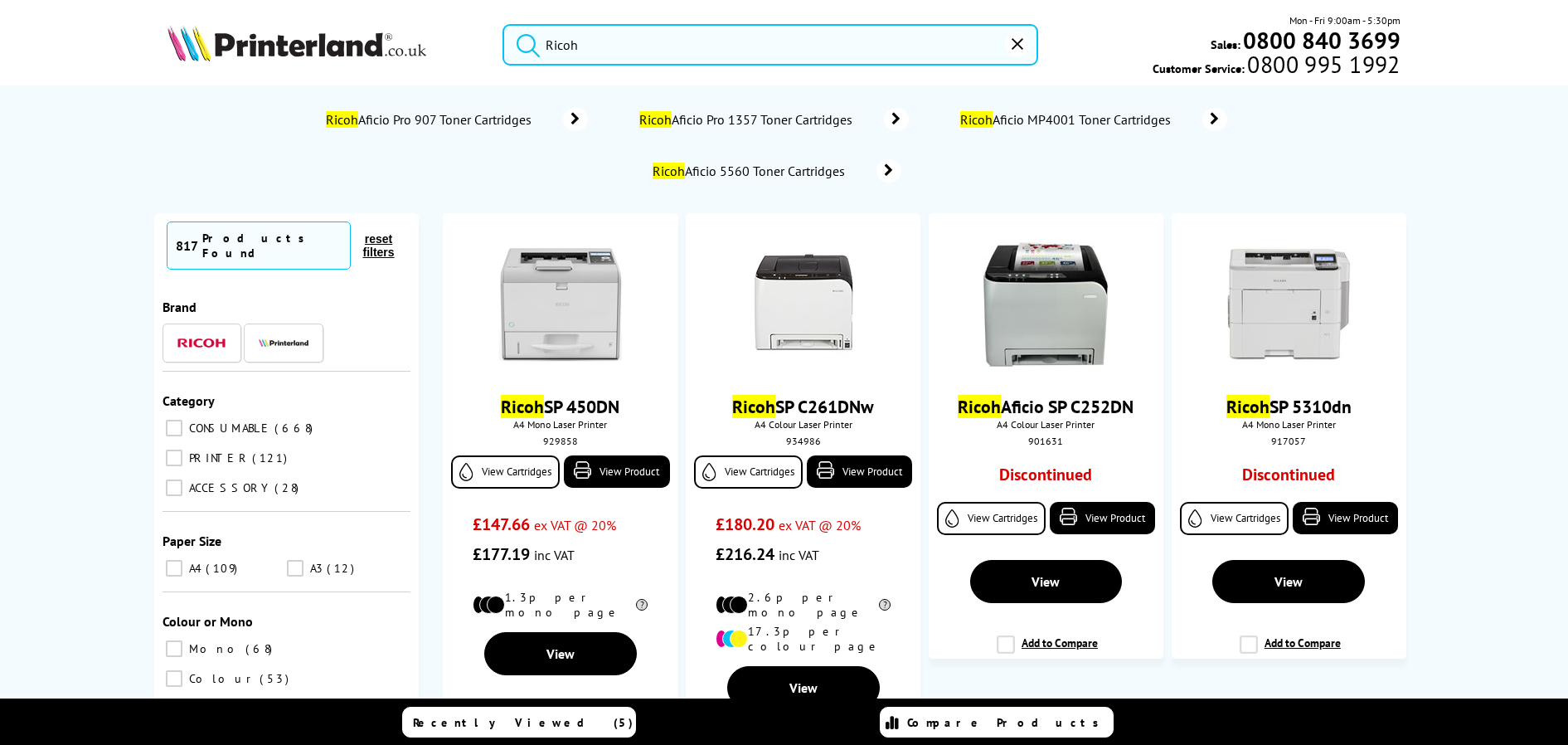
type input "Ricoh"
